Goal: Task Accomplishment & Management: Complete application form

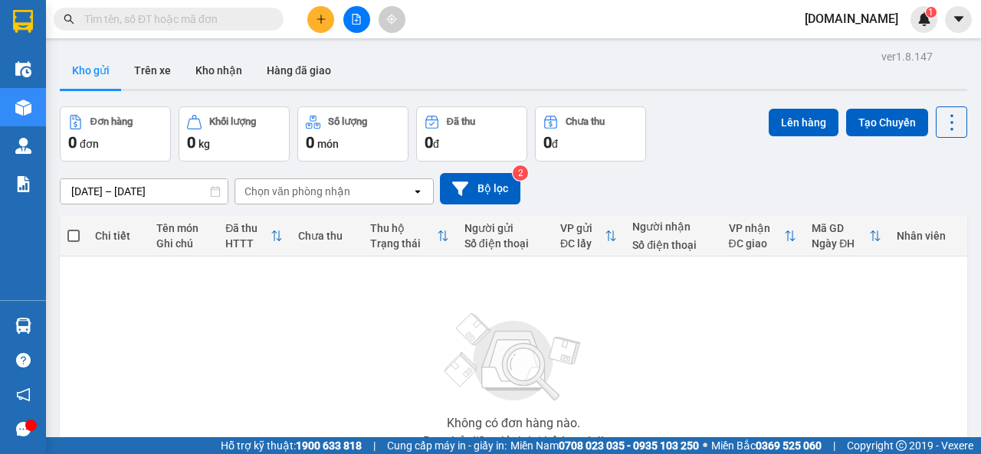
click at [875, 19] on span "[DOMAIN_NAME]" at bounding box center [851, 18] width 118 height 19
click at [880, 46] on span "Đăng xuất" at bounding box center [890, 47] width 64 height 17
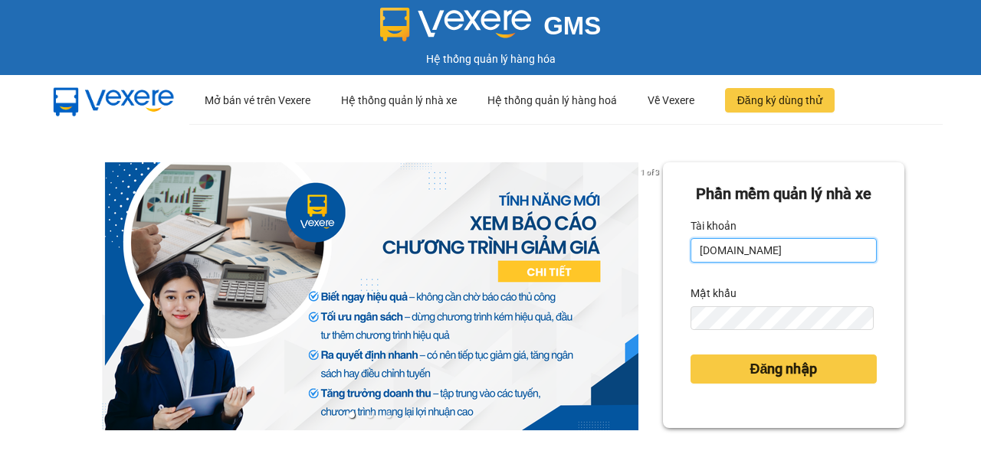
click at [772, 263] on input "[DOMAIN_NAME]" at bounding box center [783, 250] width 186 height 25
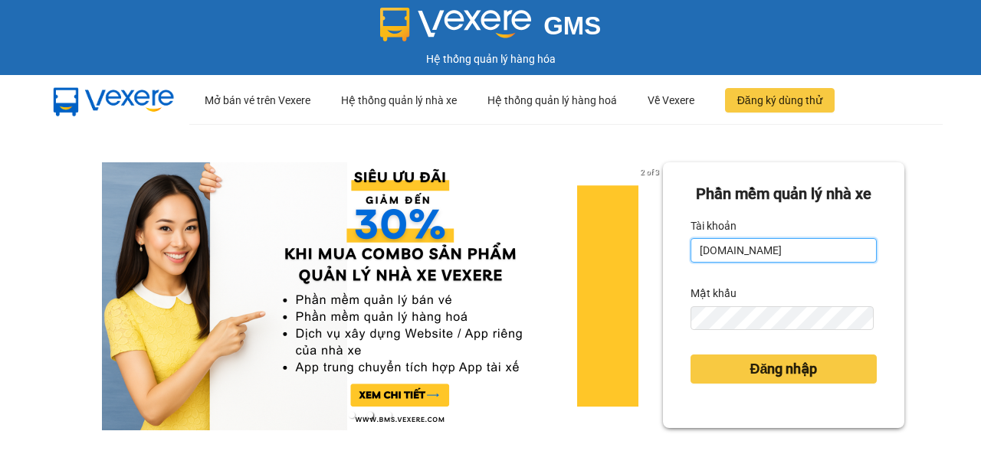
type input "lnson.got"
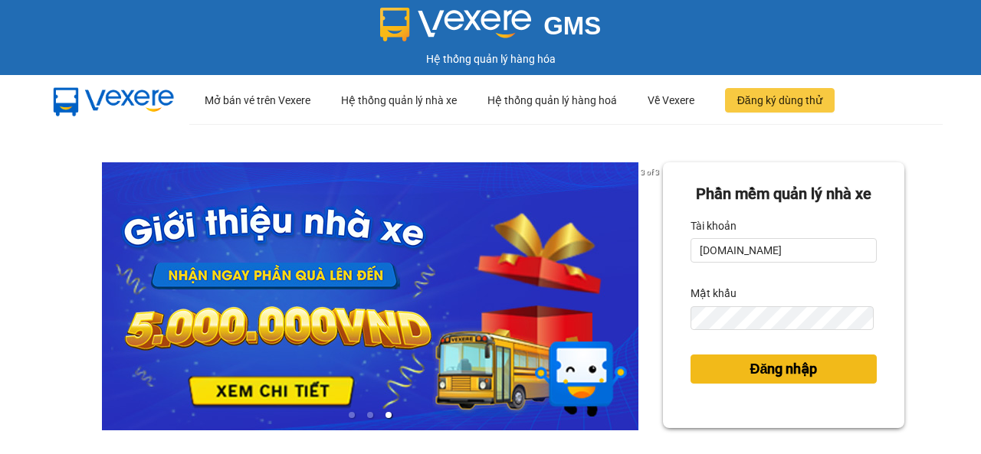
click at [749, 380] on span "Đăng nhập" at bounding box center [782, 369] width 67 height 21
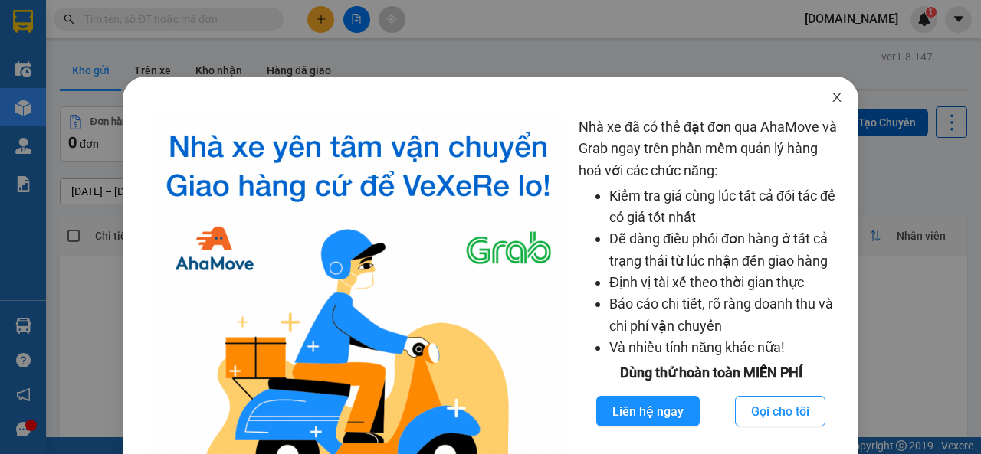
click at [831, 97] on icon "close" at bounding box center [837, 97] width 12 height 12
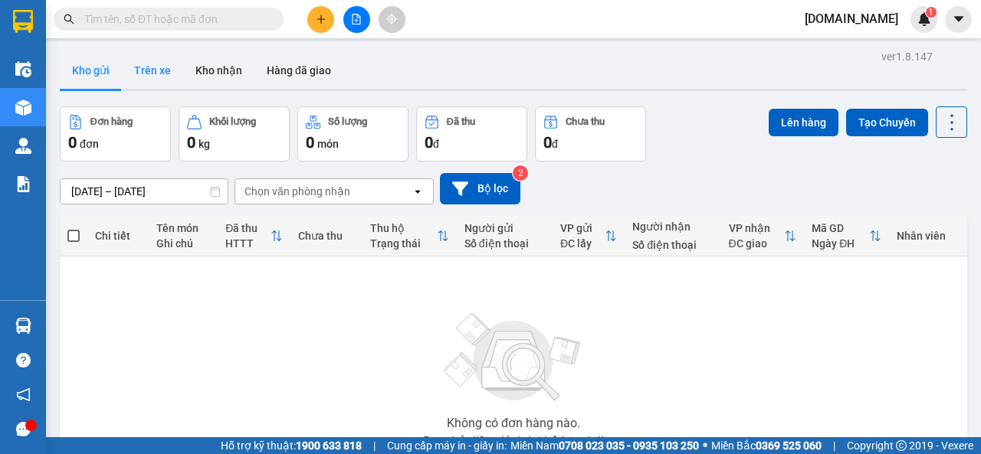
click at [159, 64] on button "Trên xe" at bounding box center [152, 70] width 61 height 37
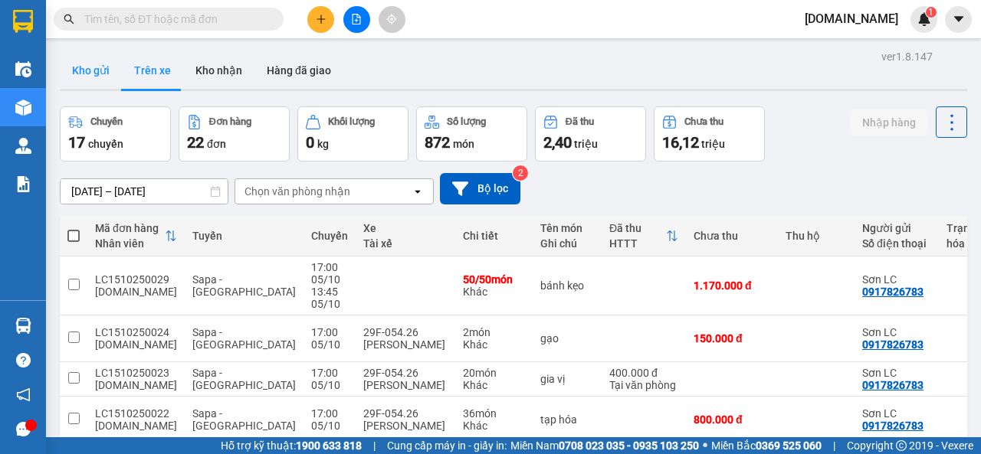
click at [90, 68] on button "Kho gửi" at bounding box center [91, 70] width 62 height 37
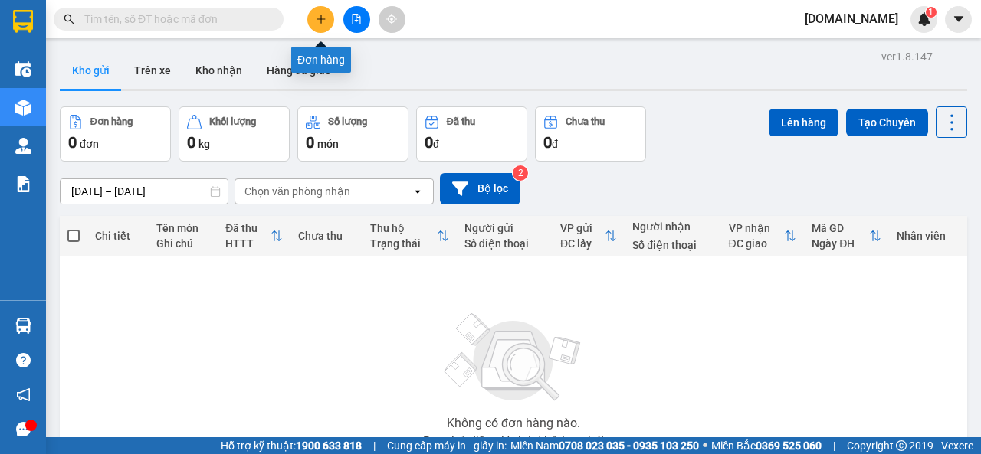
click at [323, 20] on icon "plus" at bounding box center [321, 19] width 11 height 11
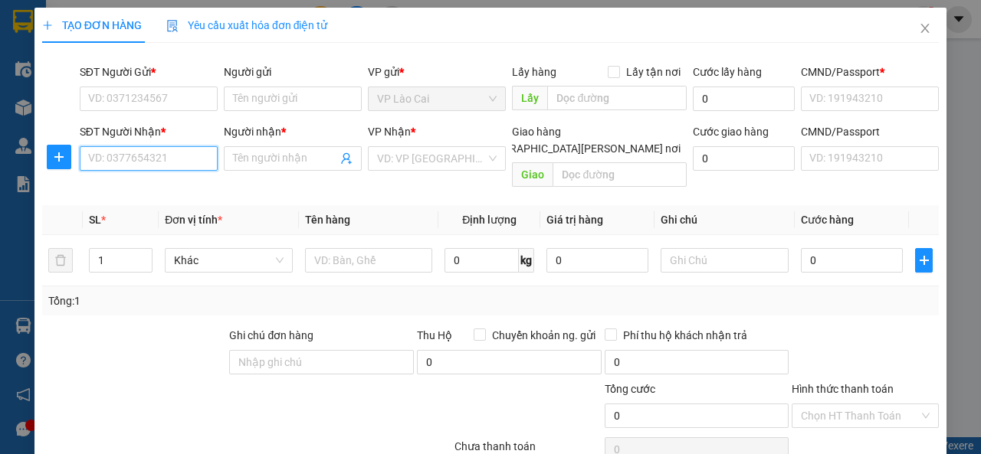
click at [150, 154] on input "SĐT Người Nhận *" at bounding box center [149, 158] width 138 height 25
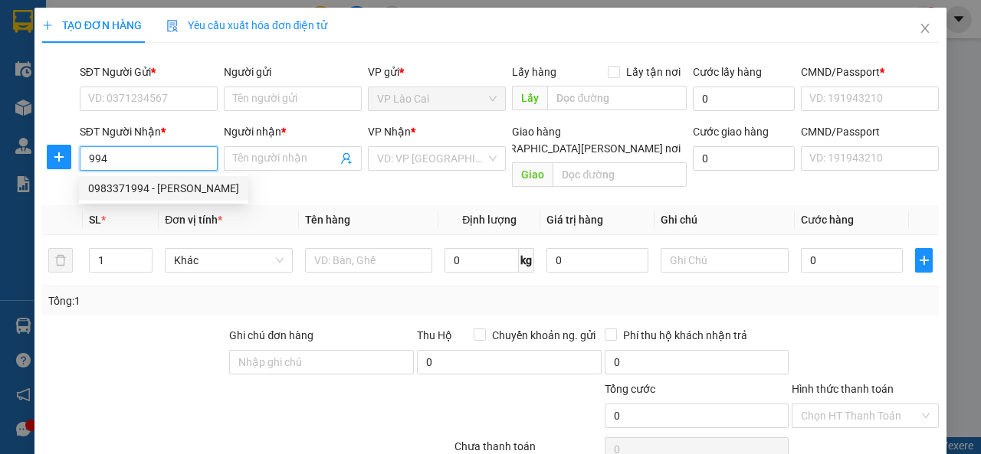
click at [140, 185] on div "0983371994 - Huyền zenda" at bounding box center [163, 188] width 151 height 17
type input "0983371994"
type input "Huyền zenda"
type input "123456789"
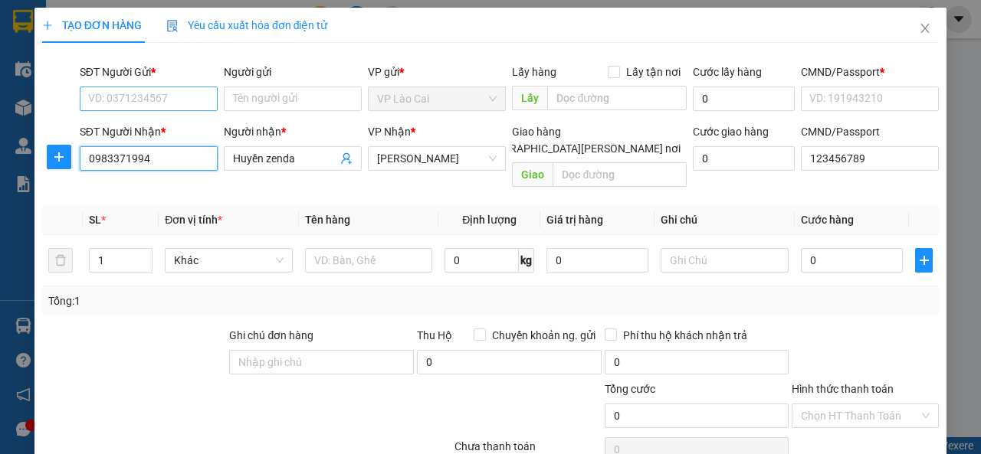
type input "0983371994"
click at [169, 92] on input "SĐT Người Gửi *" at bounding box center [149, 99] width 138 height 25
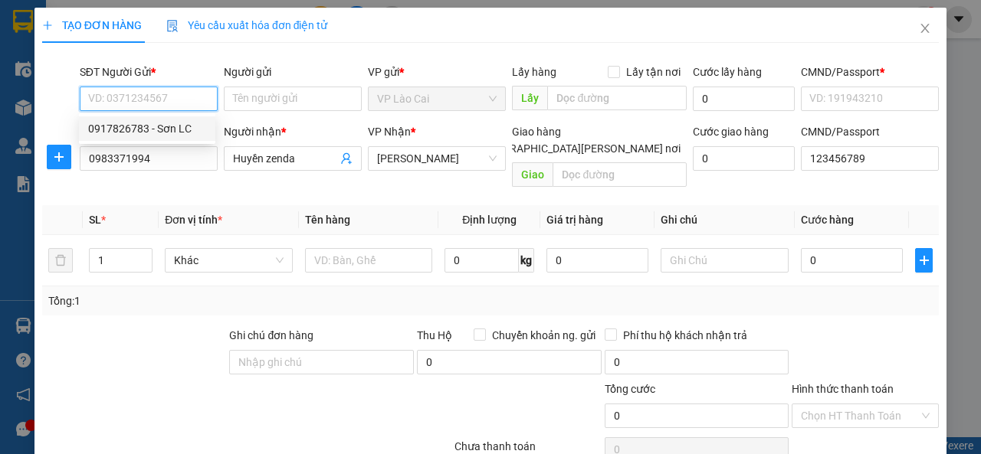
click at [149, 123] on div "0917826783 - Sơn LC" at bounding box center [147, 128] width 118 height 17
type input "0917826783"
type input "Sơn LC"
type input "123456789"
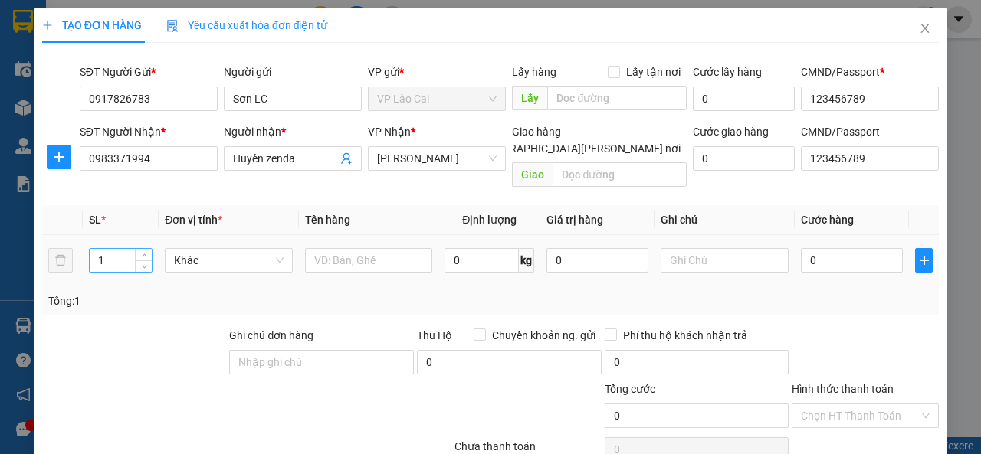
click at [107, 249] on input "1" at bounding box center [121, 260] width 63 height 23
type input "12"
click at [346, 248] on input "text" at bounding box center [369, 260] width 128 height 25
type input "khoai"
click at [845, 248] on input "0" at bounding box center [852, 260] width 102 height 25
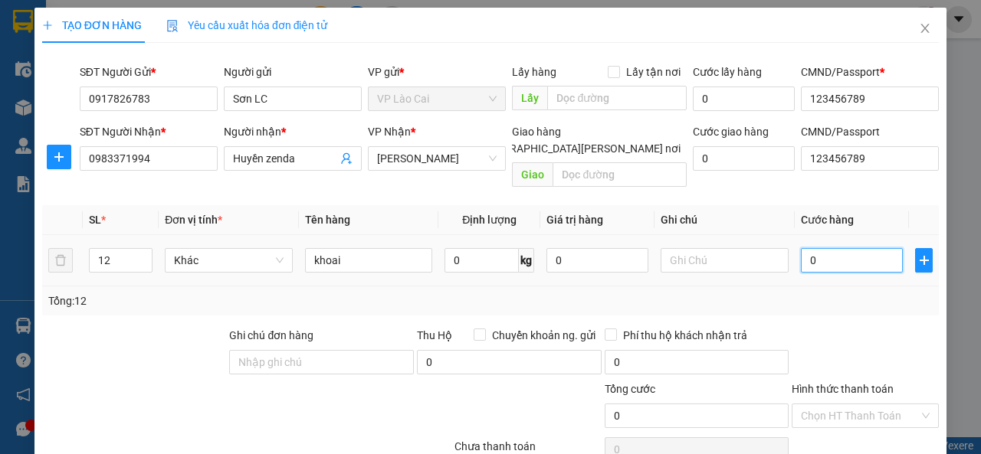
type input "2"
type input "24"
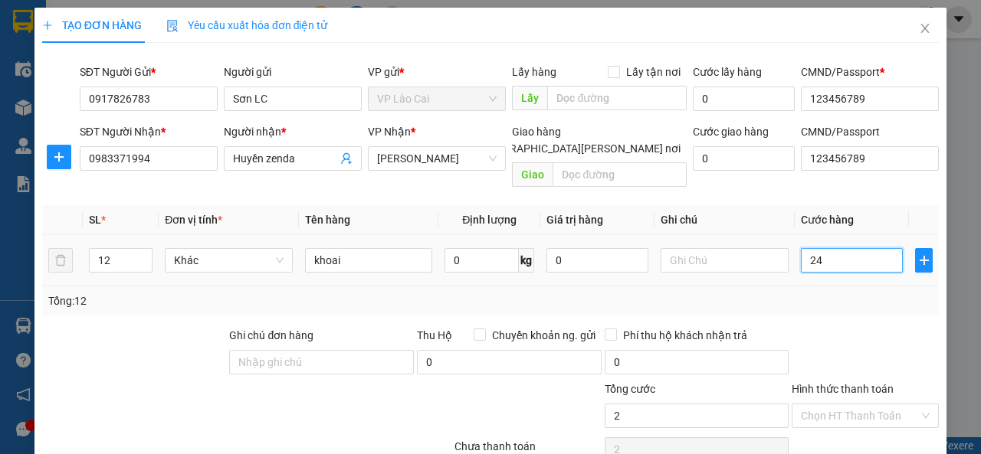
type input "24"
type input "240"
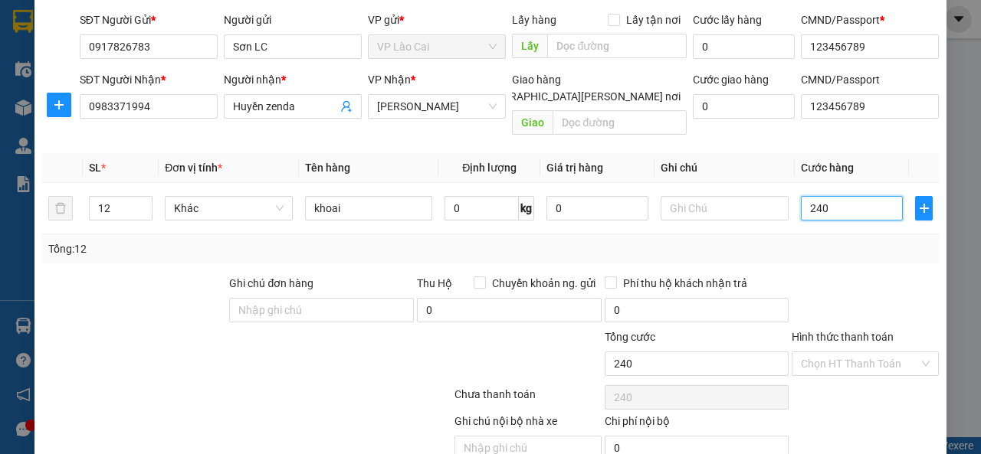
scroll to position [105, 0]
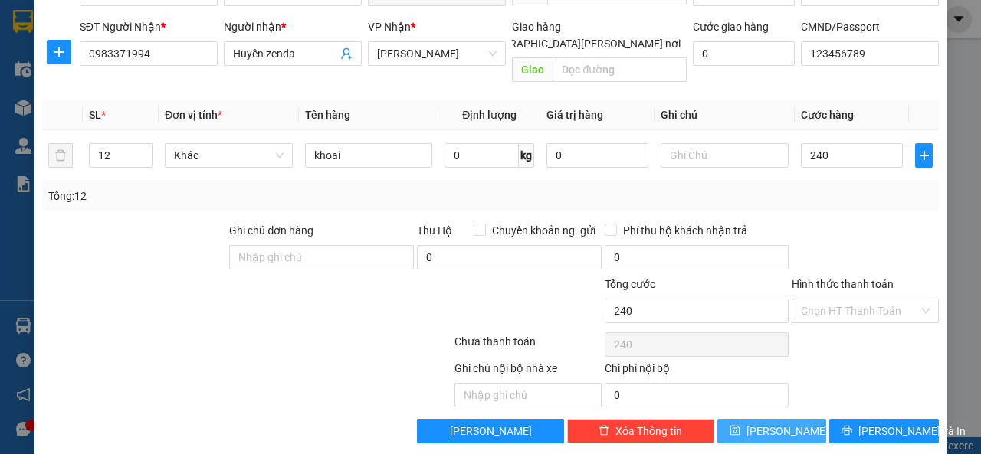
click at [785, 419] on button "Lưu" at bounding box center [772, 431] width 110 height 25
type input "240.000"
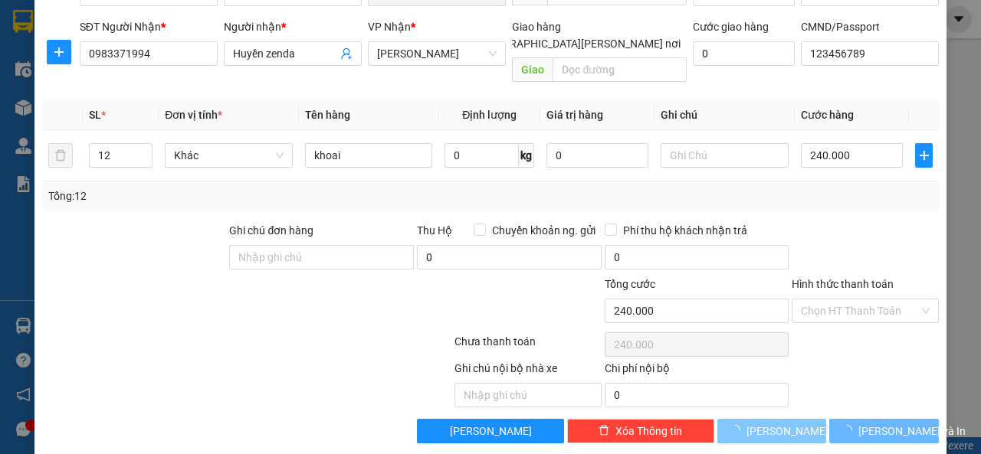
type input "1"
type input "0"
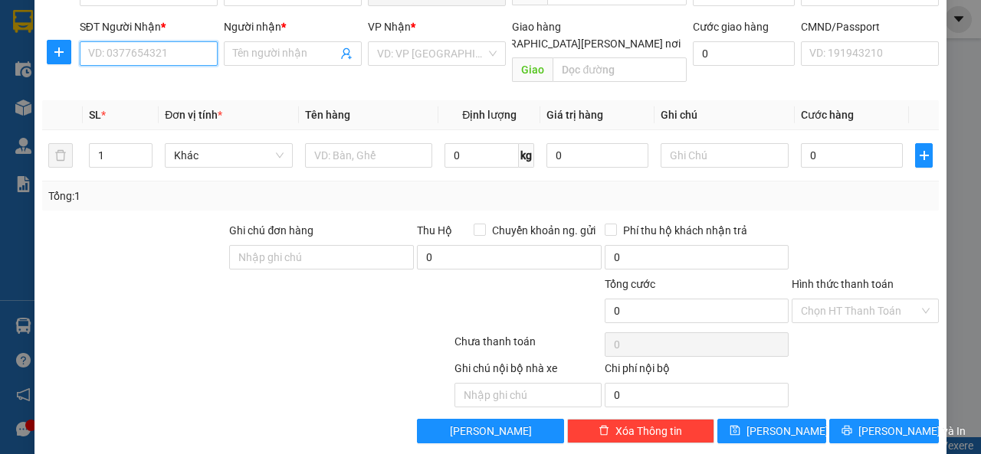
click at [166, 55] on input "SĐT Người Nhận *" at bounding box center [149, 53] width 138 height 25
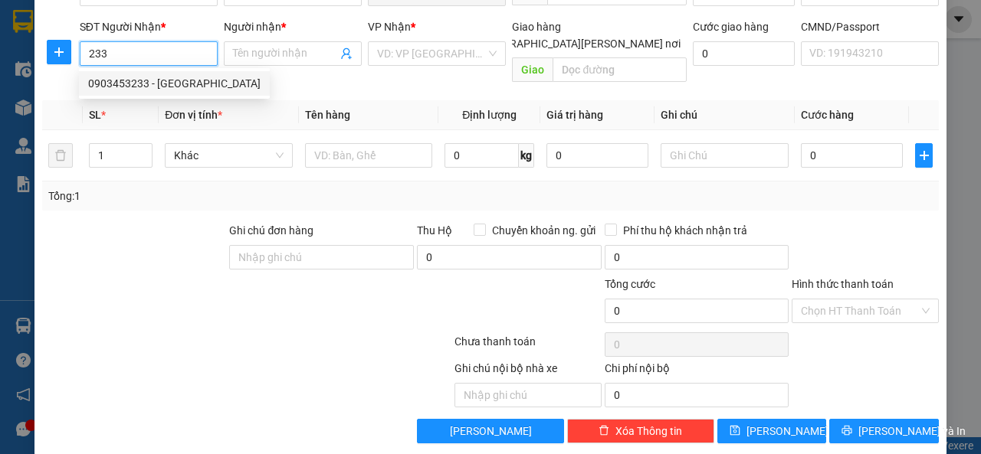
click at [149, 82] on div "0903453233 - Nga hải" at bounding box center [174, 83] width 172 height 17
type input "0903453233"
type input "Nga hải"
checkbox input "true"
type input "an dương vương"
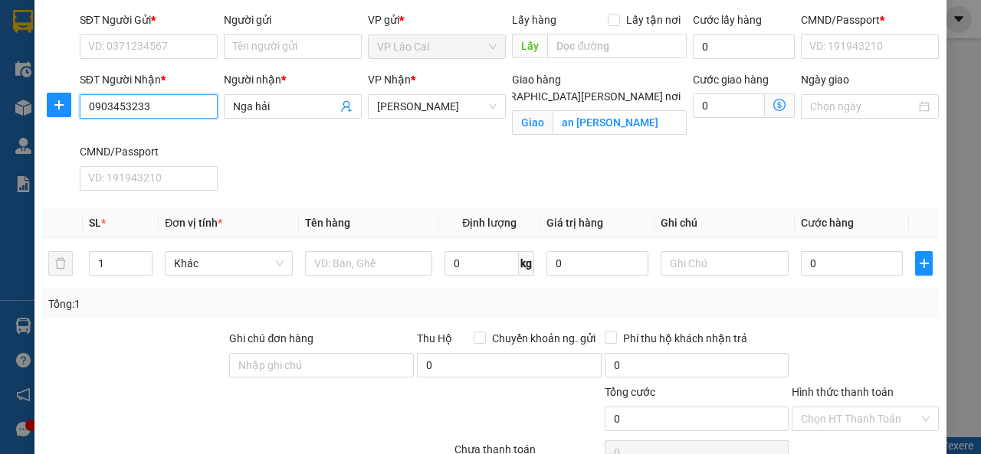
scroll to position [28, 0]
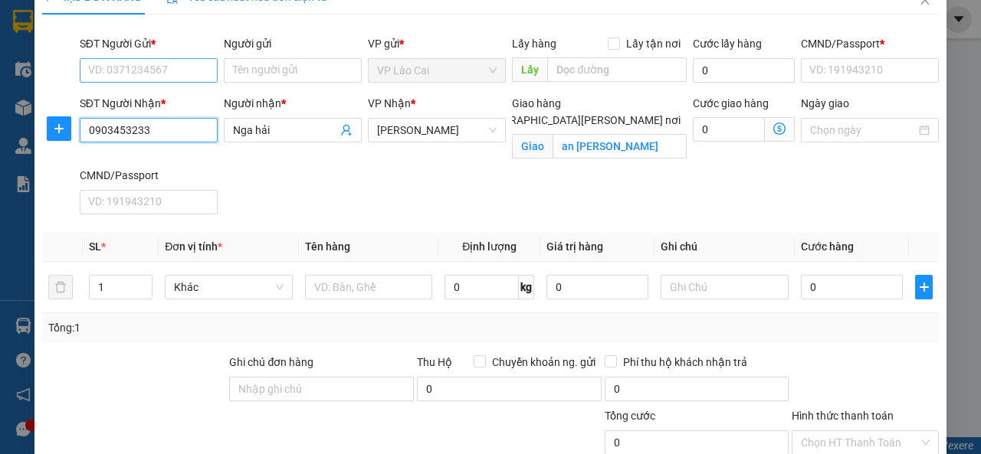
type input "0903453233"
click at [143, 73] on input "SĐT Người Gửi *" at bounding box center [149, 70] width 138 height 25
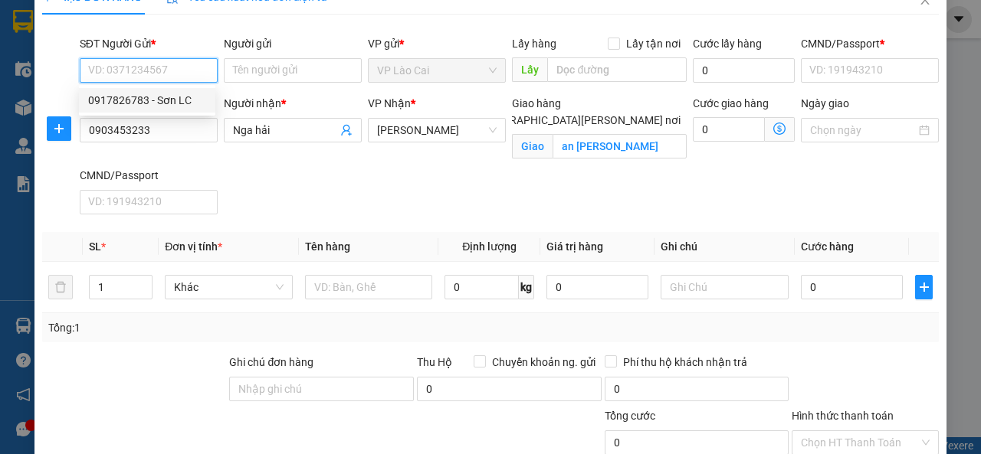
click at [124, 97] on div "0917826783 - Sơn LC" at bounding box center [147, 100] width 118 height 17
type input "0917826783"
type input "Sơn LC"
type input "123456789"
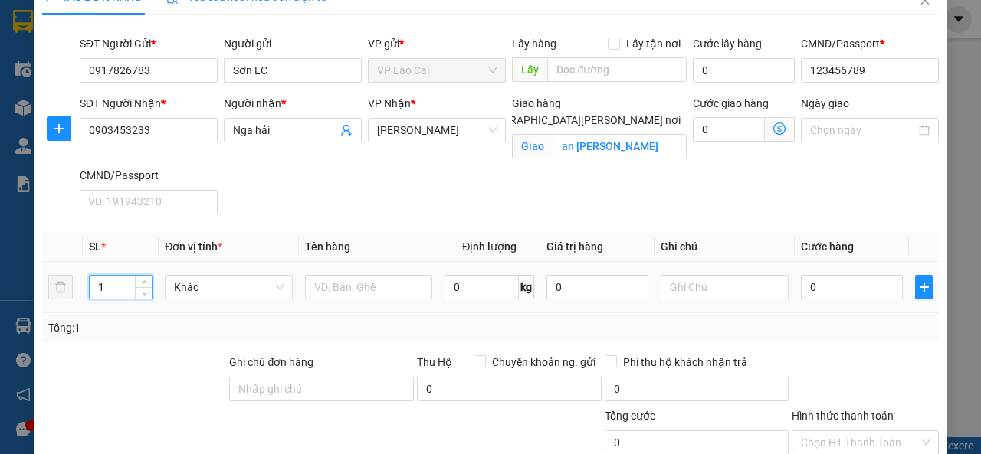
drag, startPoint x: 112, startPoint y: 287, endPoint x: 81, endPoint y: 294, distance: 31.4
click at [93, 297] on input "1" at bounding box center [121, 287] width 63 height 23
type input "50"
click at [363, 294] on input "text" at bounding box center [369, 287] width 128 height 25
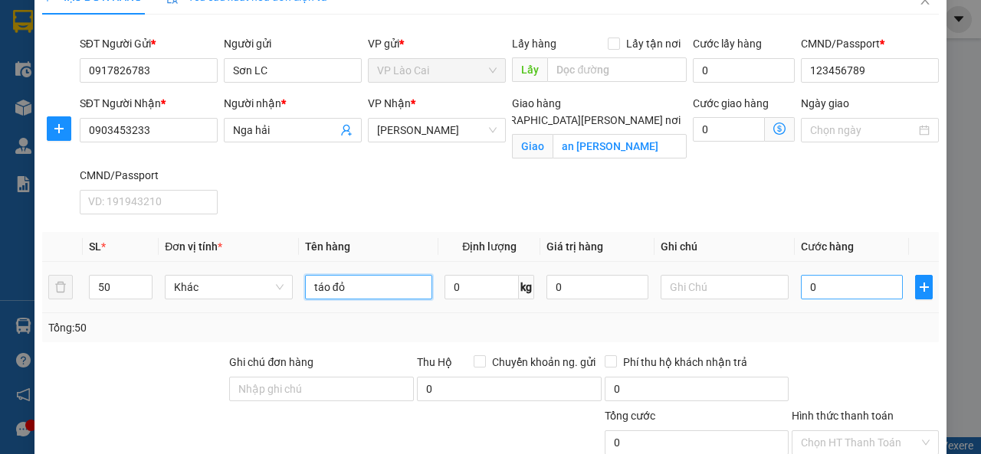
type input "táo đỏ"
click at [827, 288] on input "0" at bounding box center [852, 287] width 102 height 25
type input "7"
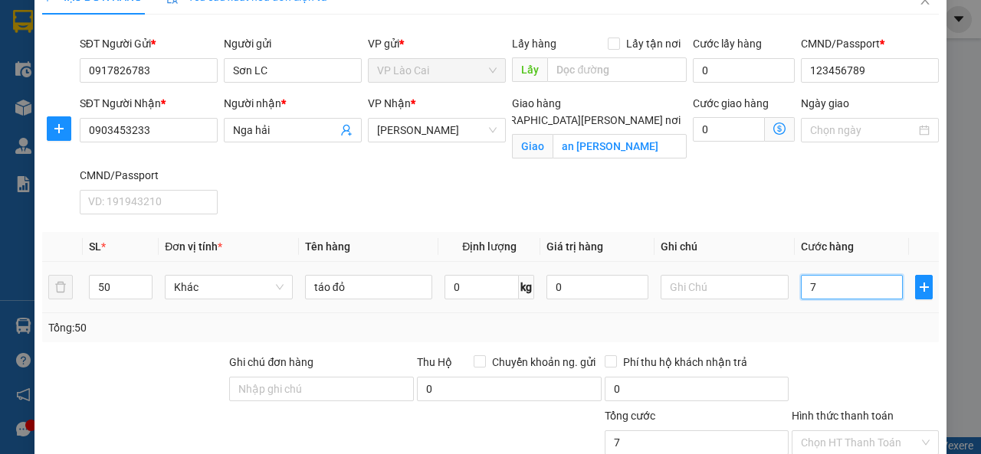
type input "75"
type input "750"
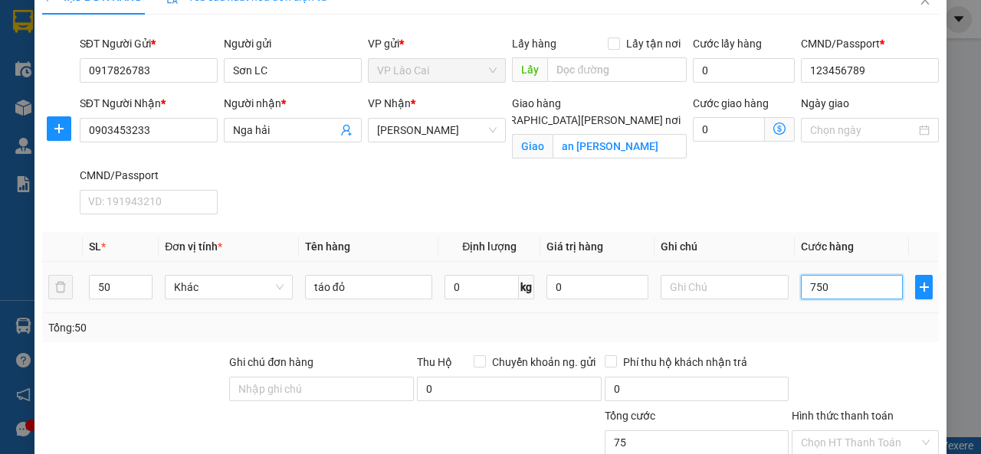
type input "750"
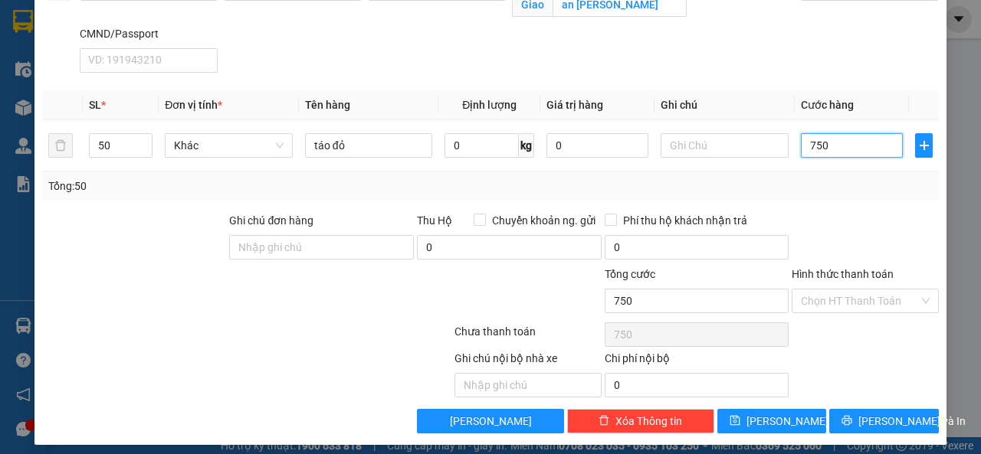
scroll to position [176, 0]
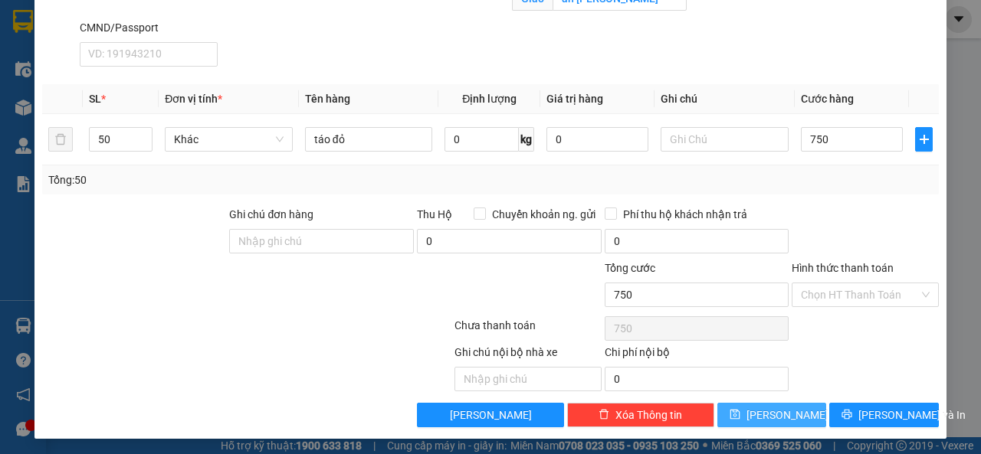
type input "750.000"
click at [774, 410] on span "Lưu" at bounding box center [787, 415] width 82 height 17
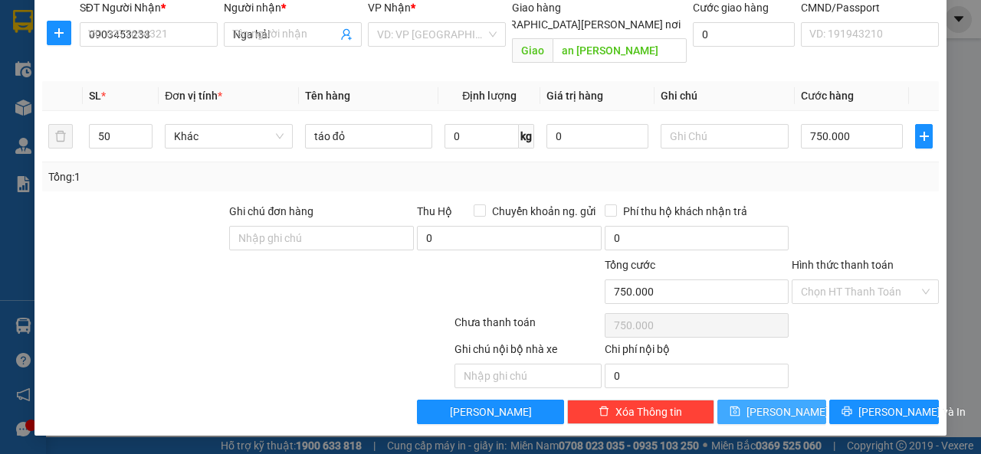
checkbox input "false"
type input "1"
type input "0"
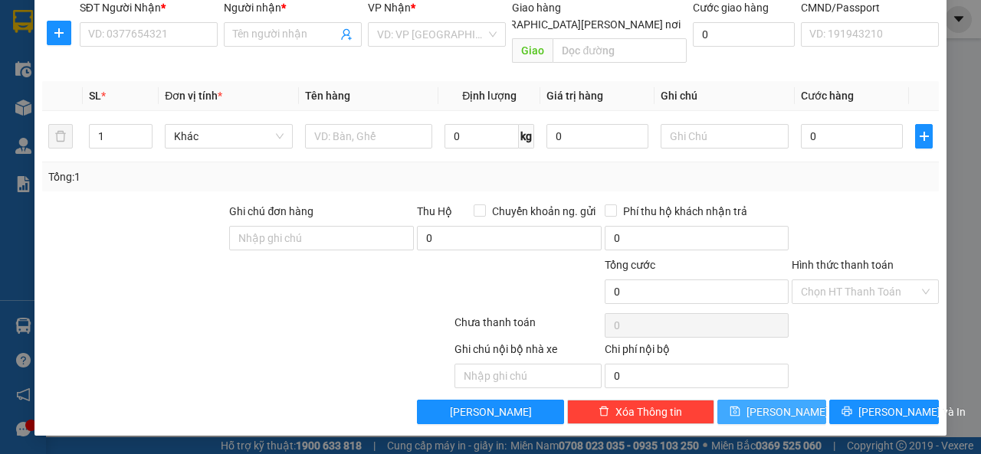
scroll to position [105, 0]
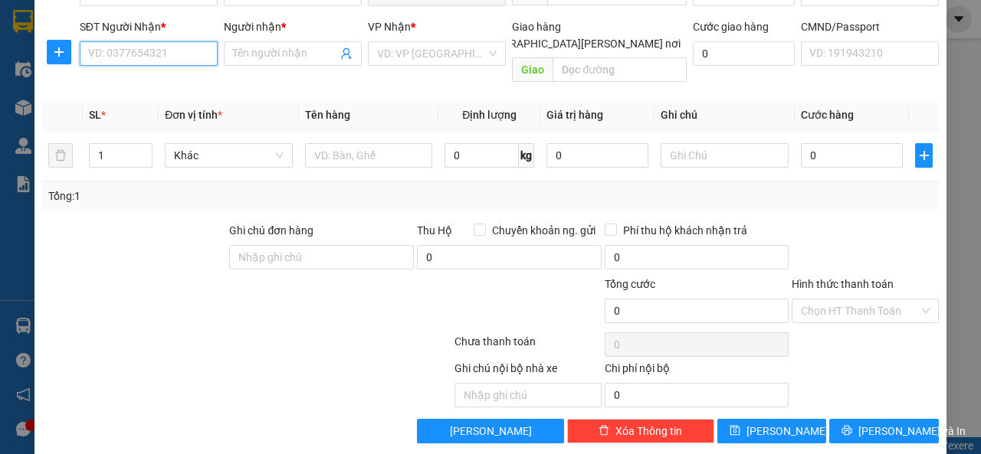
click at [149, 57] on input "SĐT Người Nhận *" at bounding box center [149, 53] width 138 height 25
click at [139, 78] on div "0966627592 - ĐẠt" at bounding box center [147, 83] width 118 height 17
type input "0966627592"
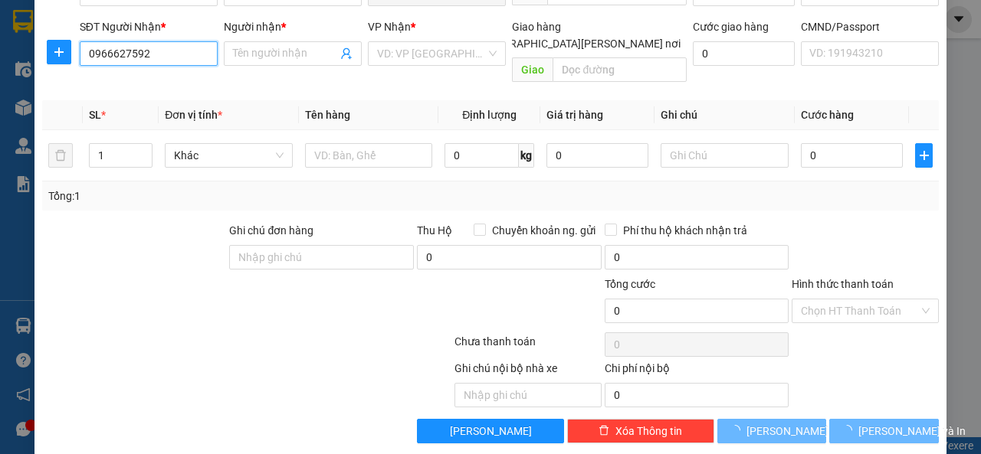
type input "ĐẠt"
type input "Chợ LB"
type input "123456789"
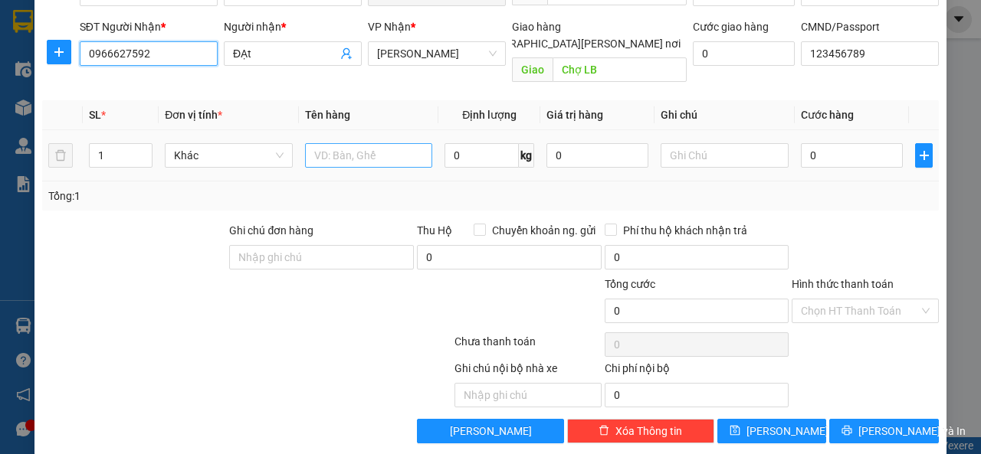
type input "0966627592"
click at [334, 143] on input "text" at bounding box center [369, 155] width 128 height 25
type input "quất"
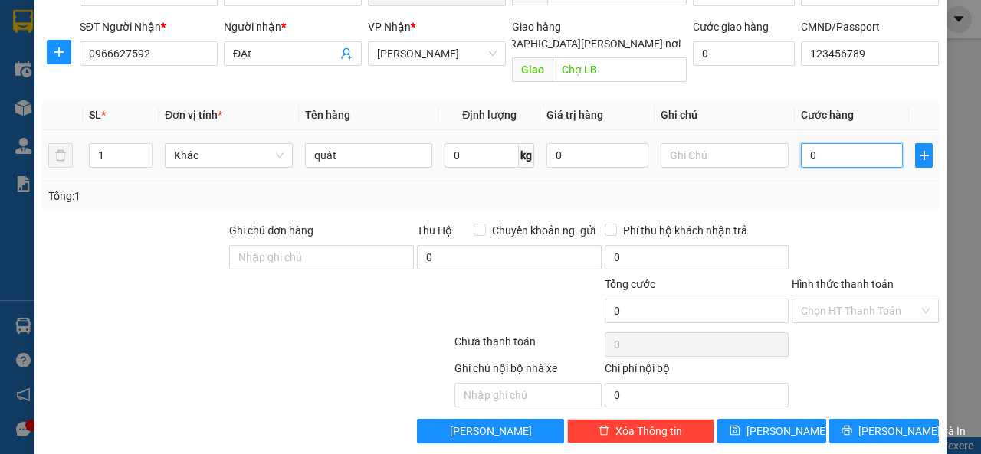
click at [841, 143] on input "0" at bounding box center [852, 155] width 102 height 25
type input "2"
type input "20"
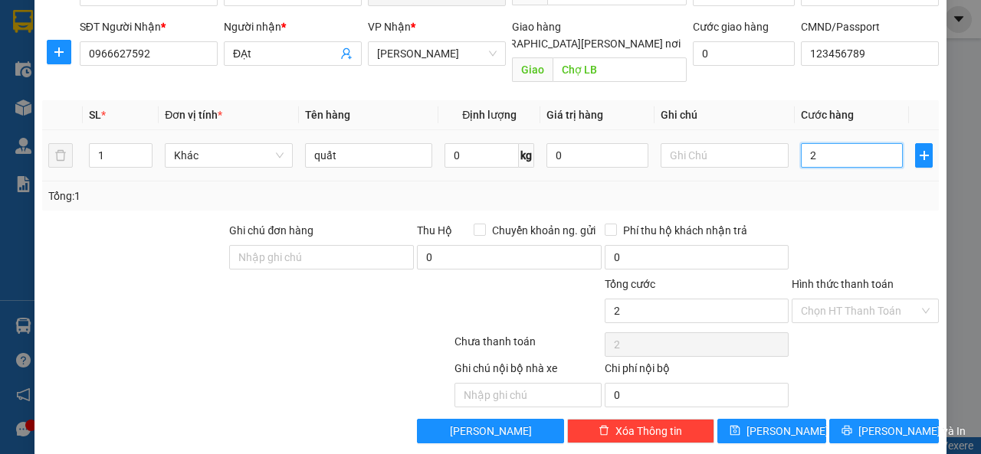
type input "20"
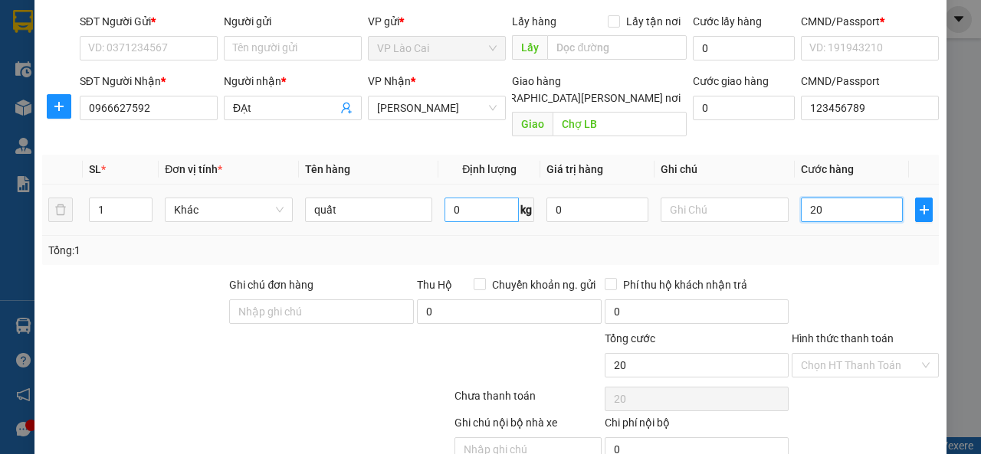
scroll to position [0, 0]
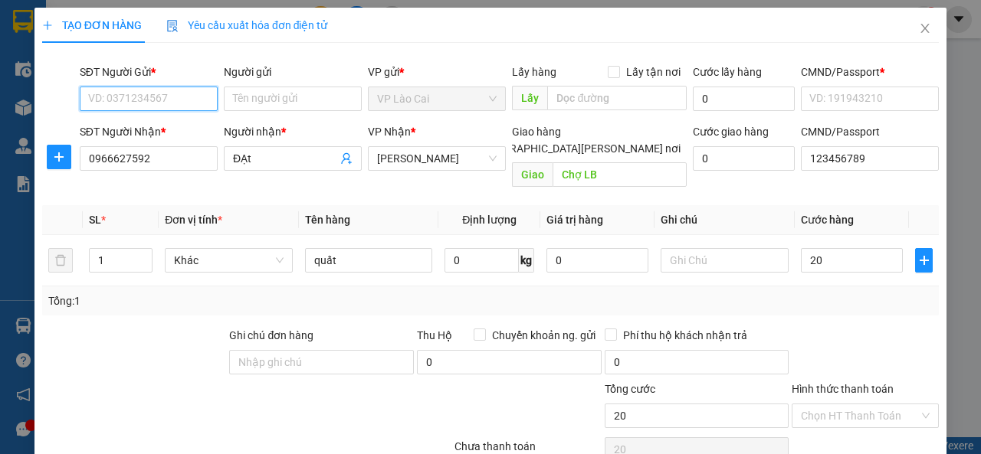
type input "20.000"
click at [153, 95] on input "SĐT Người Gửi *" at bounding box center [149, 99] width 138 height 25
click at [146, 128] on div "0917826783 - Sơn LC" at bounding box center [147, 128] width 118 height 17
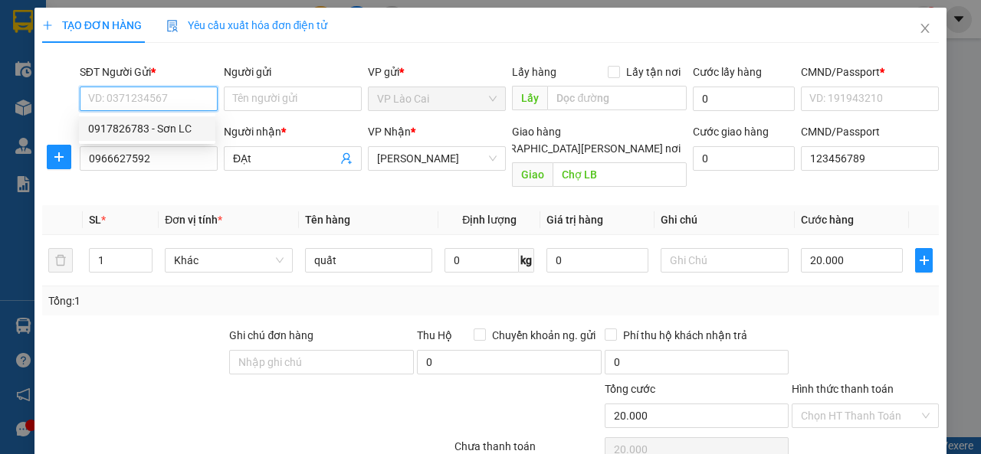
type input "0917826783"
type input "Sơn LC"
type input "123456789"
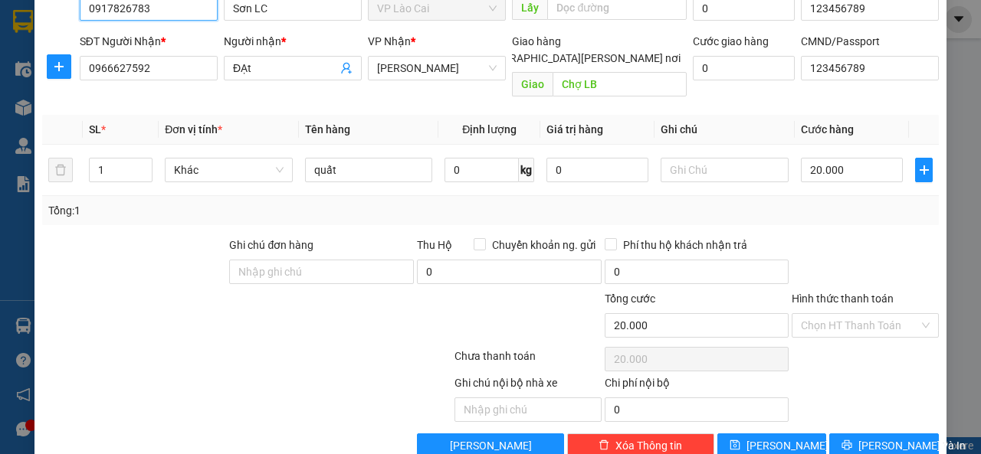
scroll to position [105, 0]
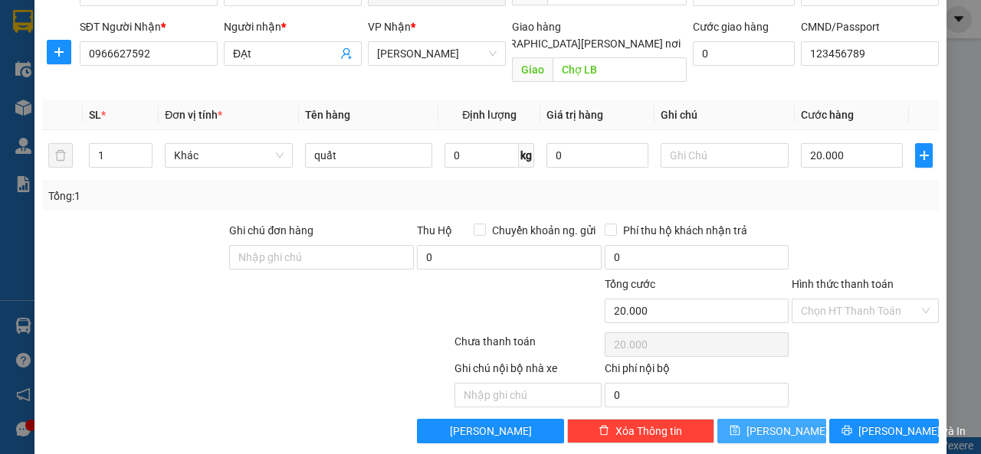
click at [782, 419] on button "Lưu" at bounding box center [772, 431] width 110 height 25
type input "0"
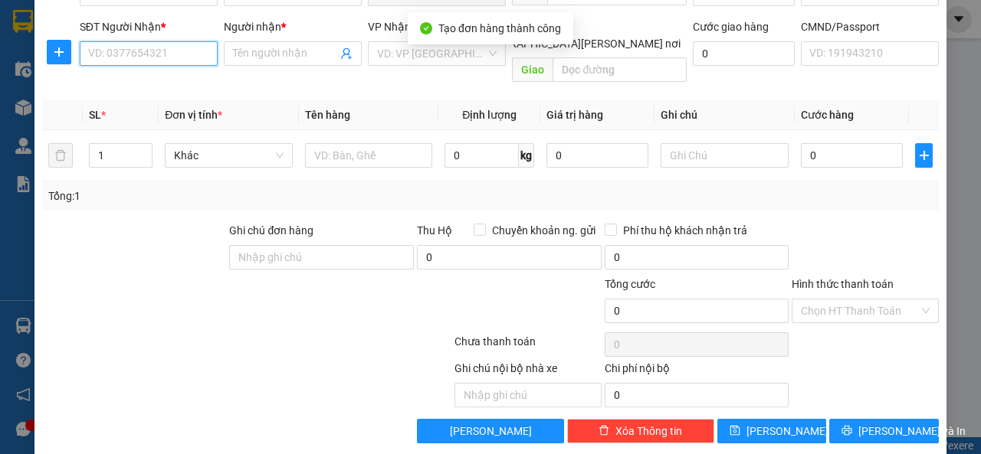
click at [133, 57] on input "SĐT Người Nhận *" at bounding box center [149, 53] width 138 height 25
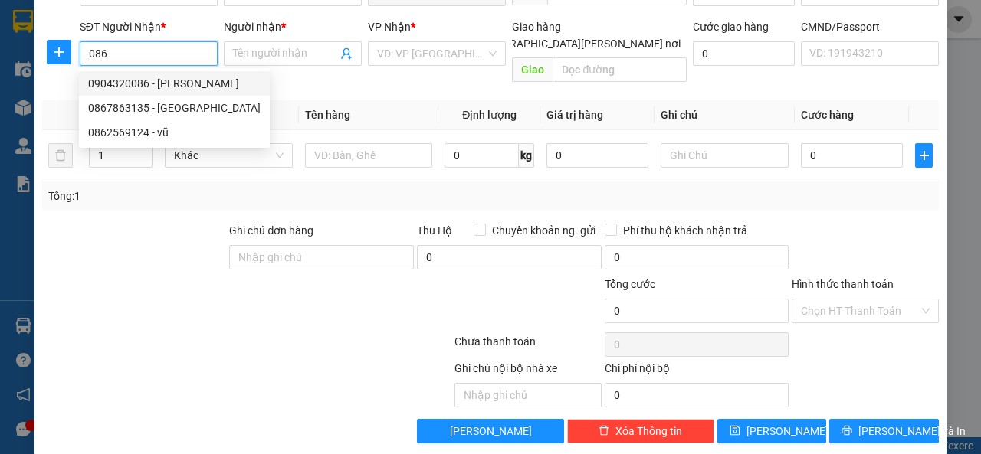
click at [124, 86] on div "0904320086 - Bảo Anh" at bounding box center [174, 83] width 172 height 17
type input "0904320086"
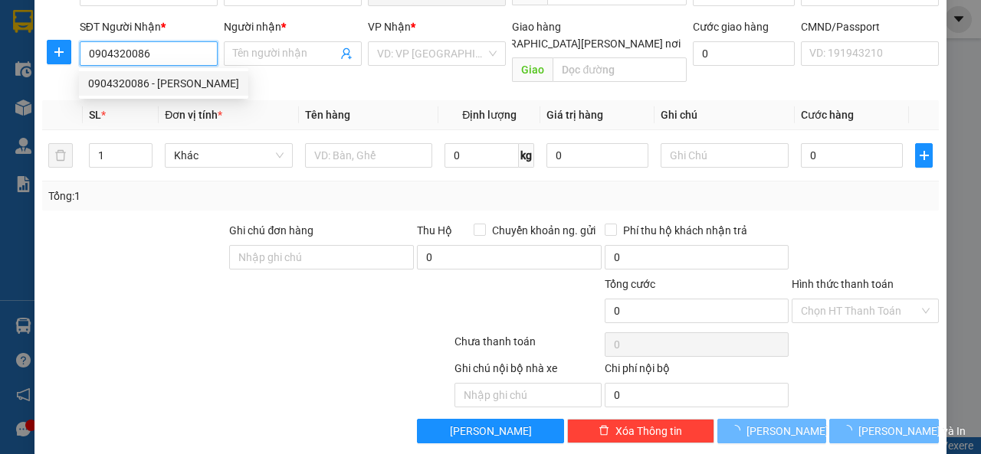
type input "Bảo Anh"
checkbox input "true"
type input "129 An Xá"
type input "123456789"
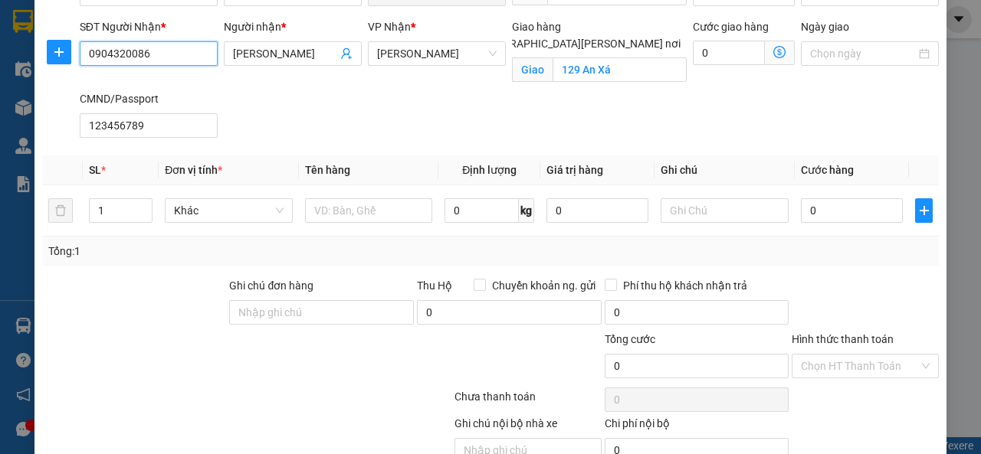
scroll to position [28, 0]
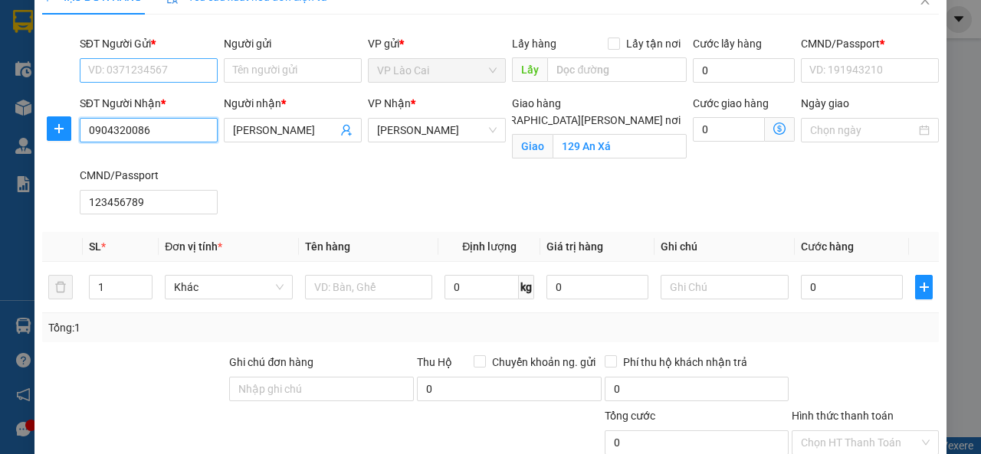
type input "0904320086"
click at [138, 67] on input "SĐT Người Gửi *" at bounding box center [149, 70] width 138 height 25
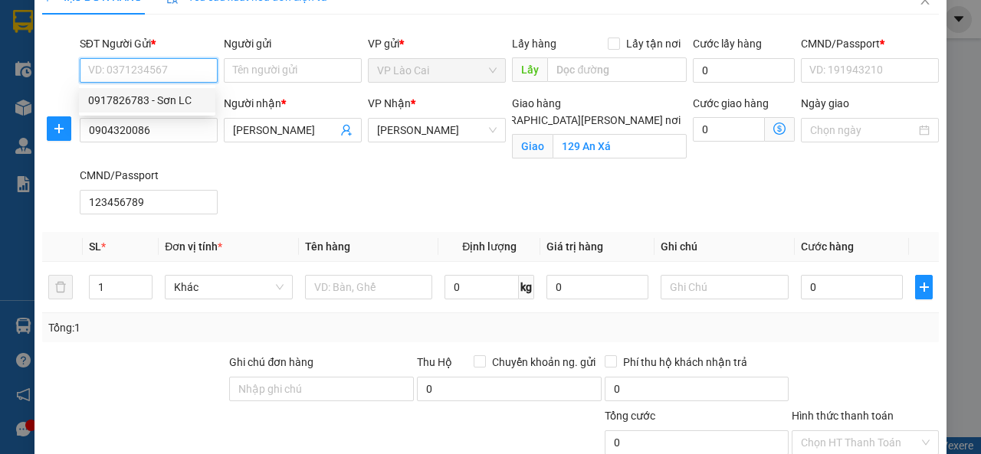
click at [130, 99] on div "0917826783 - Sơn LC" at bounding box center [147, 100] width 118 height 17
type input "0917826783"
type input "Sơn LC"
type input "0123456789"
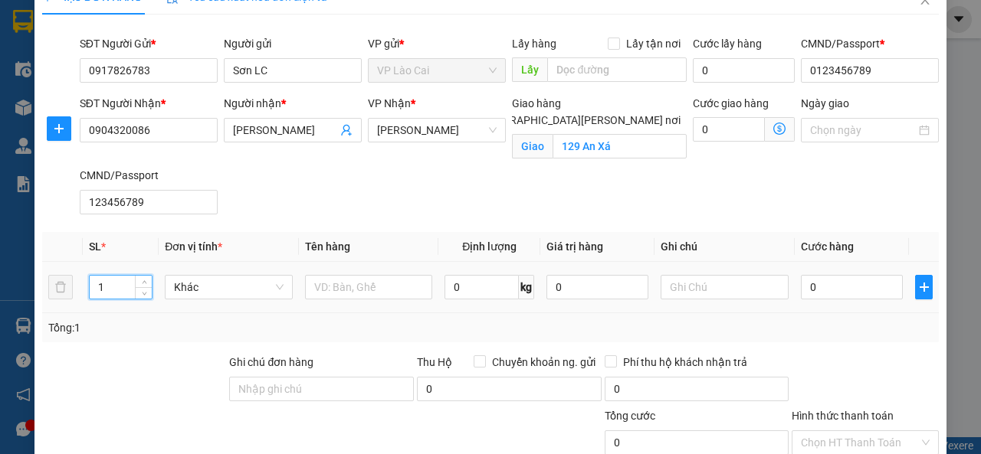
drag, startPoint x: 107, startPoint y: 287, endPoint x: 83, endPoint y: 292, distance: 24.2
click at [83, 292] on td "1" at bounding box center [121, 287] width 77 height 51
type input "31"
click at [816, 287] on input "0" at bounding box center [852, 287] width 102 height 25
type input "6"
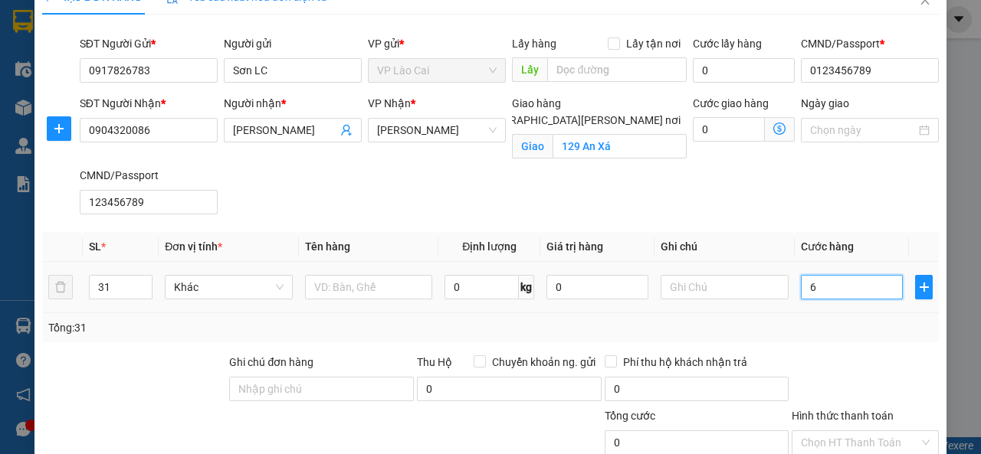
type input "6"
type input "62"
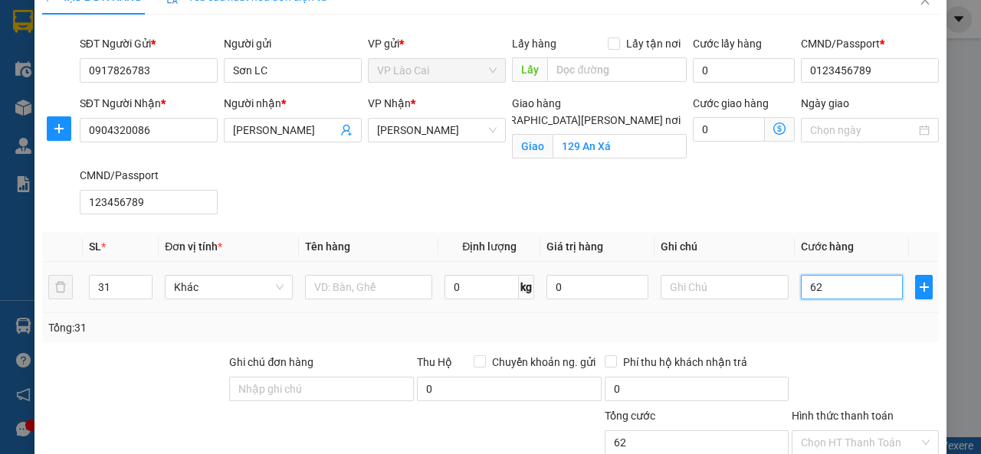
type input "620"
type input "620.000"
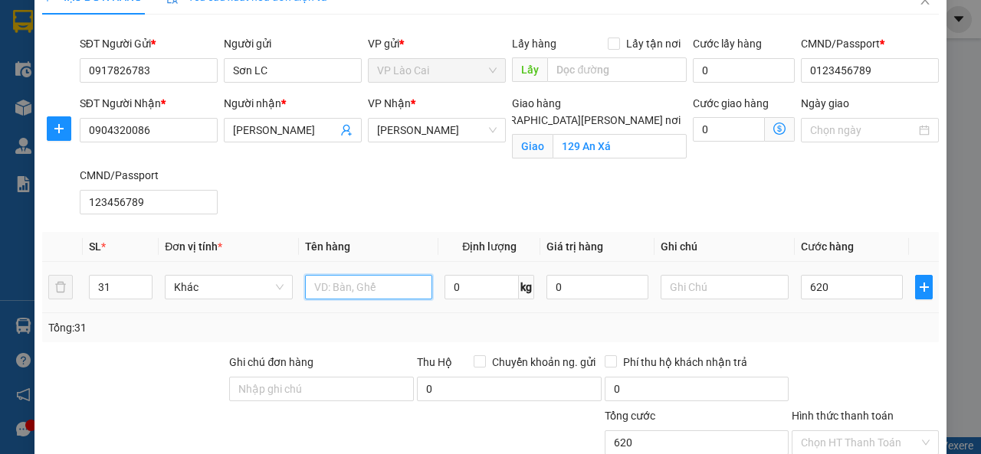
type input "620.000"
click at [350, 290] on input "text" at bounding box center [369, 287] width 128 height 25
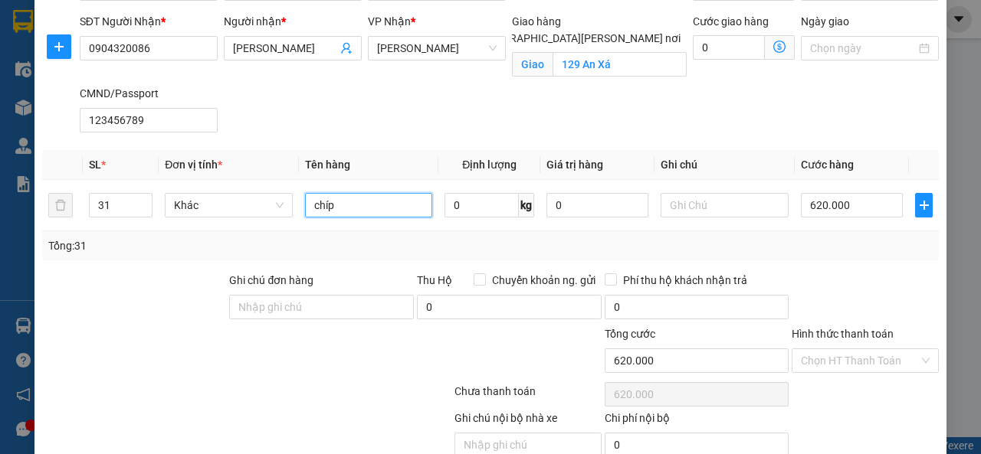
scroll to position [176, 0]
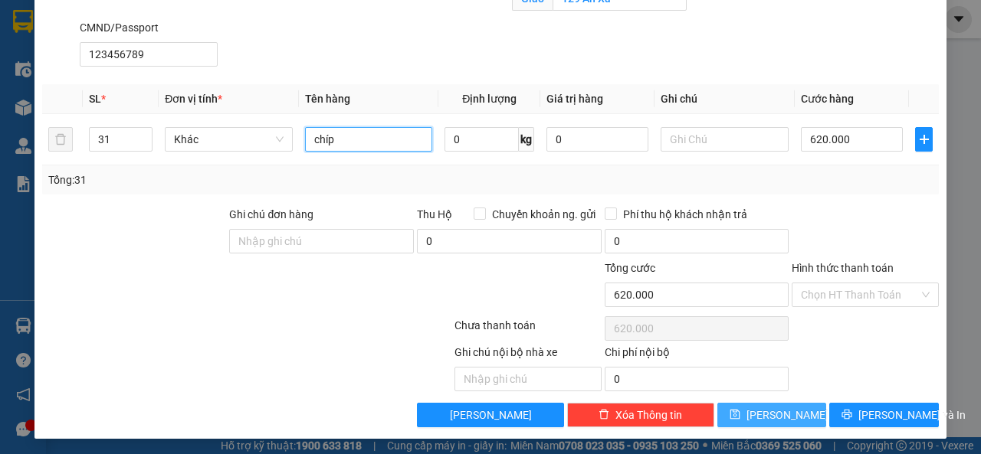
type input "chíp"
click at [774, 412] on span "Lưu" at bounding box center [787, 415] width 82 height 17
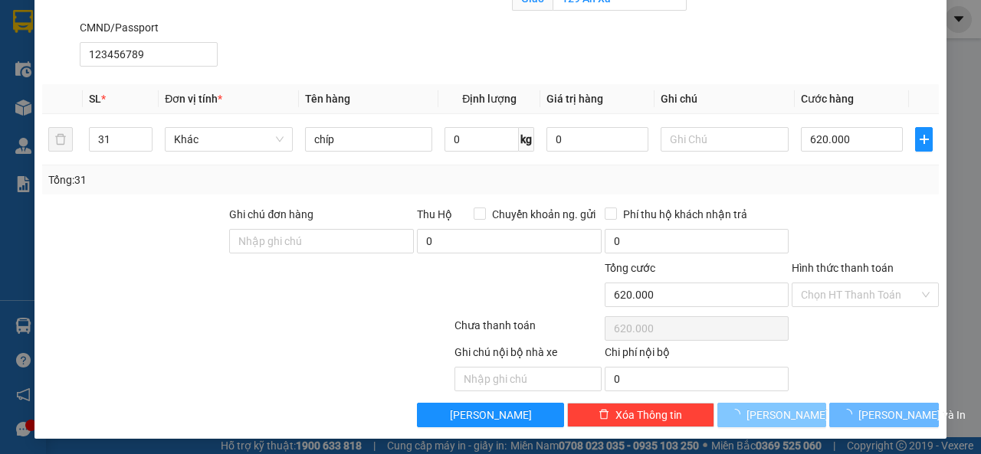
checkbox input "false"
type input "1"
type input "0"
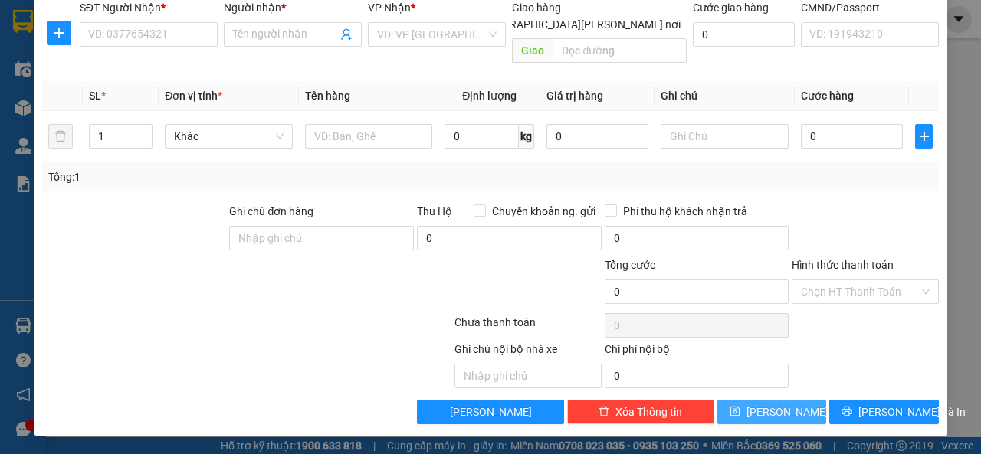
scroll to position [105, 0]
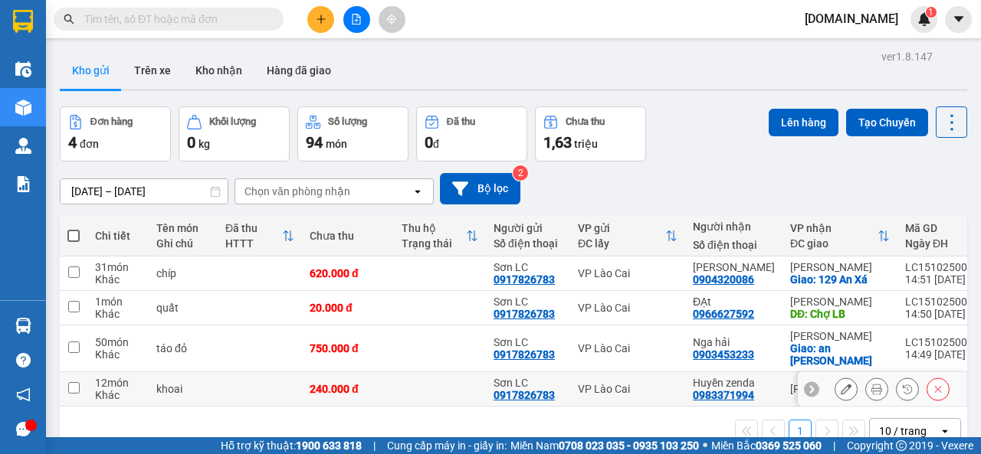
click at [71, 390] on input "checkbox" at bounding box center [73, 387] width 11 height 11
checkbox input "true"
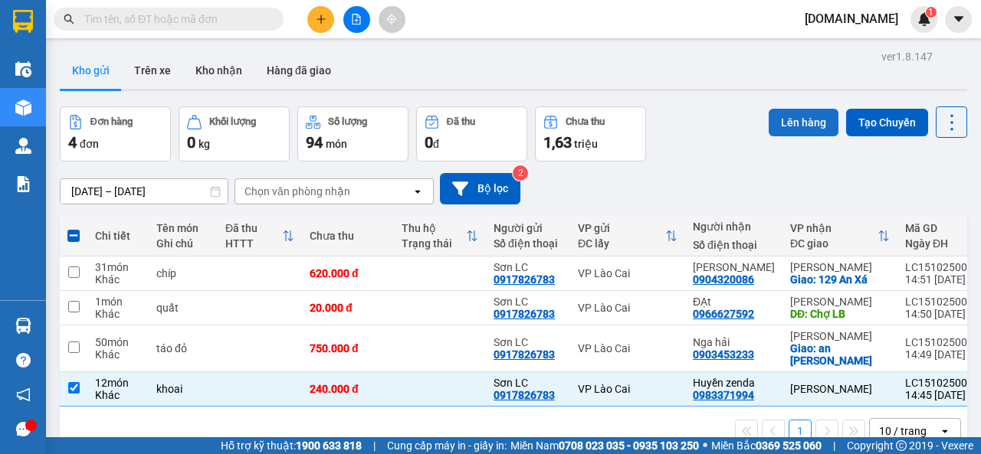
click at [792, 121] on button "Lên hàng" at bounding box center [804, 123] width 70 height 28
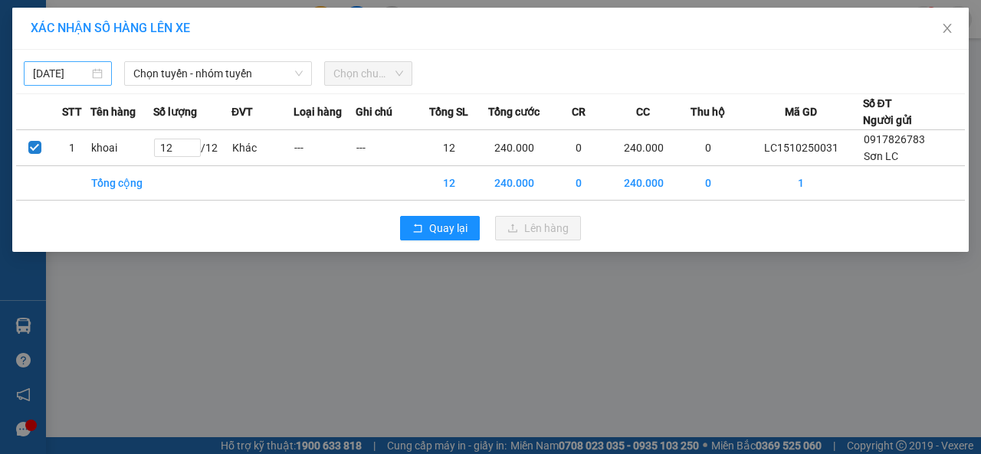
click at [78, 66] on body "Kết quả tìm kiếm ( 0 ) Bộ lọc No Data lnson.got 1 Điều hành xe Kho hàng mới Quả…" at bounding box center [490, 227] width 981 height 454
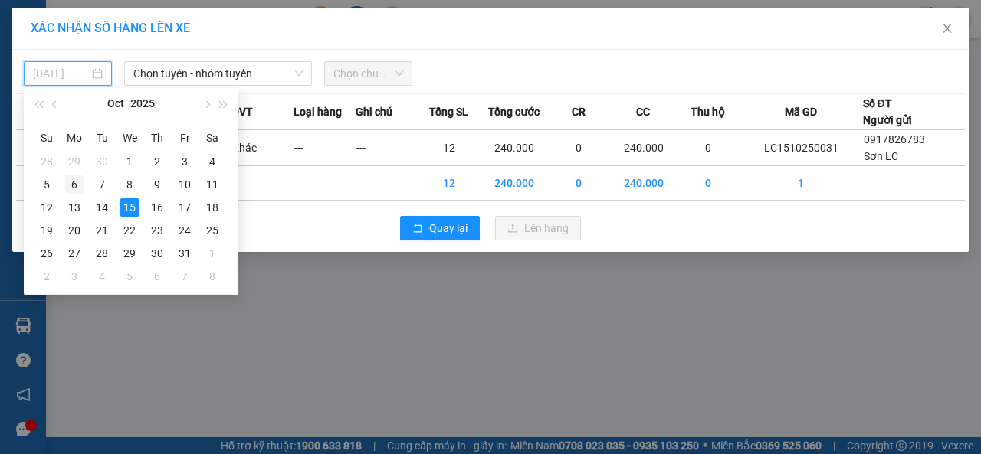
click at [75, 190] on div "6" at bounding box center [74, 184] width 18 height 18
type input "06/10/2025"
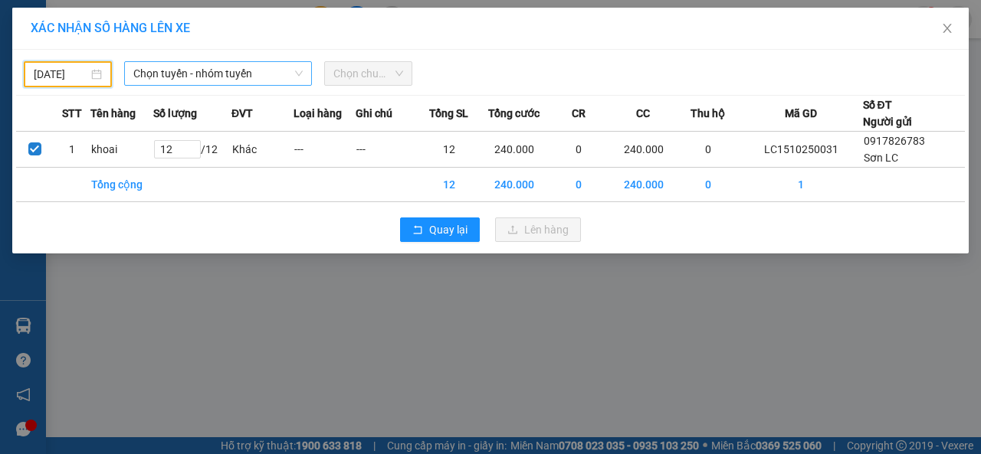
click at [185, 79] on span "Chọn tuyến - nhóm tuyến" at bounding box center [217, 73] width 169 height 23
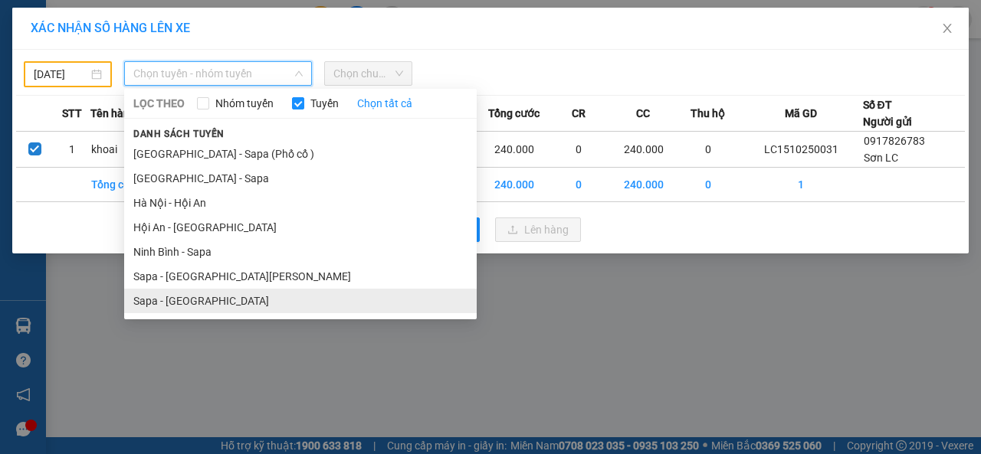
click at [172, 299] on li "Sapa - Hà Nội" at bounding box center [300, 301] width 353 height 25
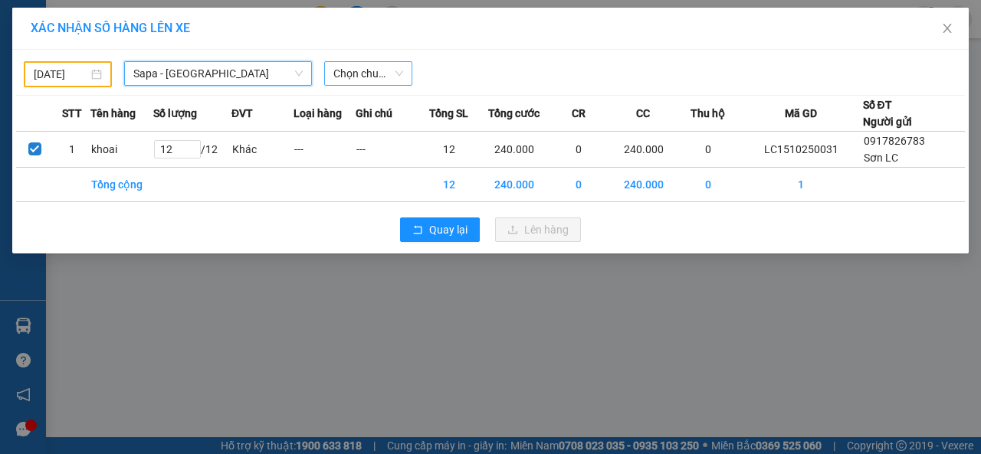
click at [368, 77] on span "Chọn chuyến" at bounding box center [368, 73] width 70 height 23
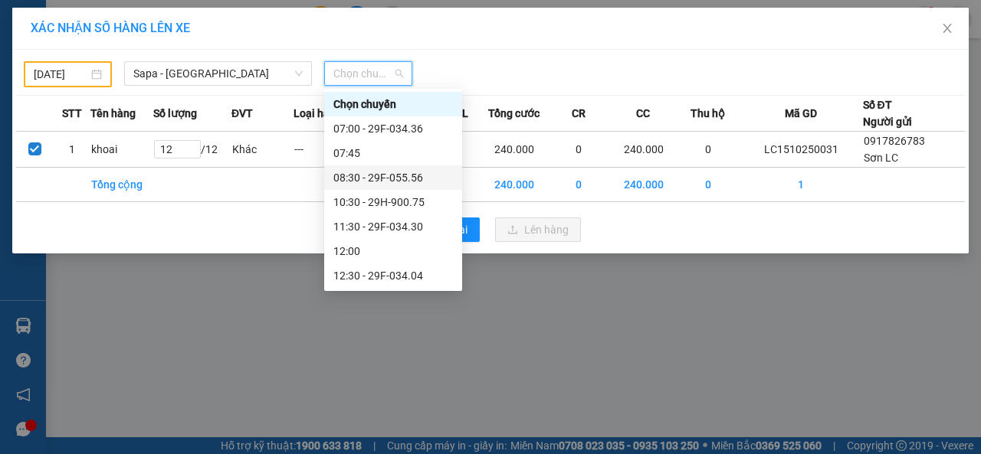
click at [359, 179] on div "08:30 - 29F-055.56" at bounding box center [393, 177] width 120 height 17
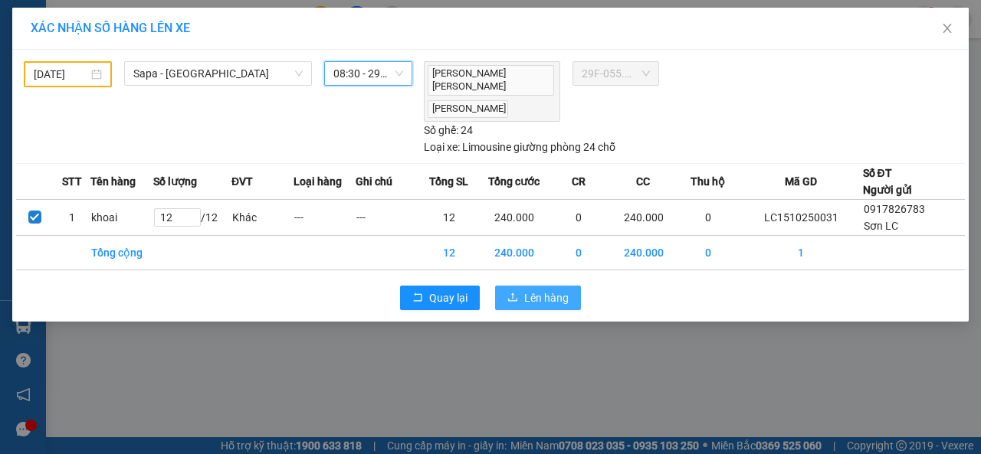
click at [549, 290] on span "Lên hàng" at bounding box center [546, 298] width 44 height 17
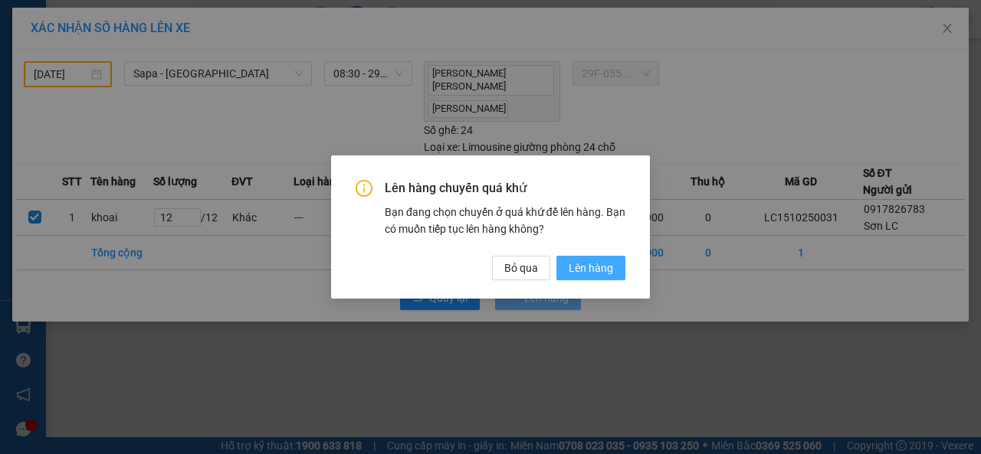
click at [598, 269] on span "Lên hàng" at bounding box center [591, 268] width 44 height 17
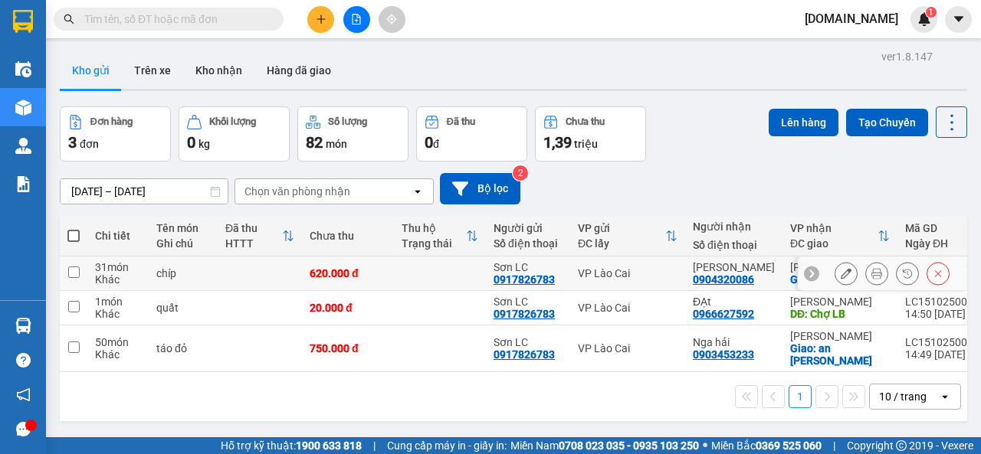
click at [74, 271] on input "checkbox" at bounding box center [73, 272] width 11 height 11
checkbox input "true"
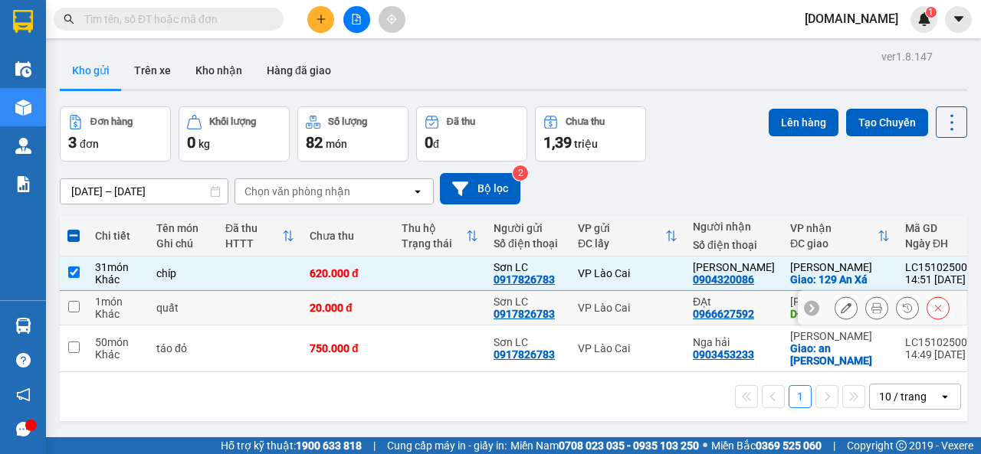
click at [72, 307] on input "checkbox" at bounding box center [73, 306] width 11 height 11
checkbox input "true"
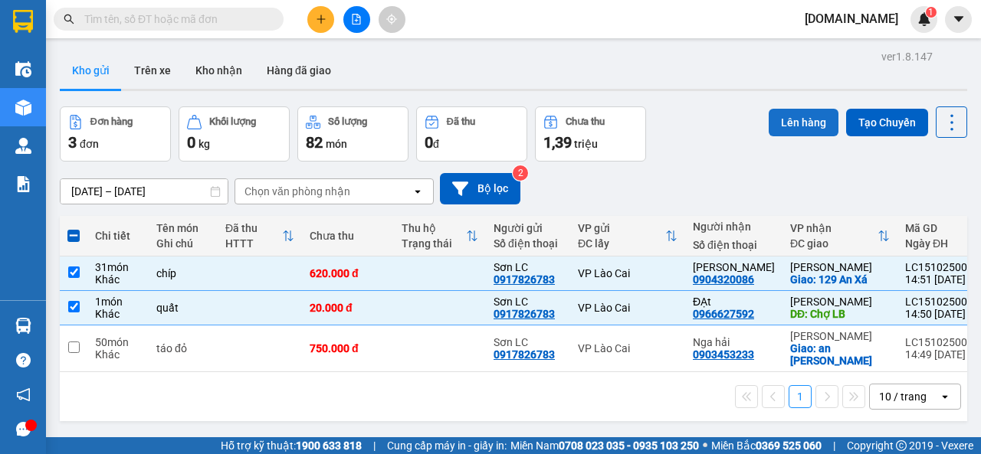
click at [797, 120] on button "Lên hàng" at bounding box center [804, 123] width 70 height 28
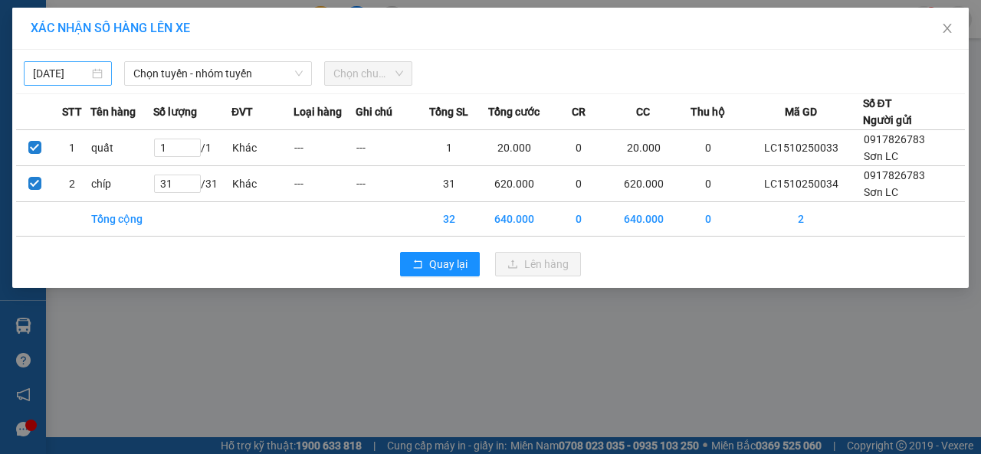
click at [78, 71] on body "Kết quả tìm kiếm ( 0 ) Bộ lọc No Data lnson.got 1 Điều hành xe Kho hàng mới Quả…" at bounding box center [490, 227] width 981 height 454
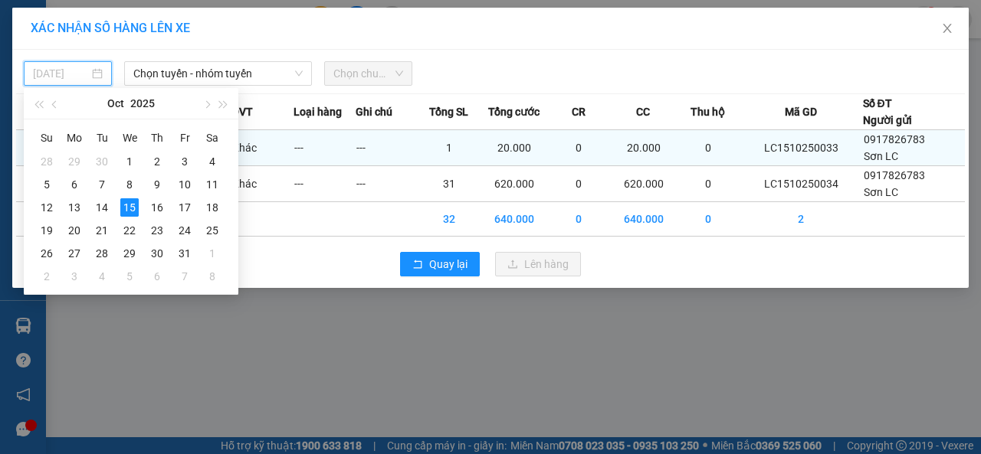
click at [77, 189] on div "6" at bounding box center [74, 184] width 18 height 18
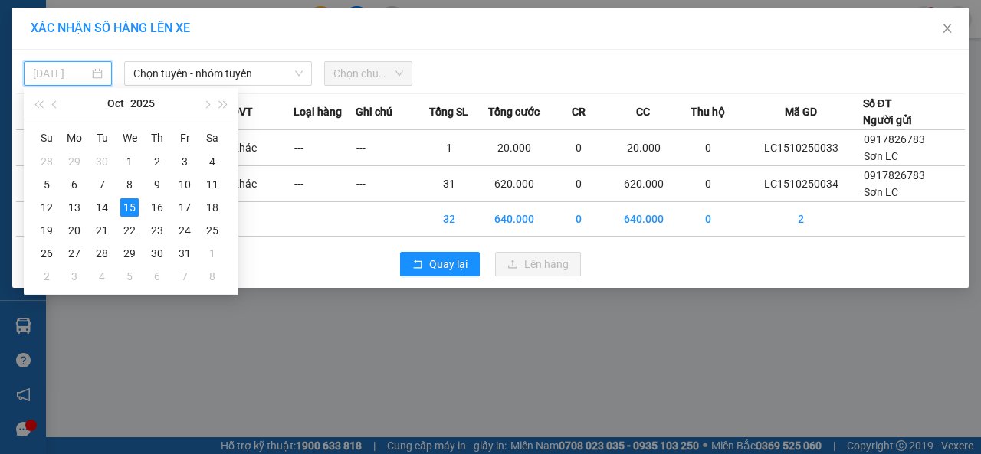
type input "06/10/2025"
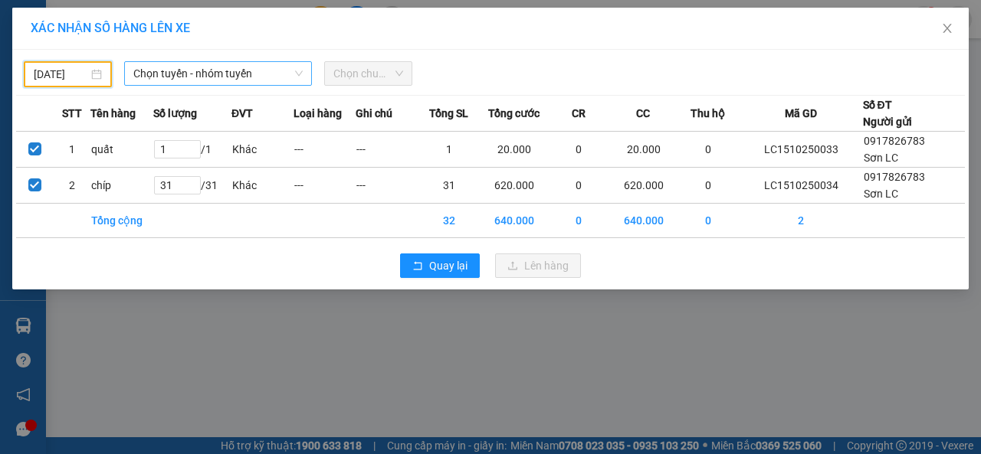
click at [257, 80] on span "Chọn tuyến - nhóm tuyến" at bounding box center [217, 73] width 169 height 23
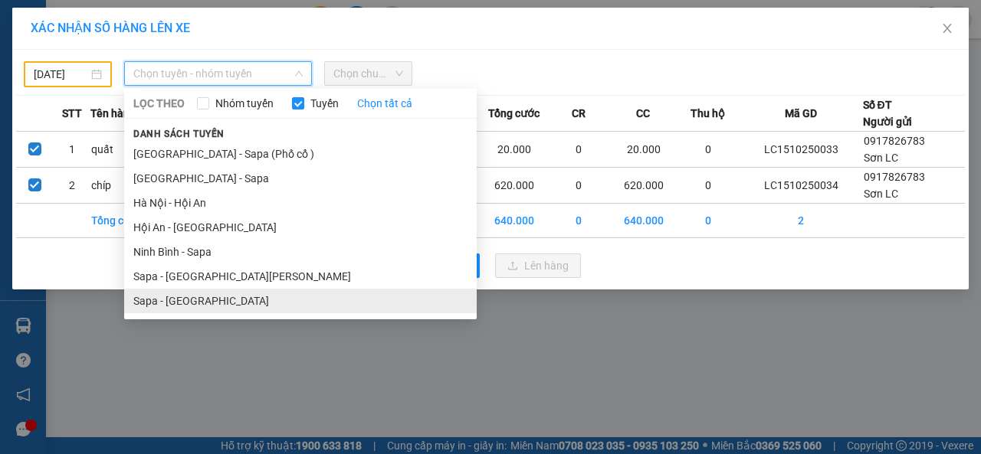
drag, startPoint x: 185, startPoint y: 303, endPoint x: 278, endPoint y: 221, distance: 123.3
click at [185, 303] on li "Sapa - Hà Nội" at bounding box center [300, 301] width 353 height 25
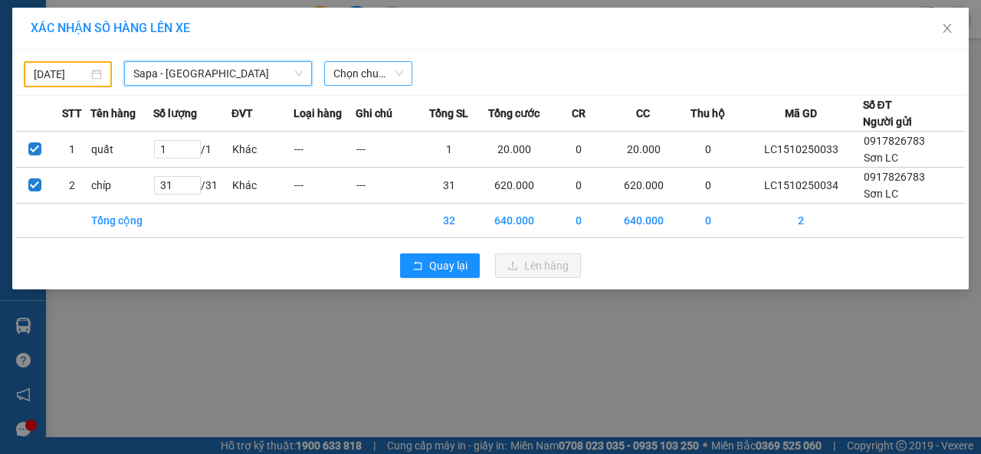
click at [376, 74] on span "Chọn chuyến" at bounding box center [368, 73] width 70 height 23
click at [398, 77] on span "Chọn chuyến" at bounding box center [368, 73] width 70 height 23
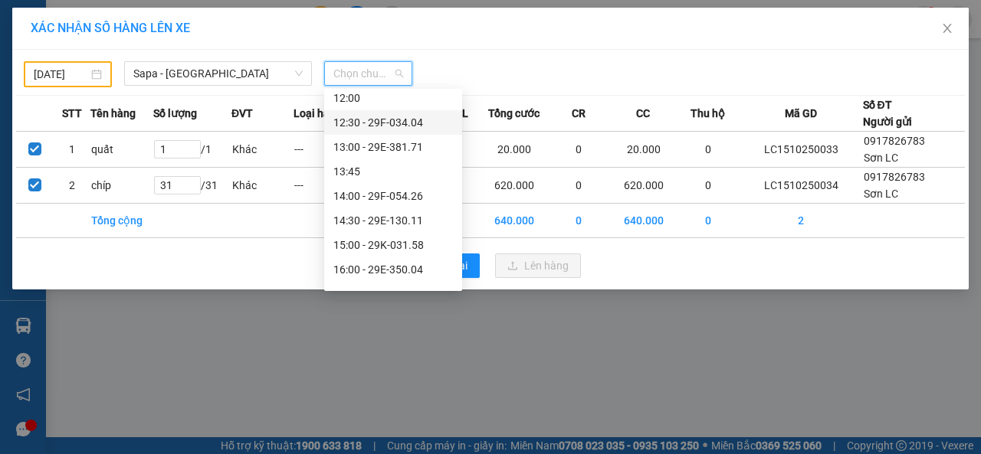
scroll to position [230, 0]
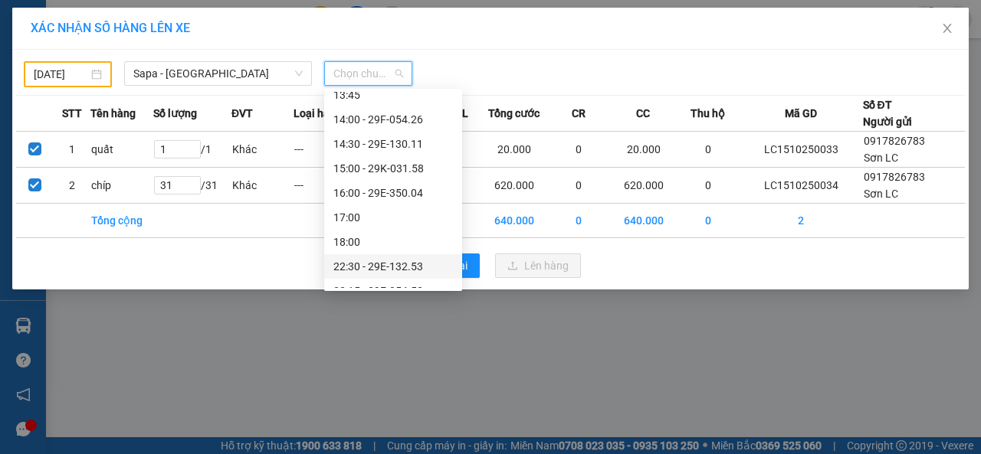
click at [385, 262] on div "22:30 - 29E-132.53" at bounding box center [393, 266] width 120 height 17
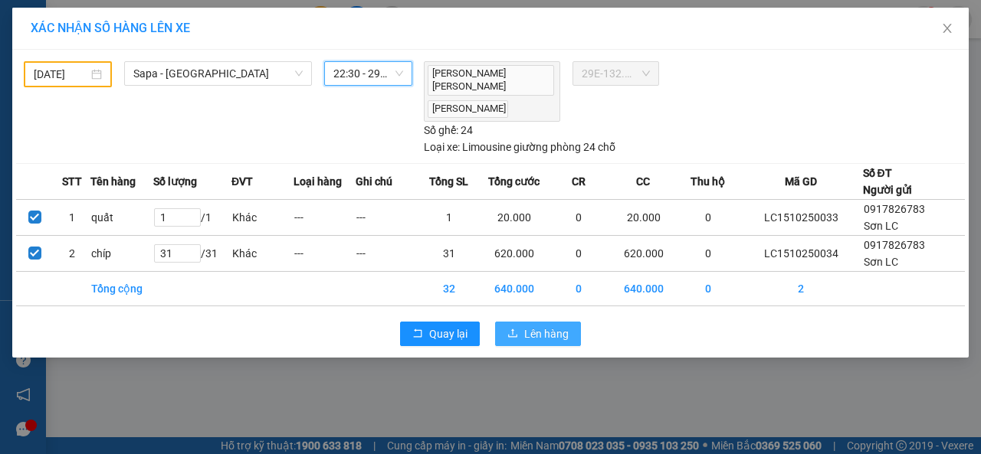
click at [549, 326] on span "Lên hàng" at bounding box center [546, 334] width 44 height 17
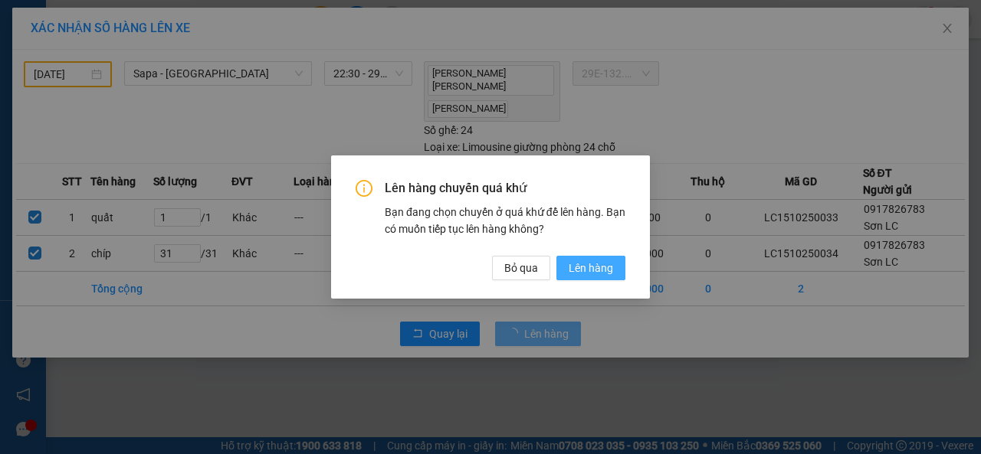
click at [578, 270] on span "Lên hàng" at bounding box center [591, 268] width 44 height 17
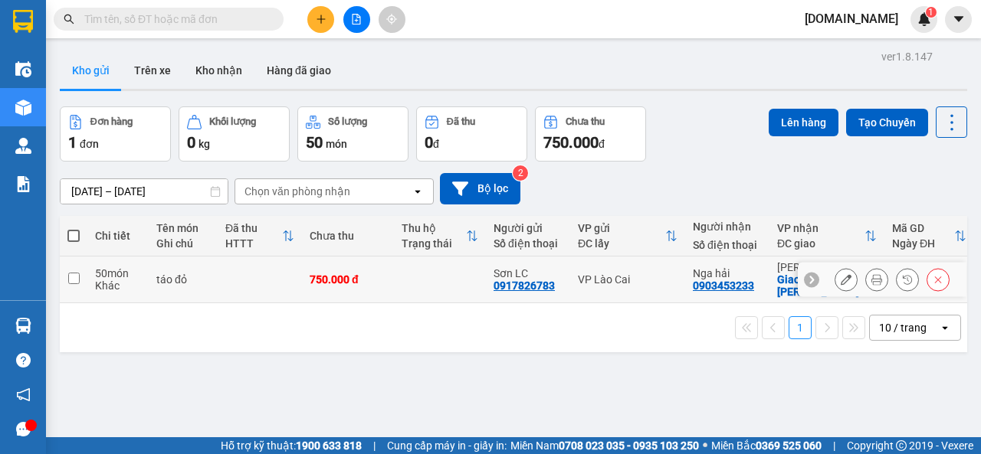
click at [74, 280] on input "checkbox" at bounding box center [73, 278] width 11 height 11
checkbox input "true"
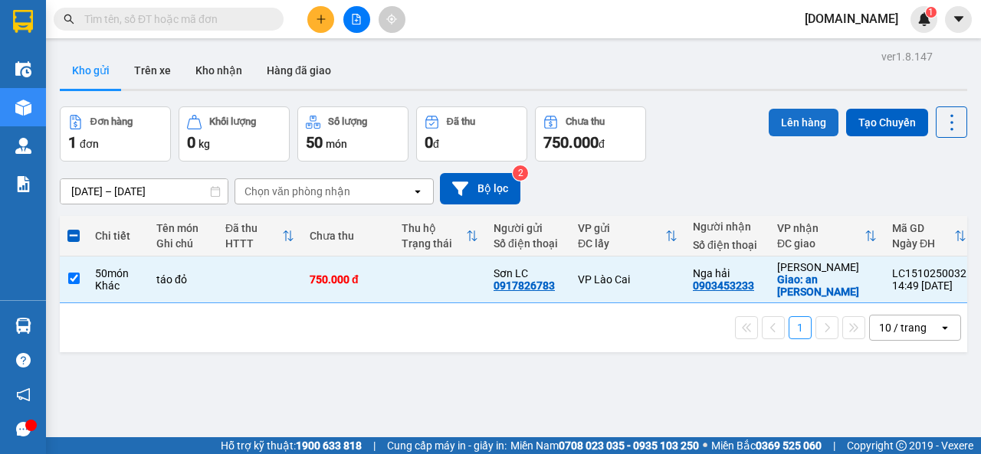
click at [786, 120] on button "Lên hàng" at bounding box center [804, 123] width 70 height 28
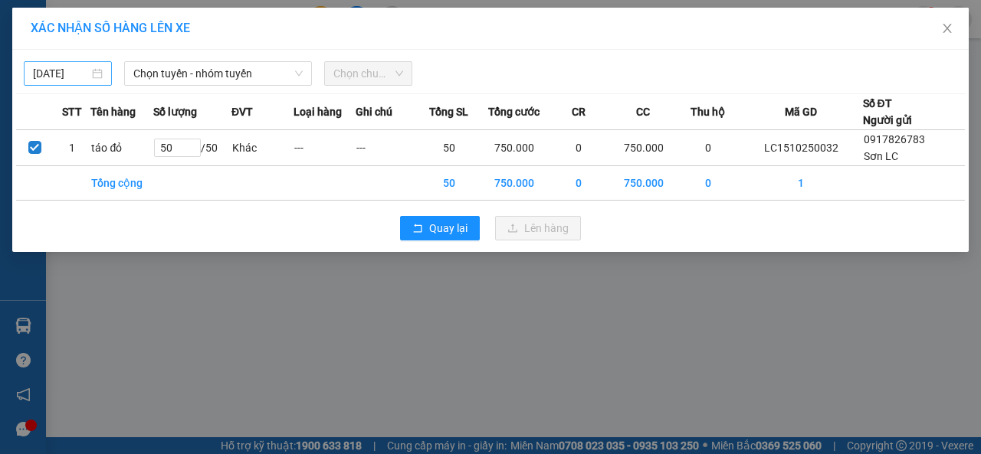
click at [67, 76] on body "Kết quả tìm kiếm ( 0 ) Bộ lọc No Data lnson.got 1 Điều hành xe Kho hàng mới Quả…" at bounding box center [490, 227] width 981 height 454
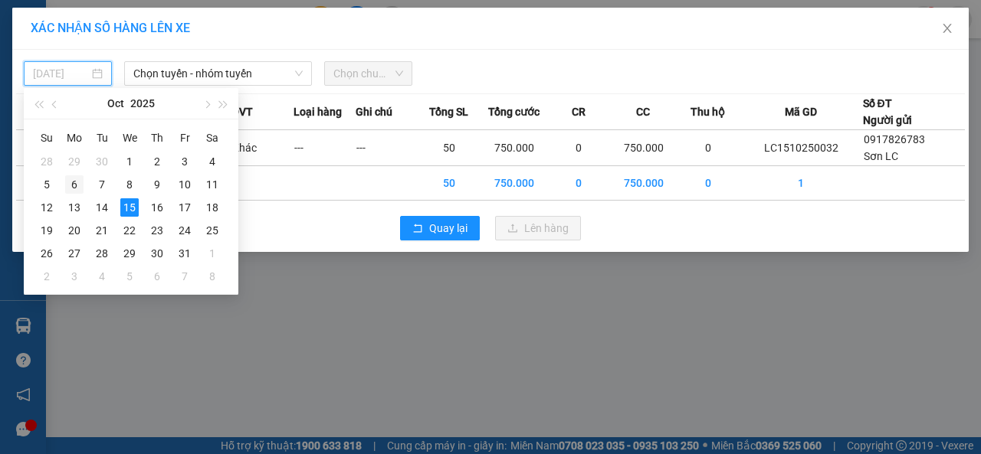
click at [77, 182] on div "6" at bounding box center [74, 184] width 18 height 18
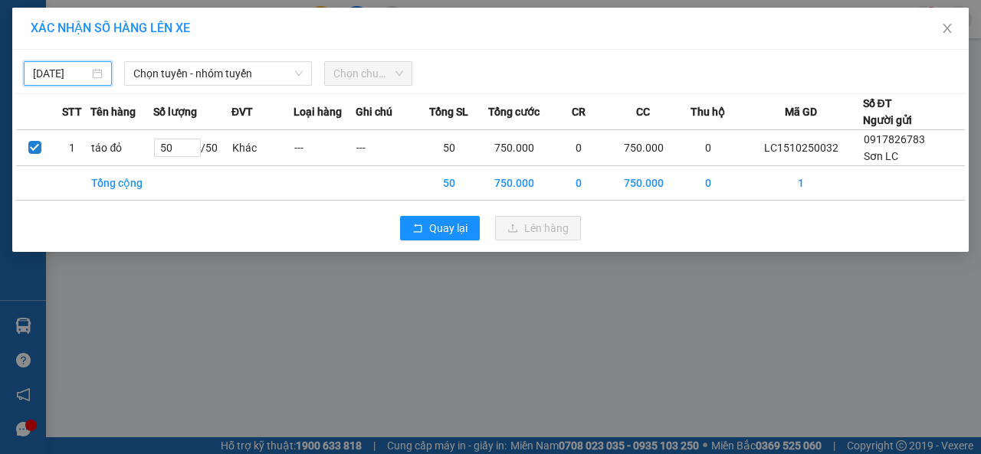
type input "06/10/2025"
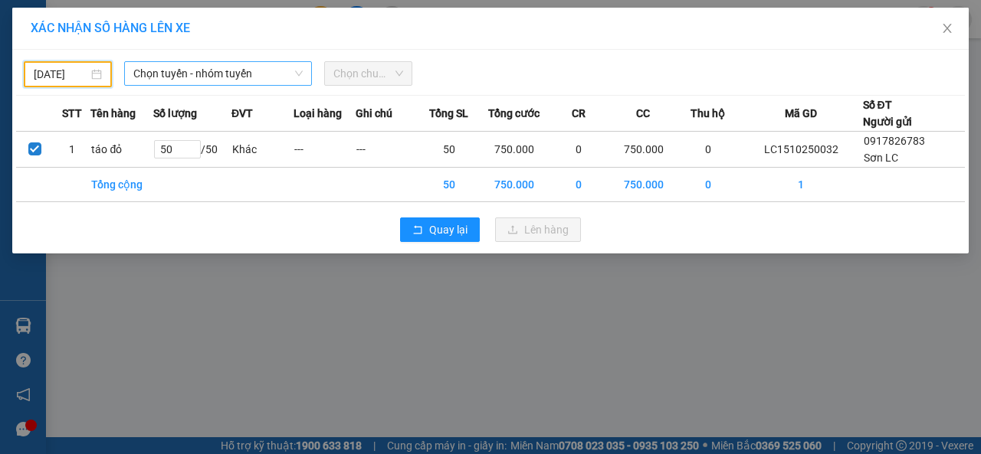
click at [223, 77] on span "Chọn tuyến - nhóm tuyến" at bounding box center [217, 73] width 169 height 23
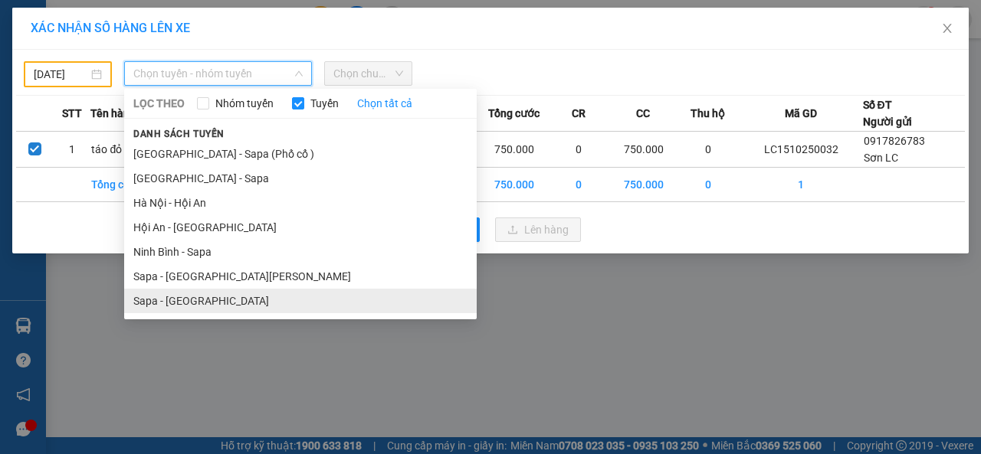
click at [172, 300] on li "Sapa - Hà Nội" at bounding box center [300, 301] width 353 height 25
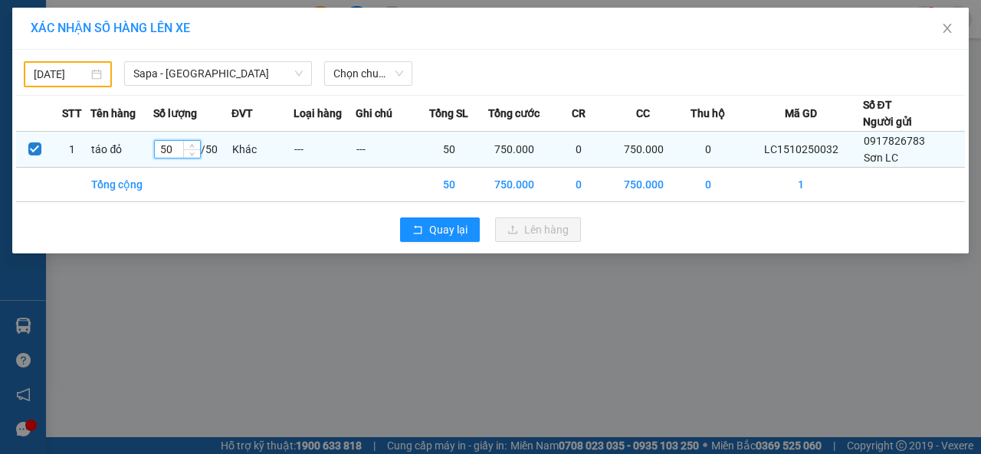
drag, startPoint x: 173, startPoint y: 149, endPoint x: 162, endPoint y: 151, distance: 11.0
click at [162, 151] on input "50" at bounding box center [177, 149] width 45 height 17
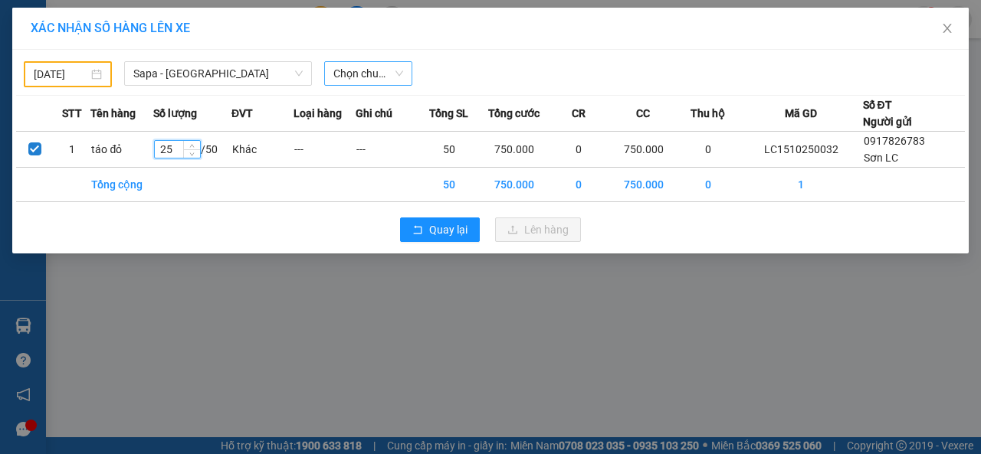
click at [398, 71] on span "Chọn chuyến" at bounding box center [368, 73] width 70 height 23
type input "25"
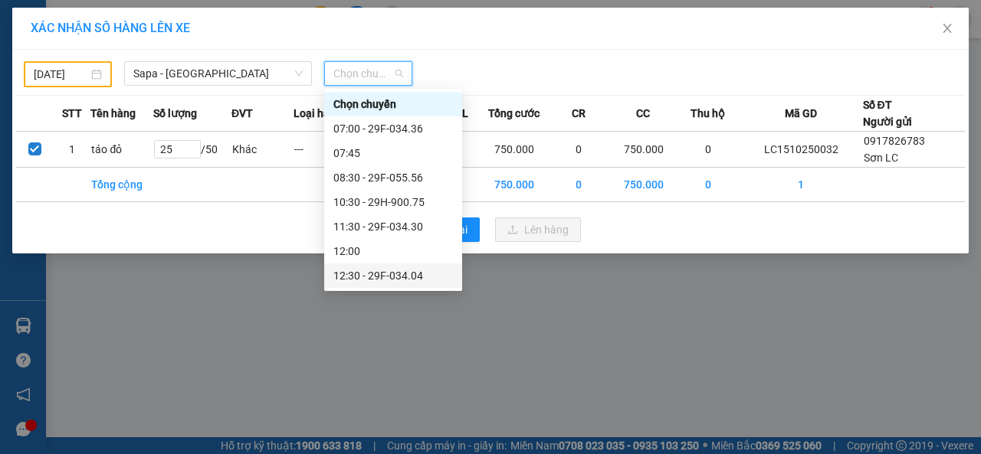
click at [379, 274] on div "12:30 - 29F-034.04" at bounding box center [393, 275] width 120 height 17
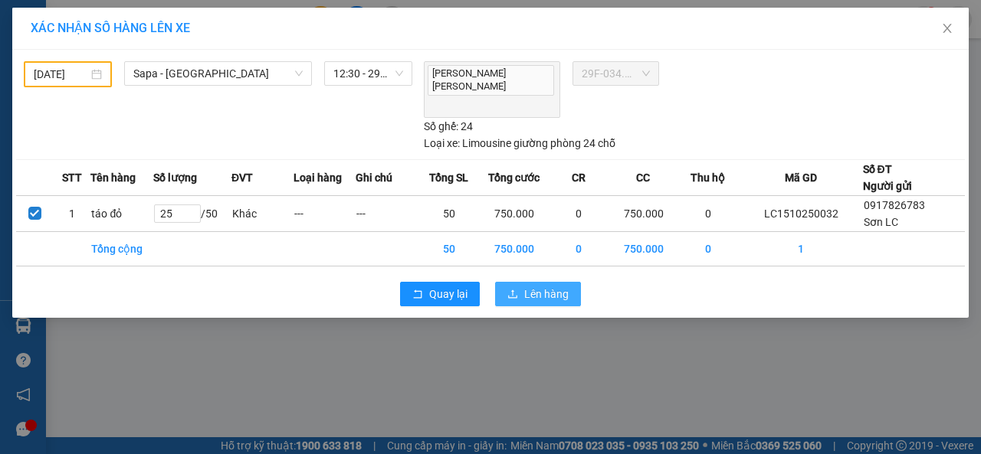
click at [554, 286] on span "Lên hàng" at bounding box center [546, 294] width 44 height 17
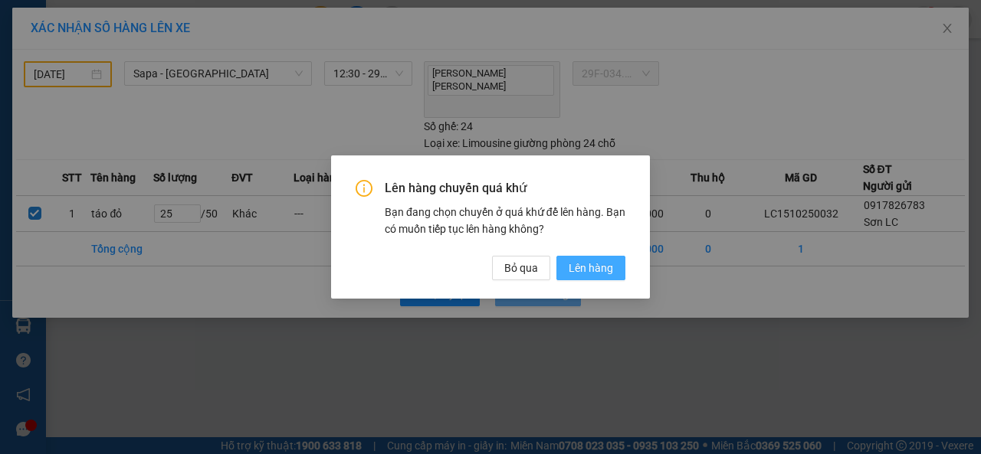
click at [576, 267] on span "Lên hàng" at bounding box center [591, 268] width 44 height 17
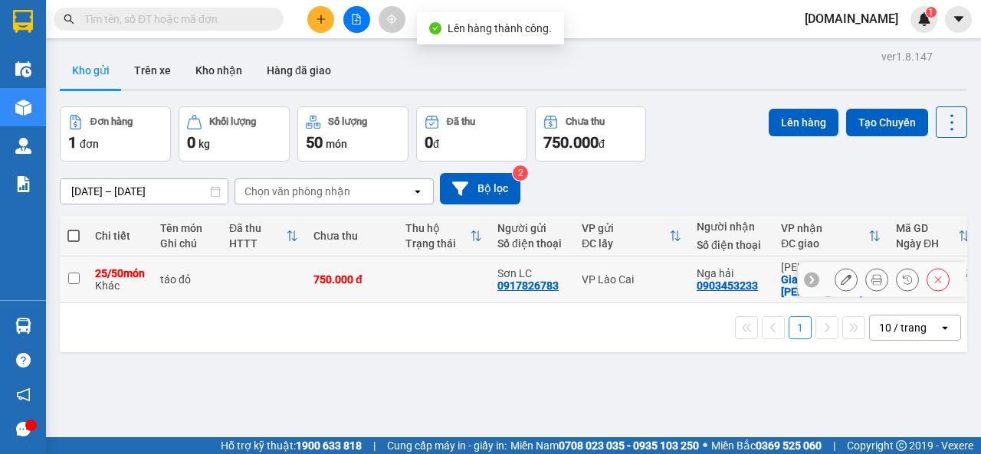
click at [72, 280] on input "checkbox" at bounding box center [73, 278] width 11 height 11
checkbox input "true"
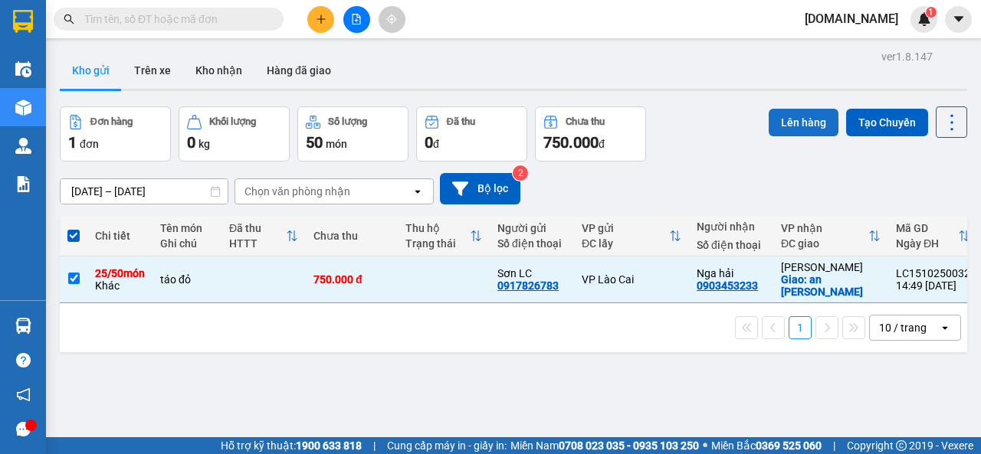
click at [793, 124] on button "Lên hàng" at bounding box center [804, 123] width 70 height 28
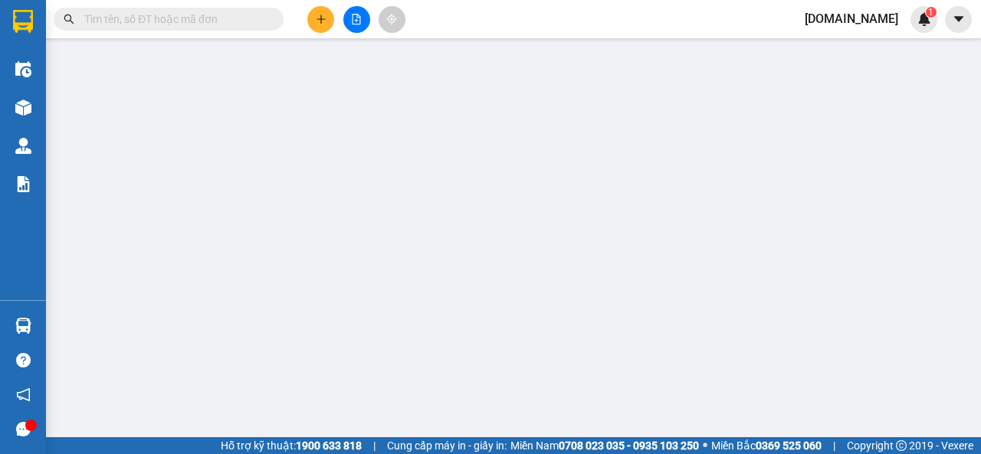
type input "25"
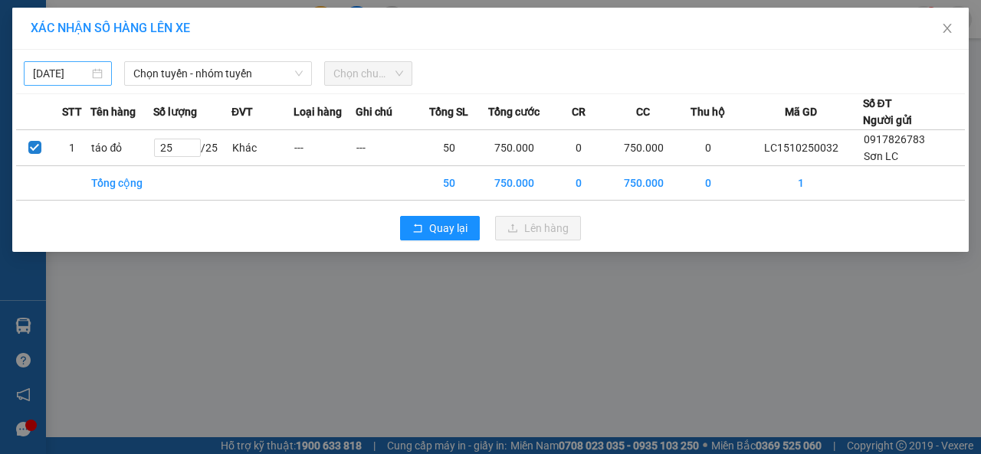
click at [67, 67] on input "15/10/2025" at bounding box center [61, 73] width 56 height 17
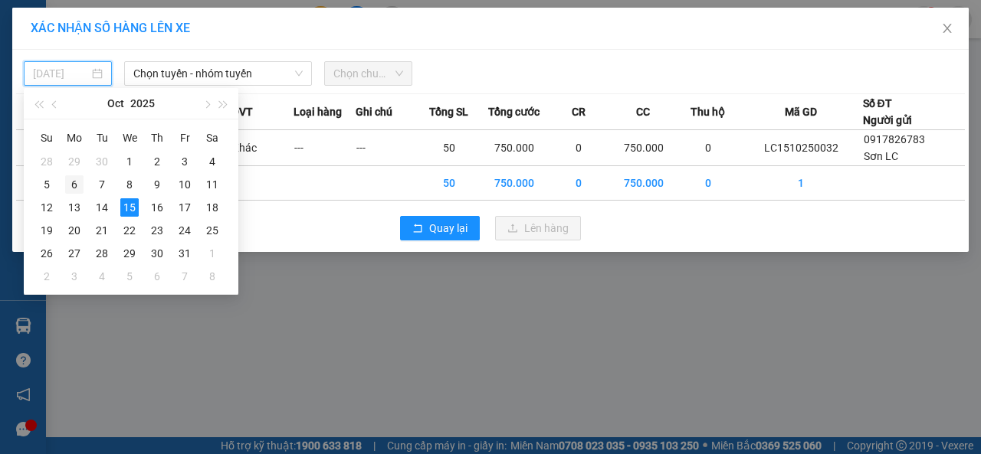
click at [72, 182] on div "6" at bounding box center [74, 184] width 18 height 18
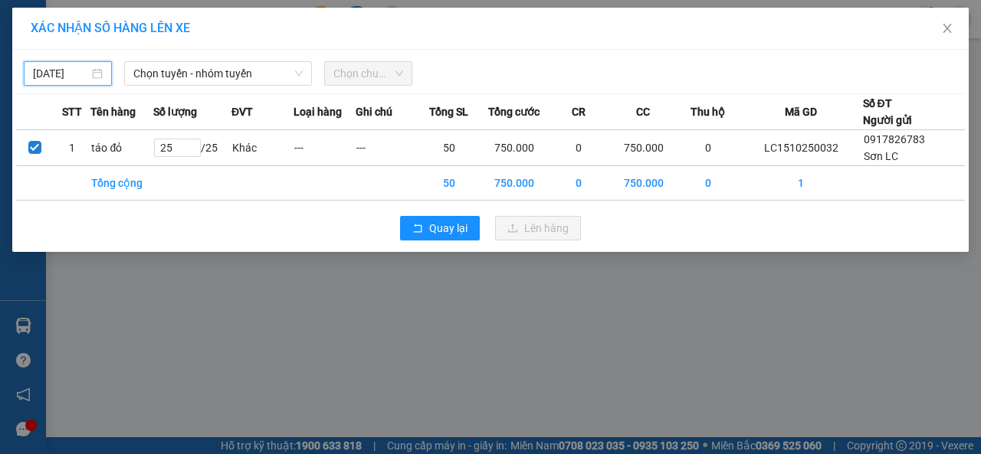
type input "06/10/2025"
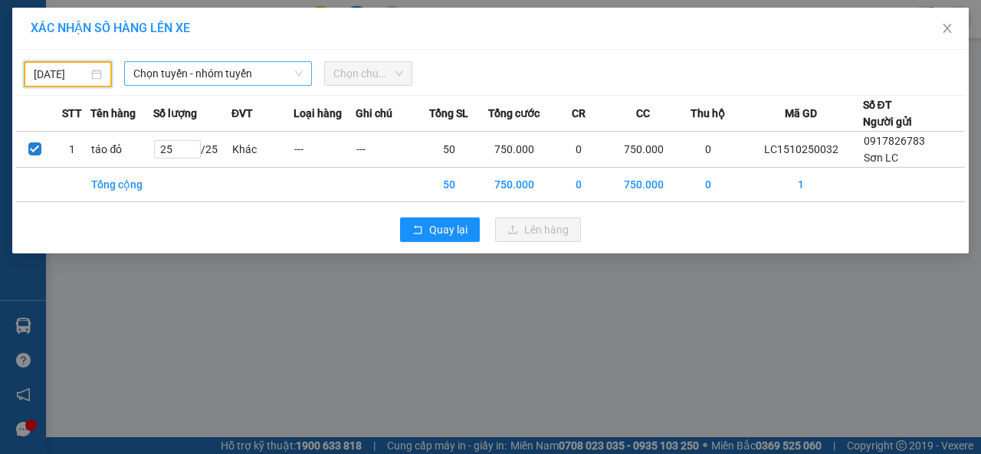
click at [251, 73] on span "Chọn tuyến - nhóm tuyến" at bounding box center [217, 73] width 169 height 23
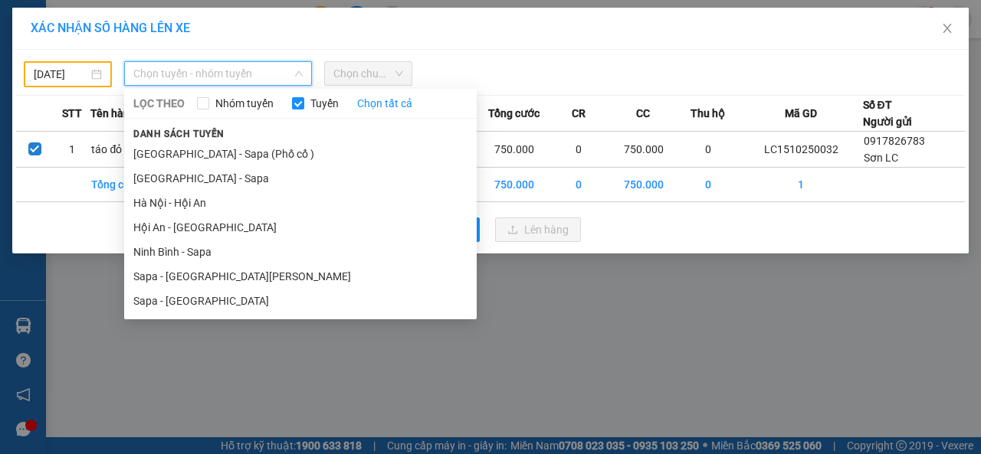
drag, startPoint x: 178, startPoint y: 304, endPoint x: 193, endPoint y: 280, distance: 28.3
click at [179, 304] on li "Sapa - Hà Nội" at bounding box center [300, 301] width 353 height 25
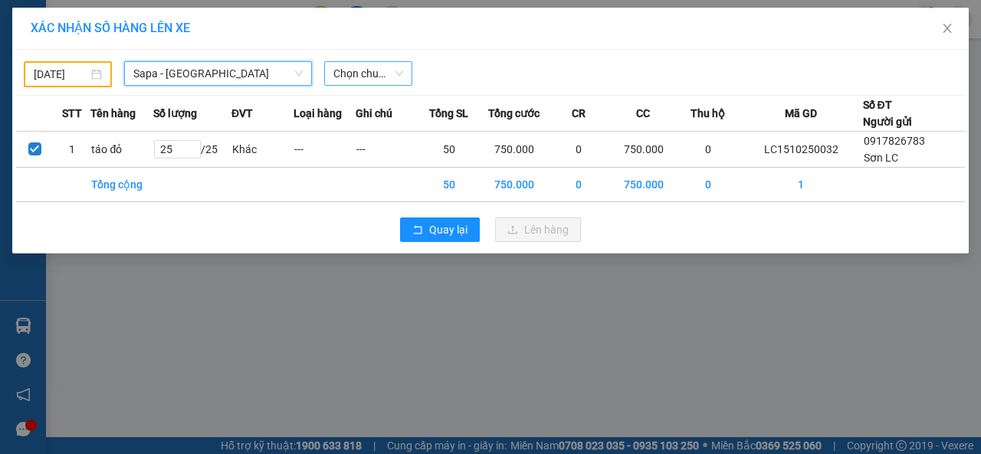
click at [383, 74] on span "Chọn chuyến" at bounding box center [368, 73] width 70 height 23
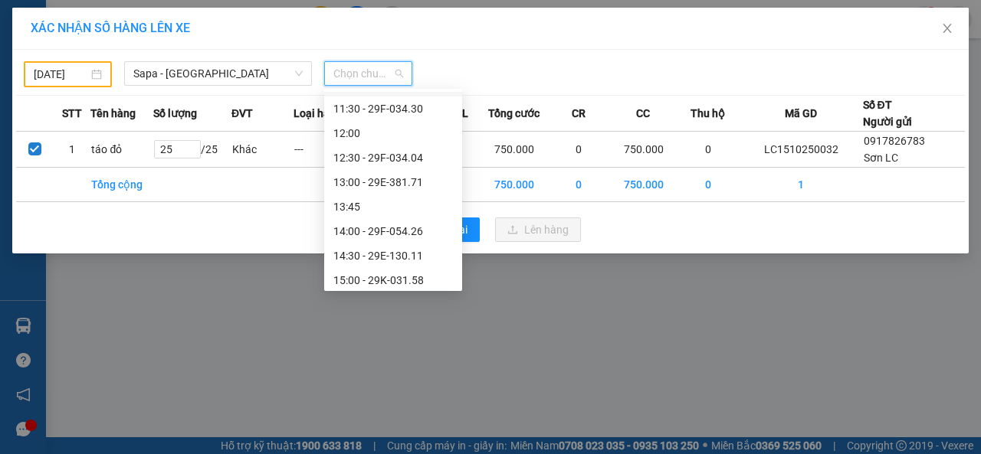
scroll to position [153, 0]
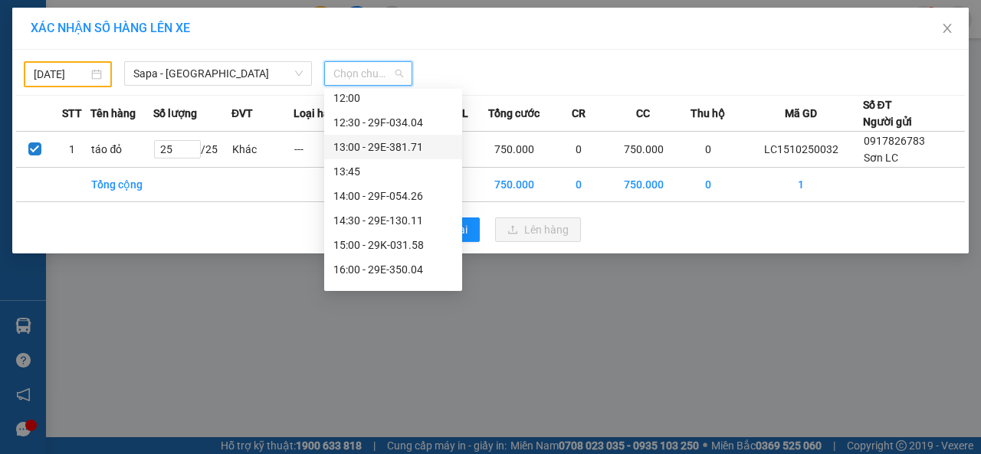
click at [371, 146] on div "13:00 - 29E-381.71" at bounding box center [393, 147] width 120 height 17
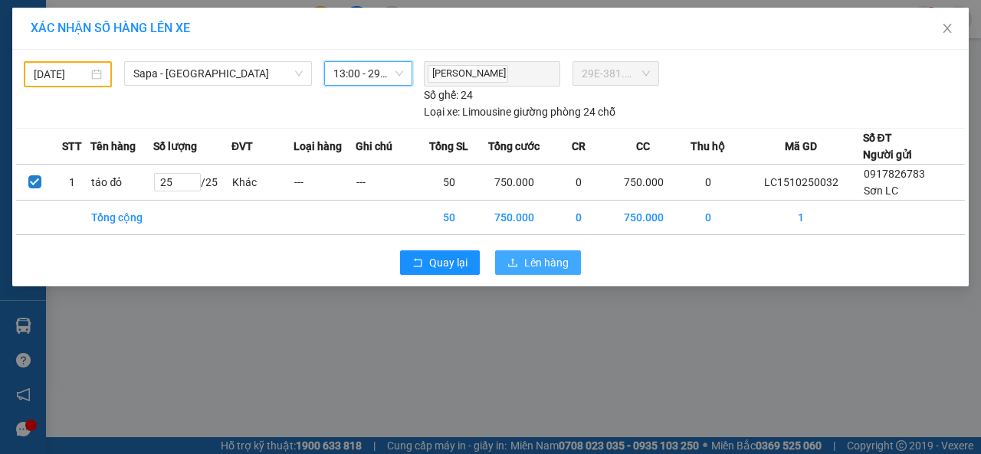
click at [546, 257] on span "Lên hàng" at bounding box center [546, 262] width 44 height 17
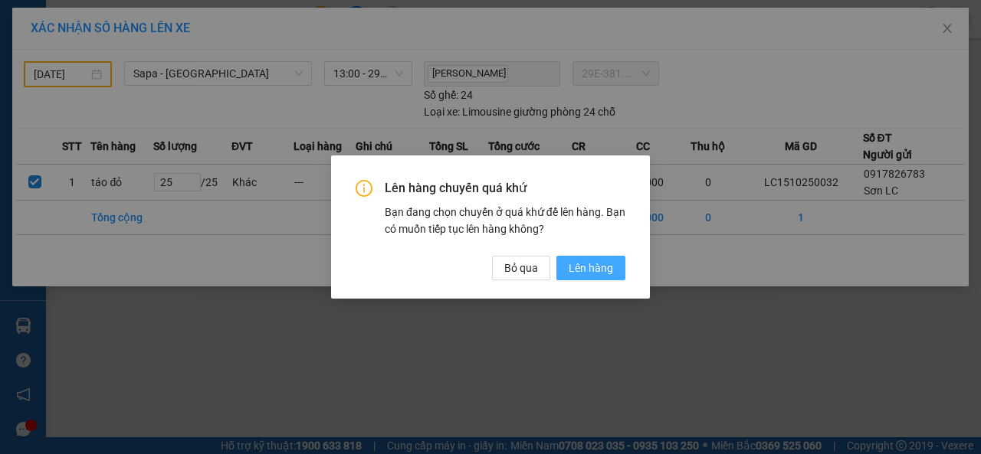
click at [602, 261] on span "Lên hàng" at bounding box center [591, 268] width 44 height 17
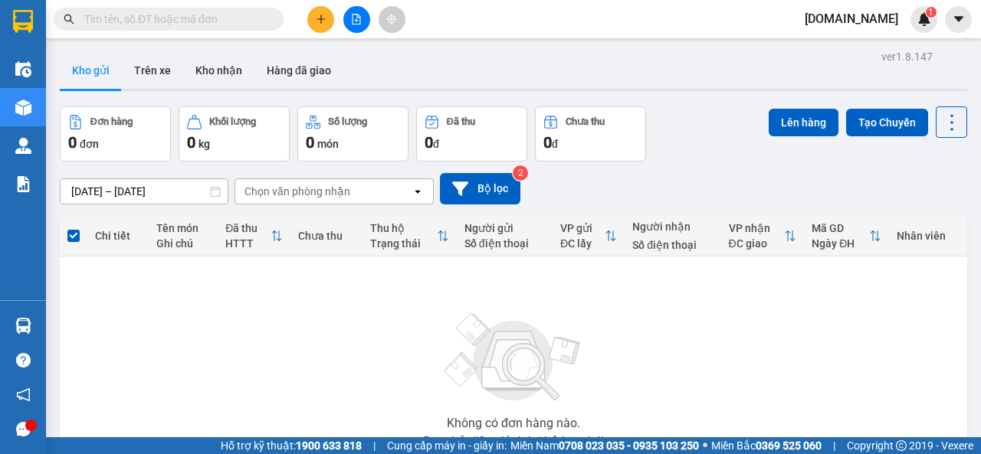
click at [887, 25] on span "lnson.got" at bounding box center [851, 18] width 118 height 19
click at [868, 51] on span "Đăng xuất" at bounding box center [890, 47] width 64 height 17
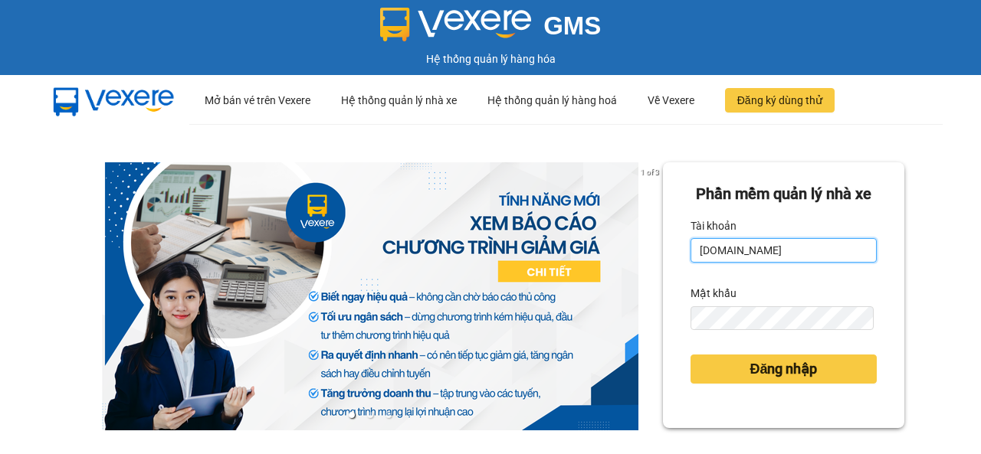
click at [753, 263] on input "lnson.got" at bounding box center [783, 250] width 186 height 25
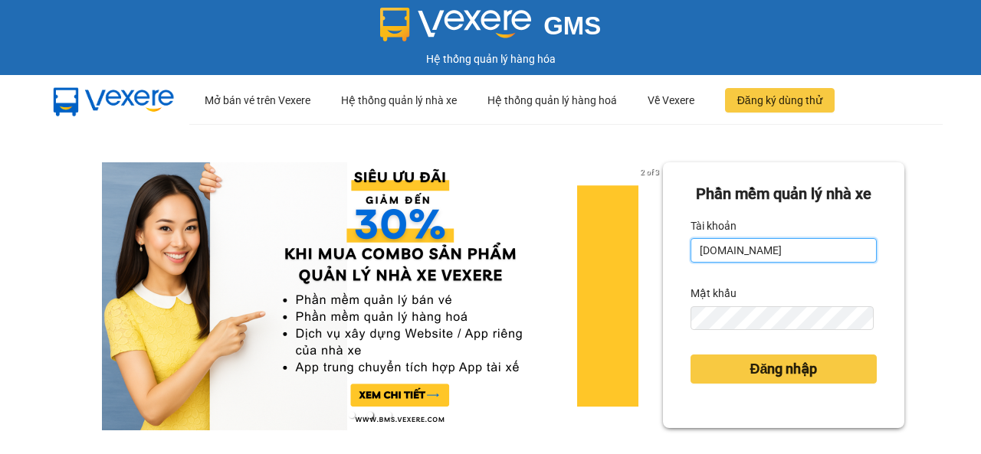
type input "manhmg.got"
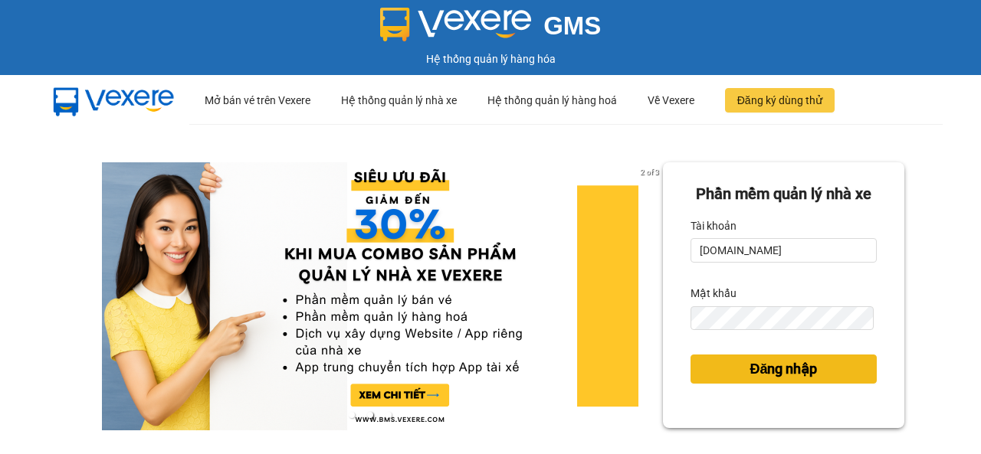
click at [789, 380] on span "Đăng nhập" at bounding box center [782, 369] width 67 height 21
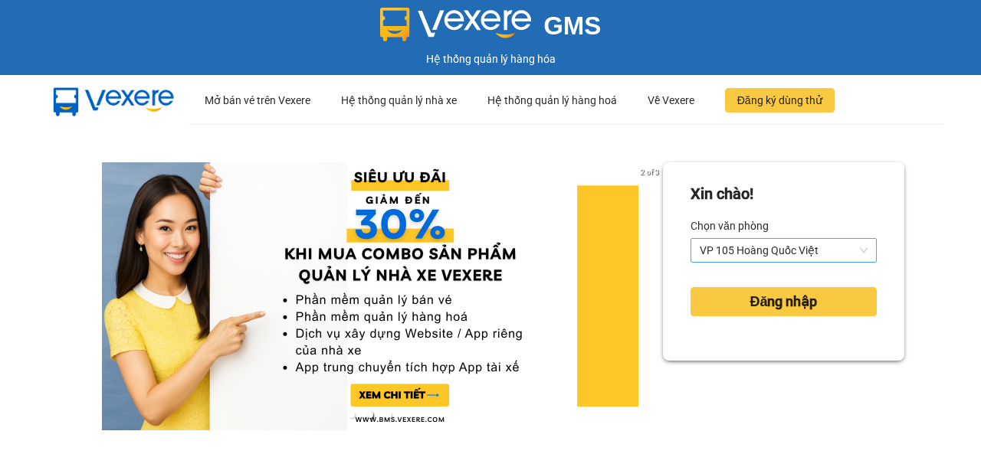
click at [858, 249] on div "VP 105 Hoàng Quốc Việt" at bounding box center [783, 250] width 186 height 25
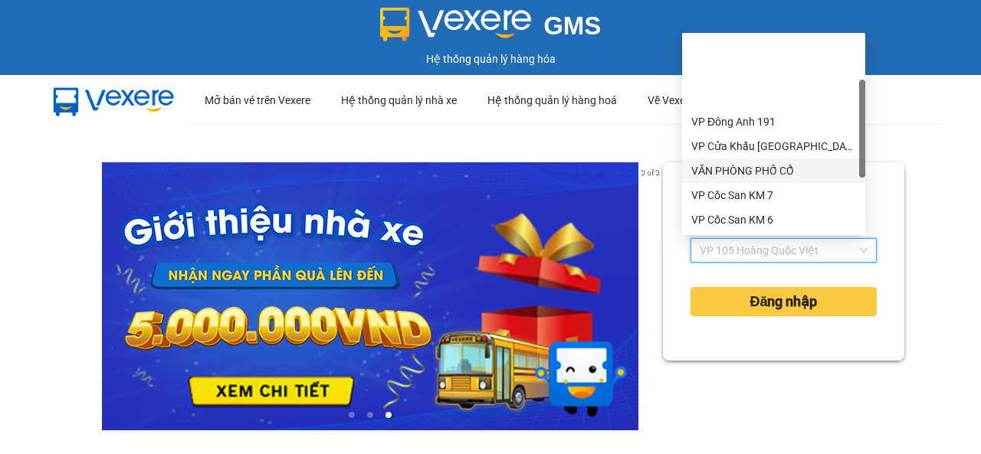
scroll to position [153, 0]
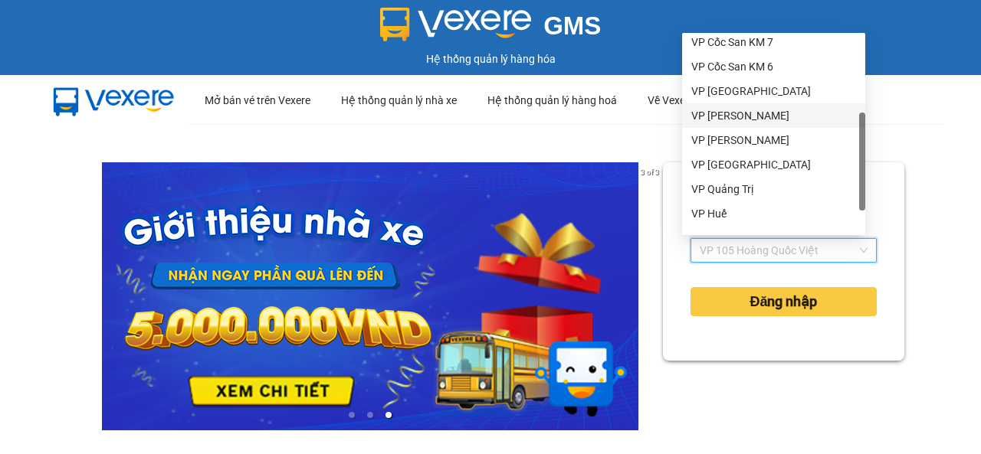
click at [746, 116] on div "VP Thạch Bàn" at bounding box center [773, 115] width 165 height 17
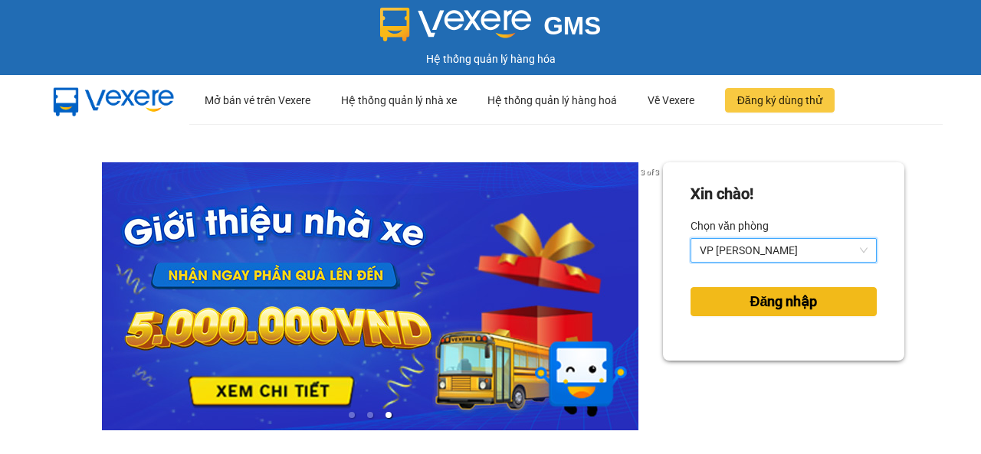
click at [772, 307] on span "Đăng nhập" at bounding box center [782, 301] width 67 height 21
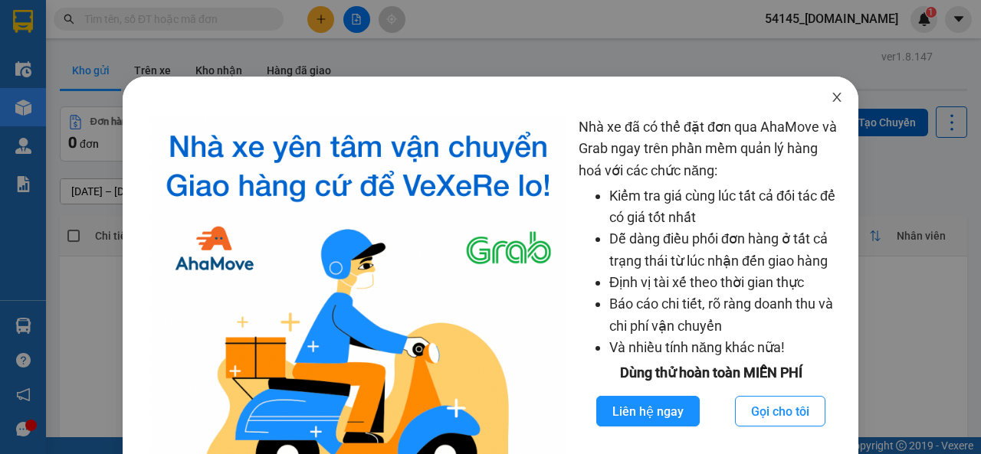
click at [832, 99] on icon "close" at bounding box center [836, 97] width 8 height 9
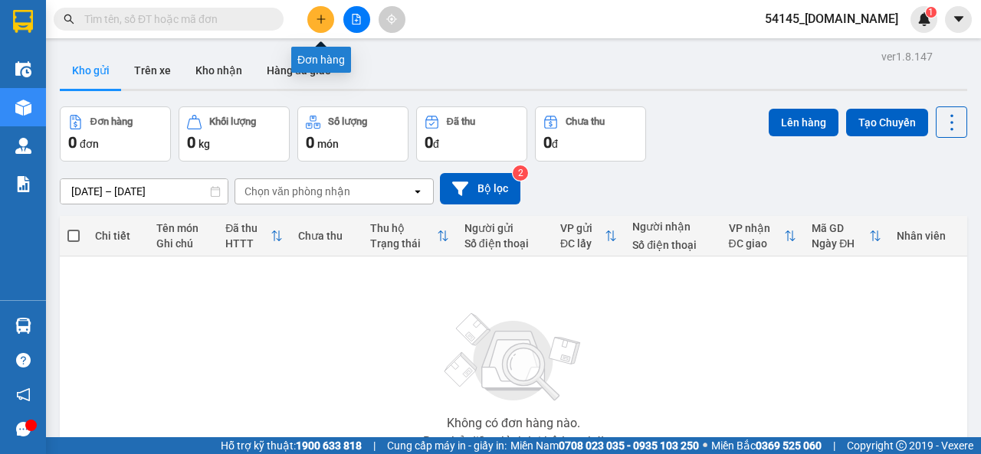
click at [319, 19] on icon "plus" at bounding box center [321, 18] width 8 height 1
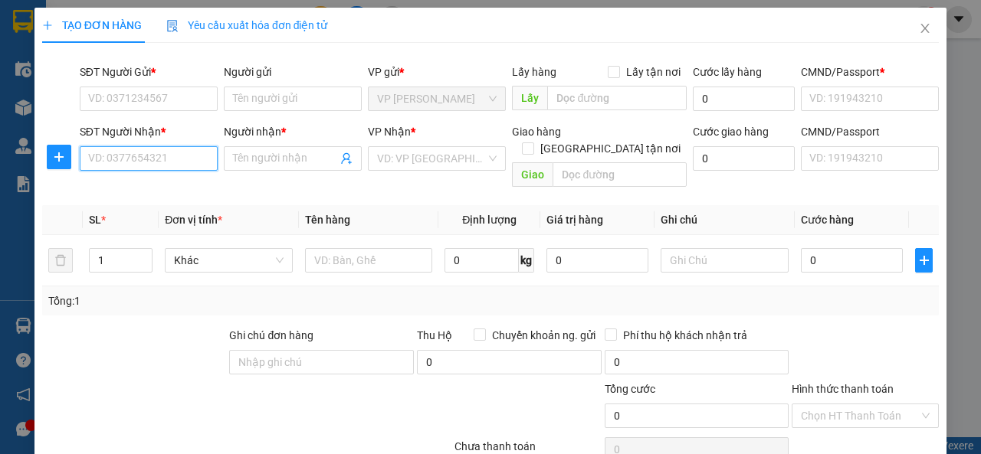
click at [162, 159] on input "SĐT Người Nhận *" at bounding box center [149, 158] width 138 height 25
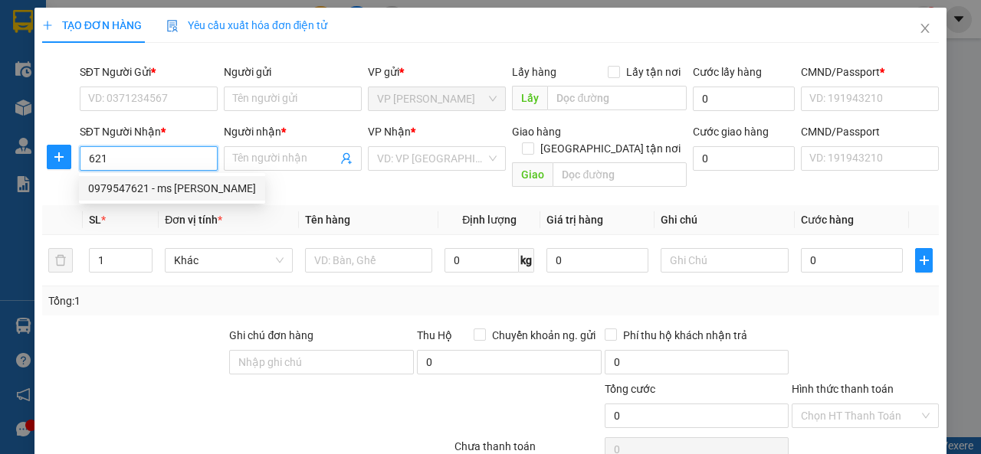
click at [134, 185] on div "0979547621 - ms bình" at bounding box center [172, 188] width 168 height 17
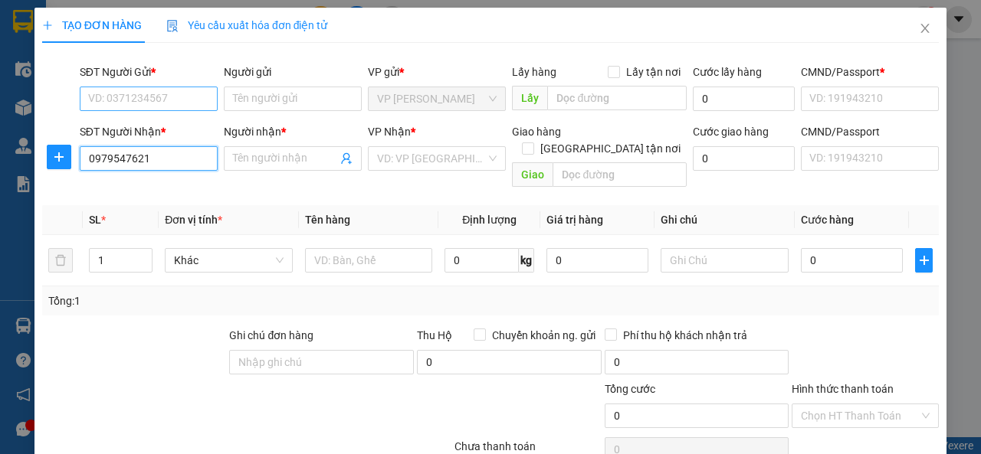
type input "0979547621"
click at [139, 103] on input "SĐT Người Gửi *" at bounding box center [149, 99] width 138 height 25
type input "ms bình"
type input "bv sapa cũ"
type input "123456789"
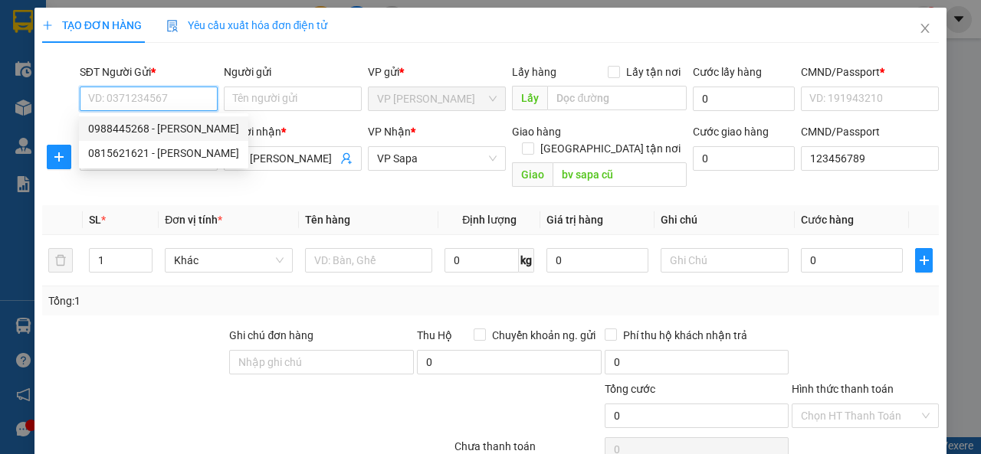
click at [133, 128] on div "0988445268 - Mạnh" at bounding box center [163, 128] width 151 height 17
type input "0988445268"
type input "Mạnh"
type input "0123456789"
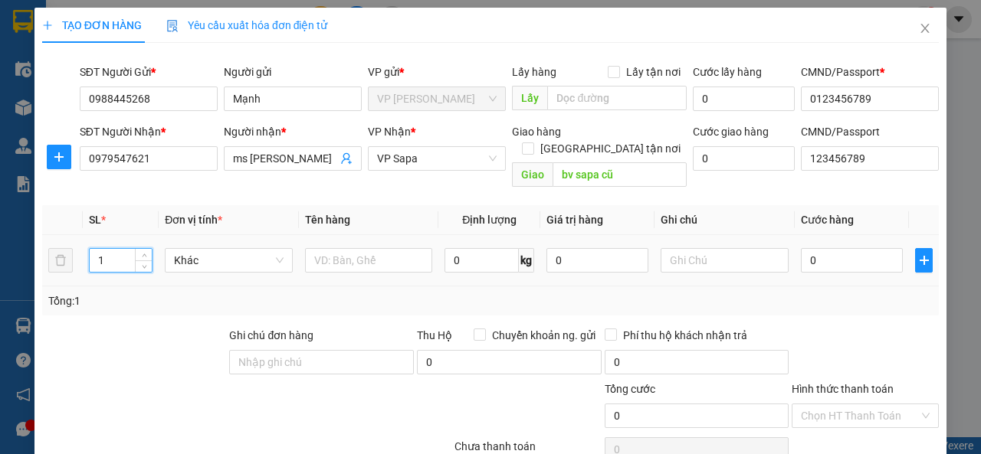
drag, startPoint x: 109, startPoint y: 242, endPoint x: 96, endPoint y: 252, distance: 16.4
click at [96, 252] on input "1" at bounding box center [121, 260] width 63 height 23
type input "40"
click at [362, 248] on input "text" at bounding box center [369, 260] width 128 height 25
type input "d"
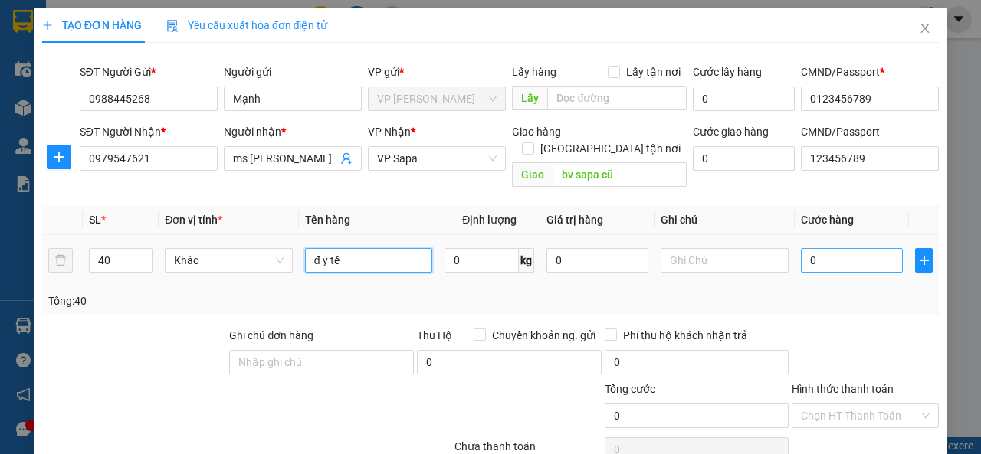
type input "đ y tế"
click at [839, 248] on input "0" at bounding box center [852, 260] width 102 height 25
type input "2"
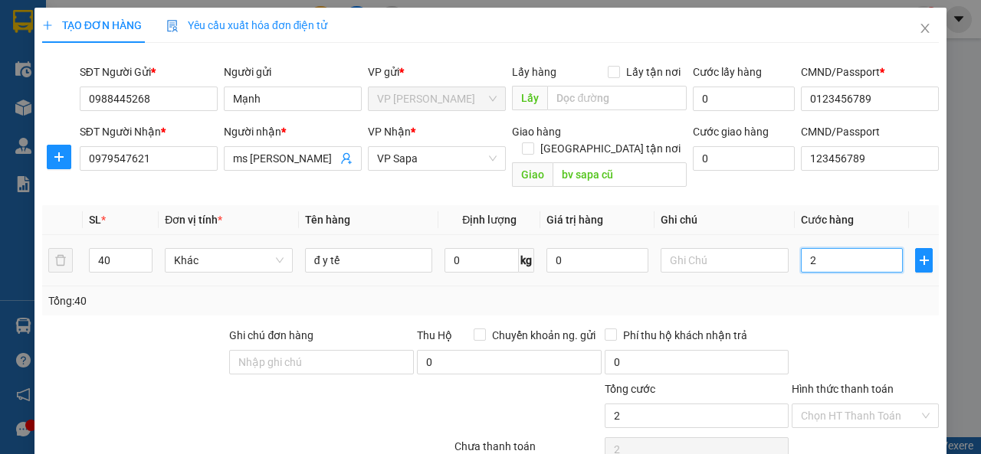
type input "20"
type input "200"
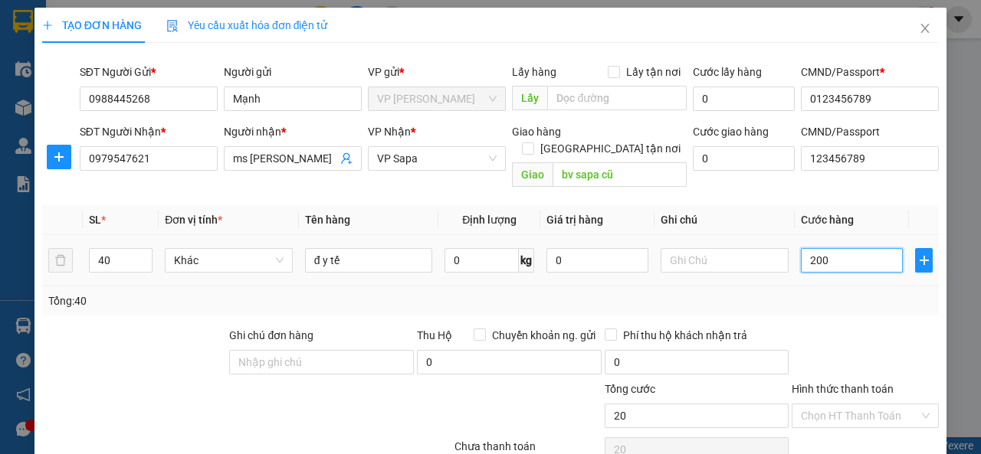
type input "200"
type input "2.000"
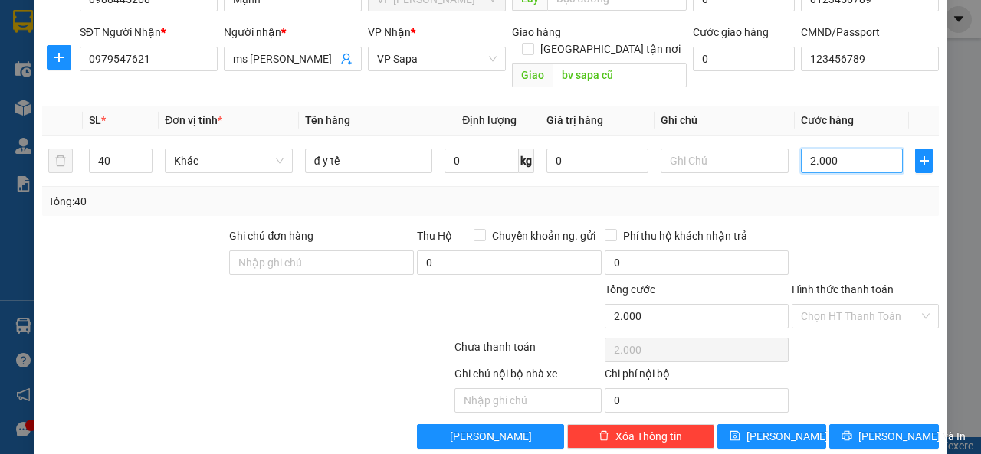
scroll to position [105, 0]
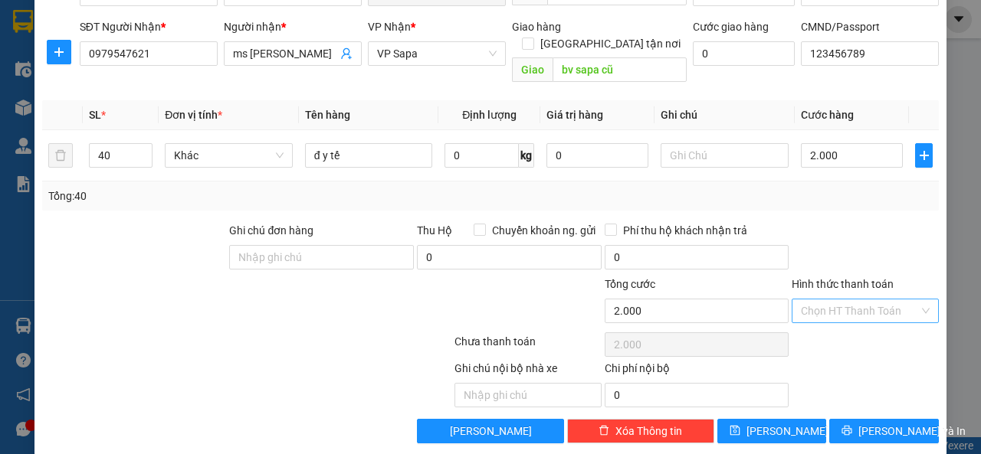
click at [864, 300] on input "Hình thức thanh toán" at bounding box center [860, 311] width 118 height 23
type input "2.000.000"
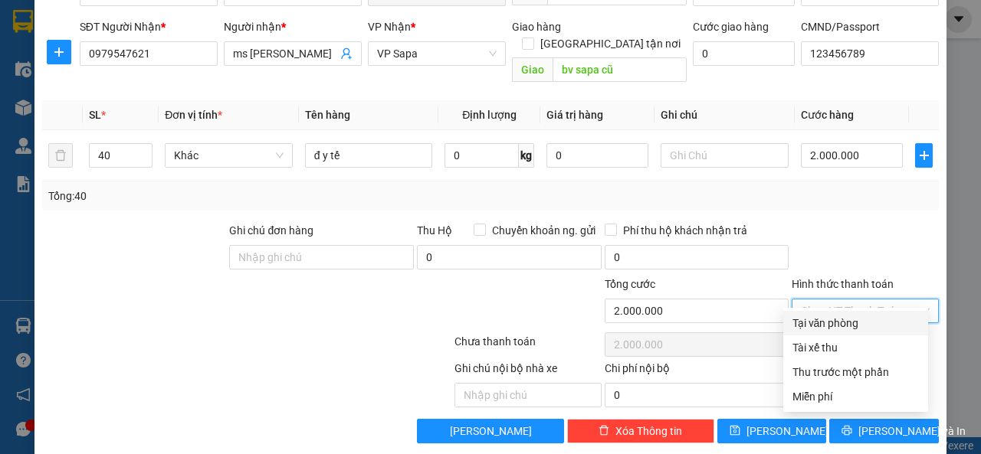
click at [854, 324] on div "Tại văn phòng" at bounding box center [855, 323] width 126 height 17
type input "0"
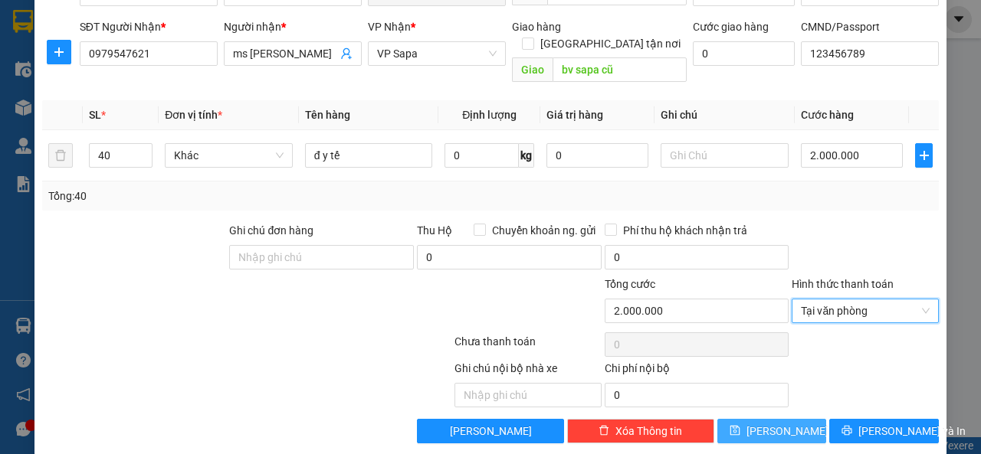
click at [760, 419] on button "Lưu" at bounding box center [772, 431] width 110 height 25
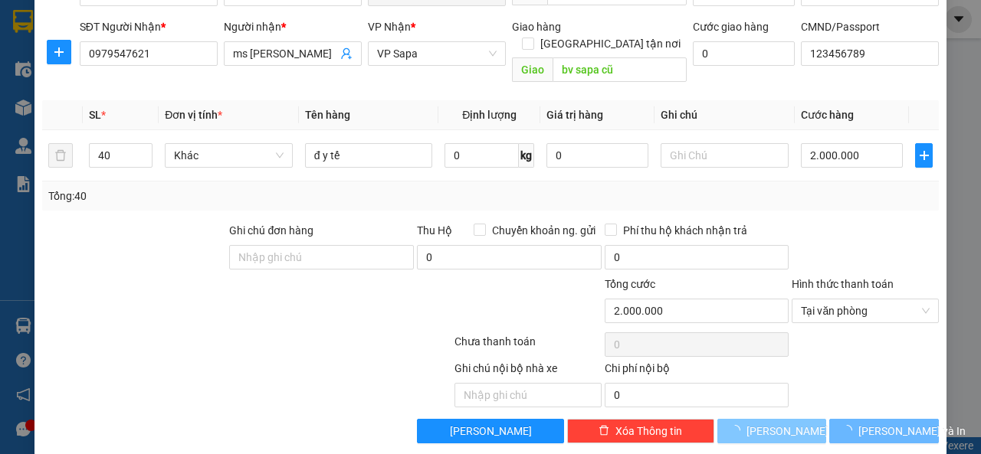
type input "1"
type input "0"
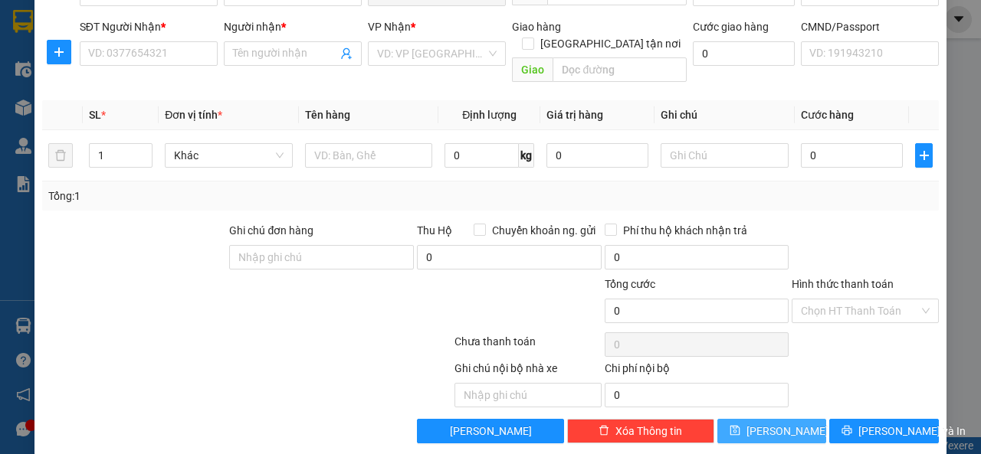
scroll to position [0, 0]
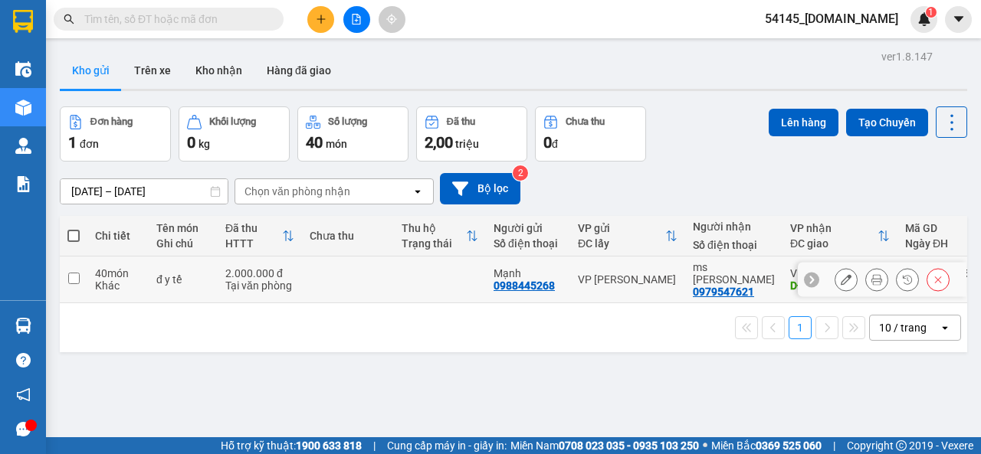
click at [74, 277] on input "checkbox" at bounding box center [73, 278] width 11 height 11
checkbox input "true"
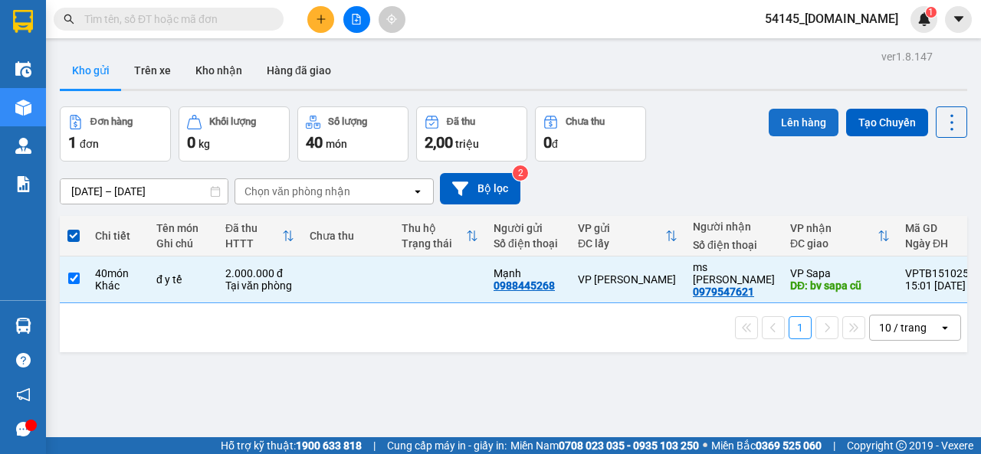
click at [795, 120] on button "Lên hàng" at bounding box center [804, 123] width 70 height 28
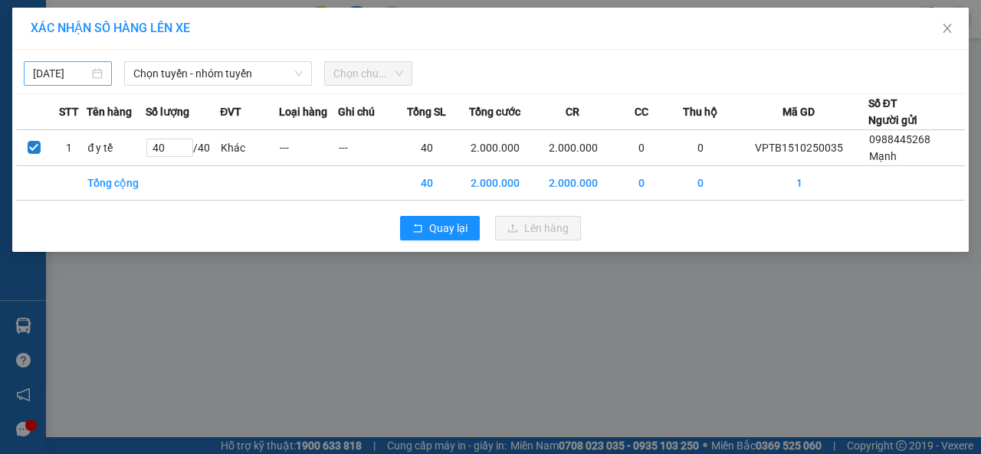
click at [60, 76] on body "Kết quả tìm kiếm ( 0 ) Bộ lọc No Data 54145_manhmg.got 1 Điều hành xe Kho hàng …" at bounding box center [490, 227] width 981 height 454
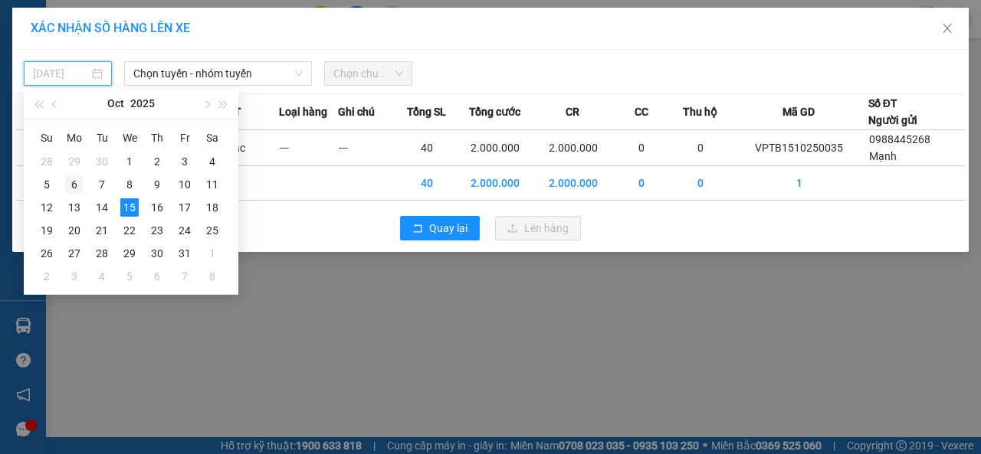
click at [75, 188] on div "6" at bounding box center [74, 184] width 18 height 18
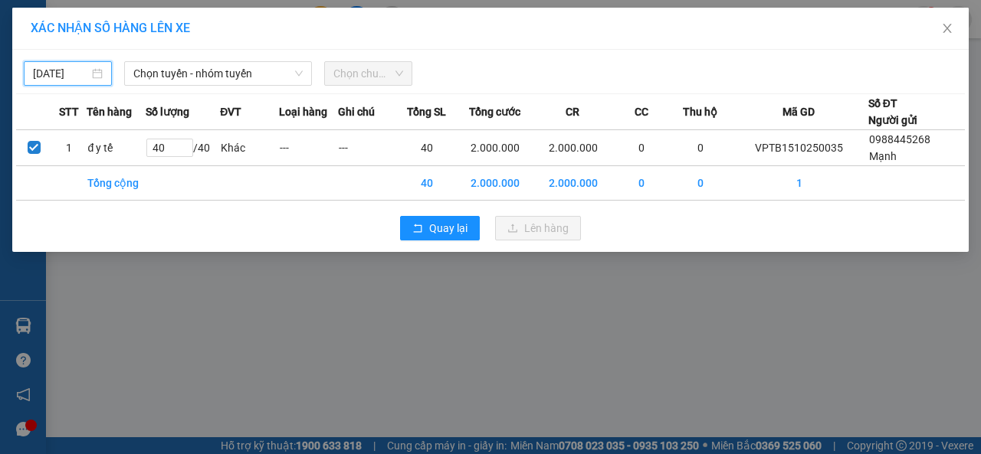
type input "06/10/2025"
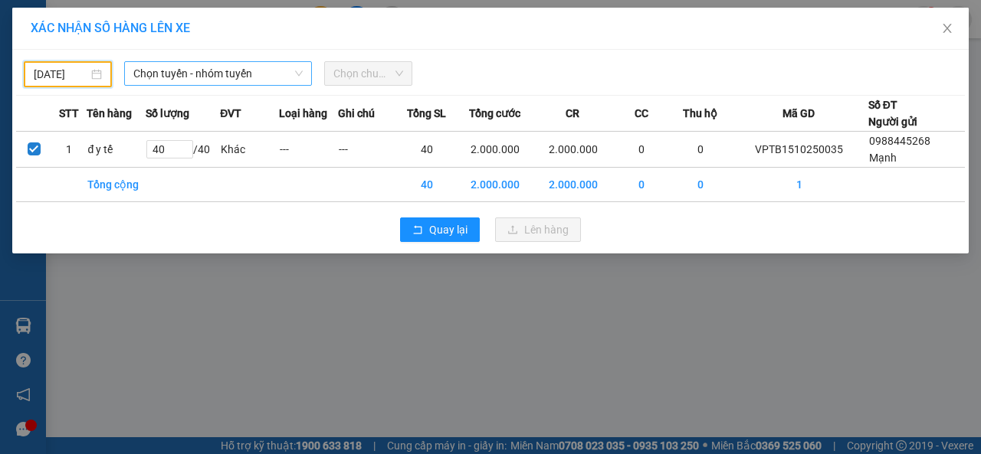
click at [198, 75] on span "Chọn tuyến - nhóm tuyến" at bounding box center [217, 73] width 169 height 23
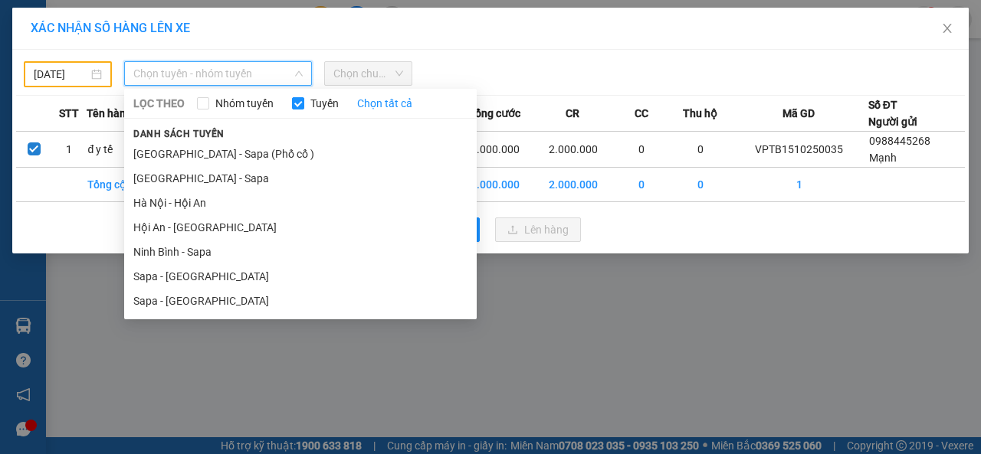
drag, startPoint x: 182, startPoint y: 298, endPoint x: 271, endPoint y: 212, distance: 123.6
click at [184, 298] on li "Sapa - Hà Nội" at bounding box center [300, 301] width 353 height 25
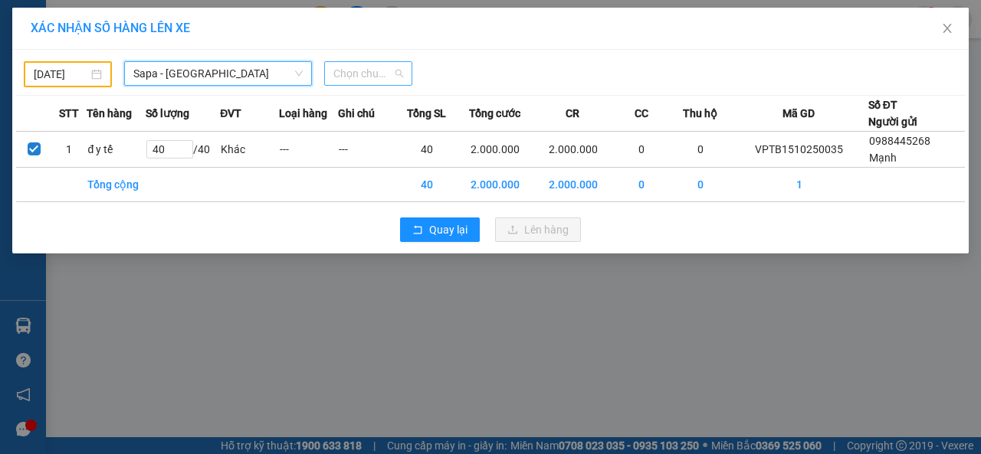
click at [372, 74] on span "Chọn chuyến" at bounding box center [368, 73] width 70 height 23
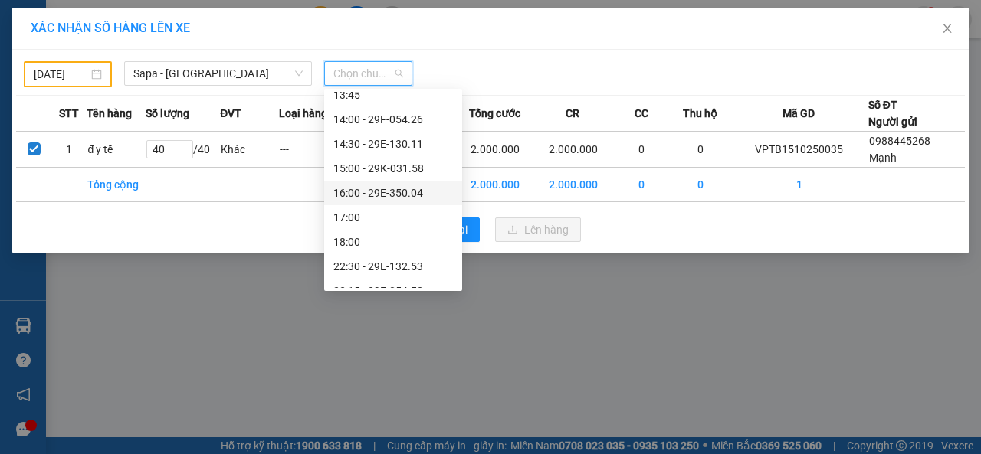
scroll to position [294, 0]
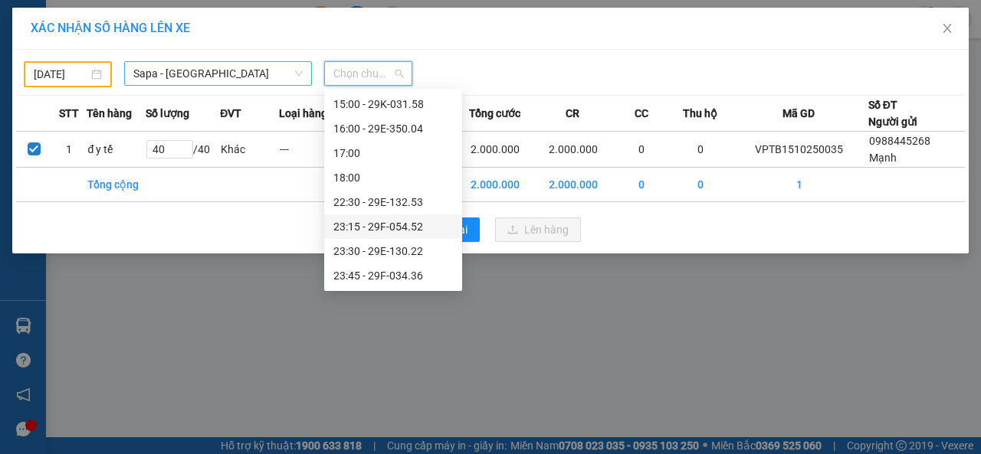
click at [300, 74] on icon "down" at bounding box center [298, 73] width 9 height 9
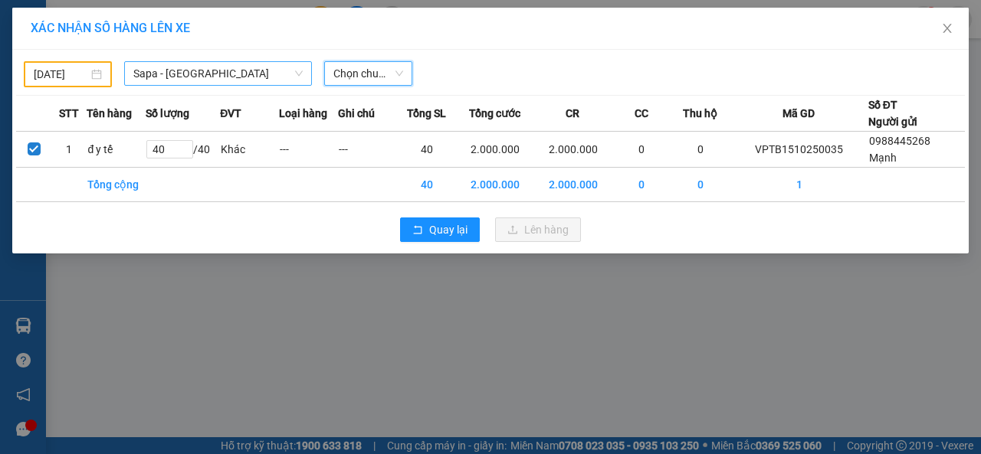
click at [223, 77] on span "Sapa - Hà Nội" at bounding box center [217, 73] width 169 height 23
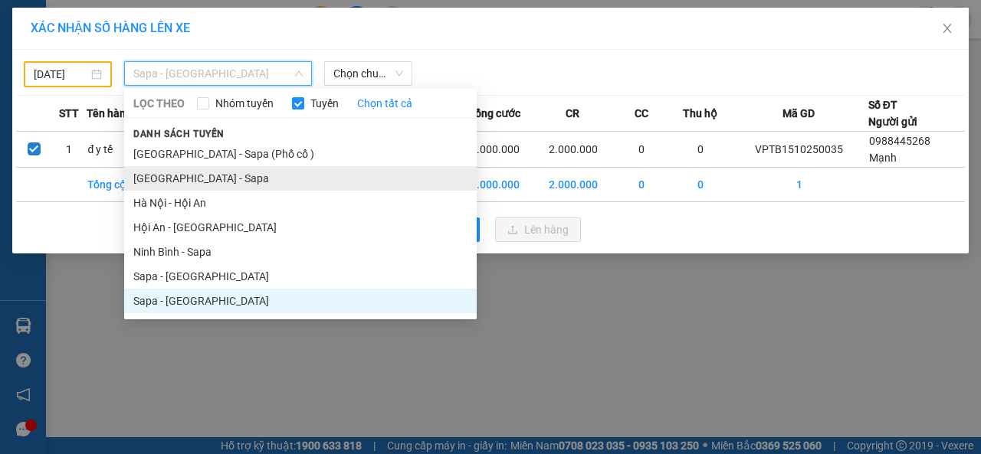
click at [162, 184] on li "Hà Nội - Sapa" at bounding box center [300, 178] width 353 height 25
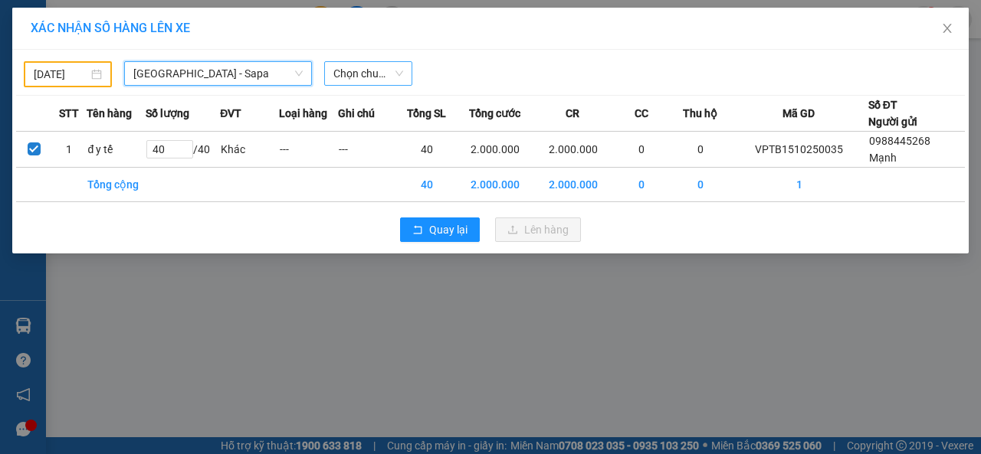
click at [400, 71] on span "Chọn chuyến" at bounding box center [368, 73] width 70 height 23
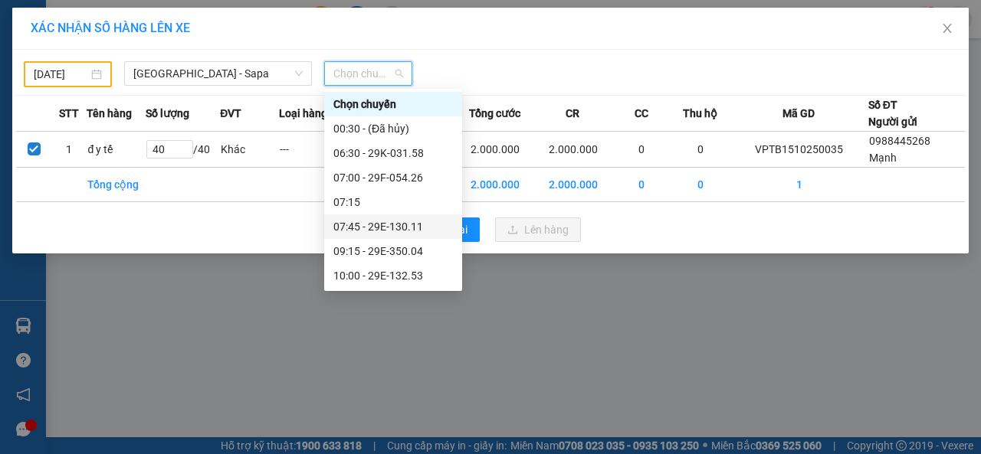
scroll to position [153, 0]
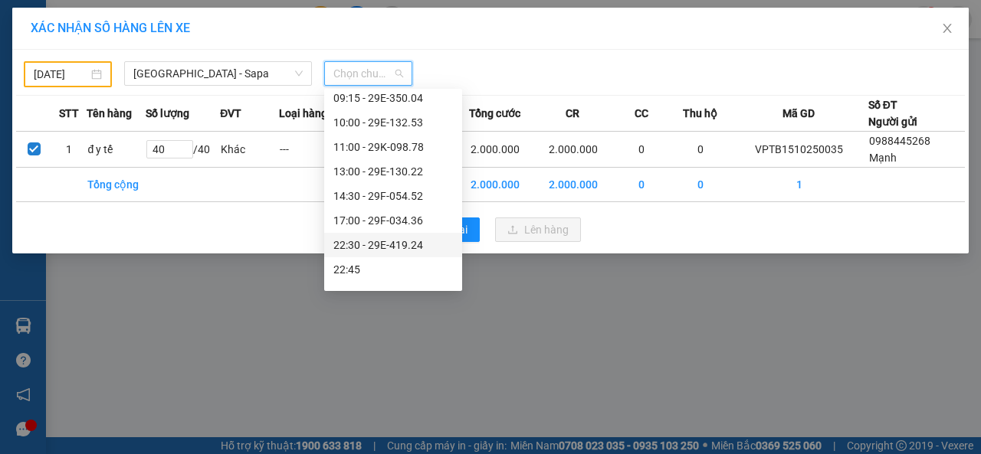
click at [372, 248] on div "22:30 - 29E-419.24" at bounding box center [393, 245] width 120 height 17
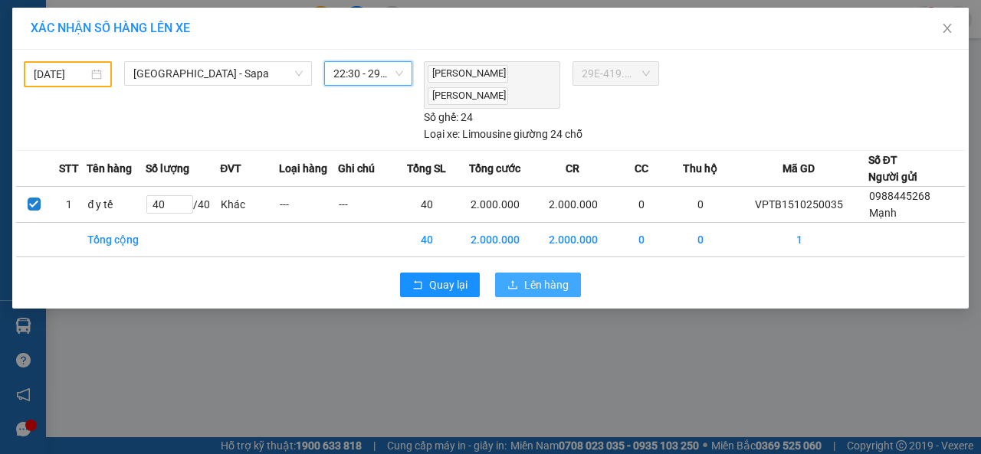
click at [541, 280] on span "Lên hàng" at bounding box center [546, 285] width 44 height 17
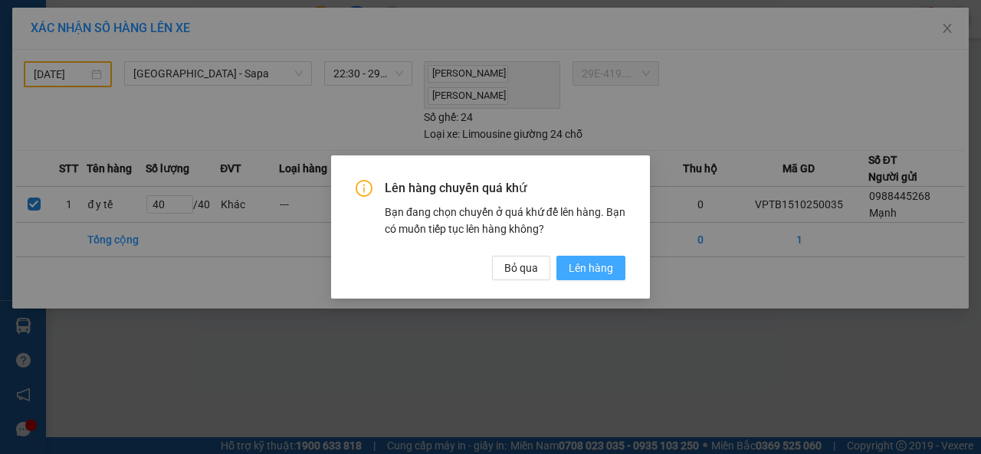
click at [587, 267] on span "Lên hàng" at bounding box center [591, 268] width 44 height 17
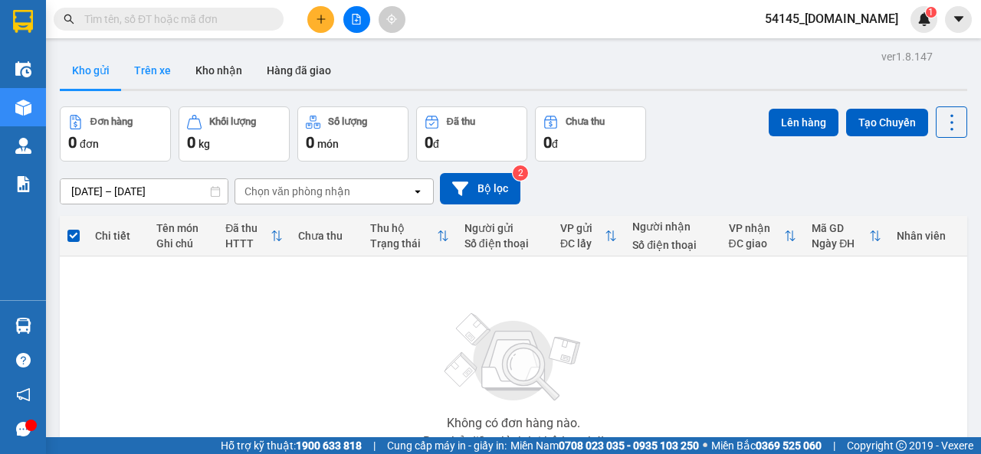
click at [144, 70] on button "Trên xe" at bounding box center [152, 70] width 61 height 37
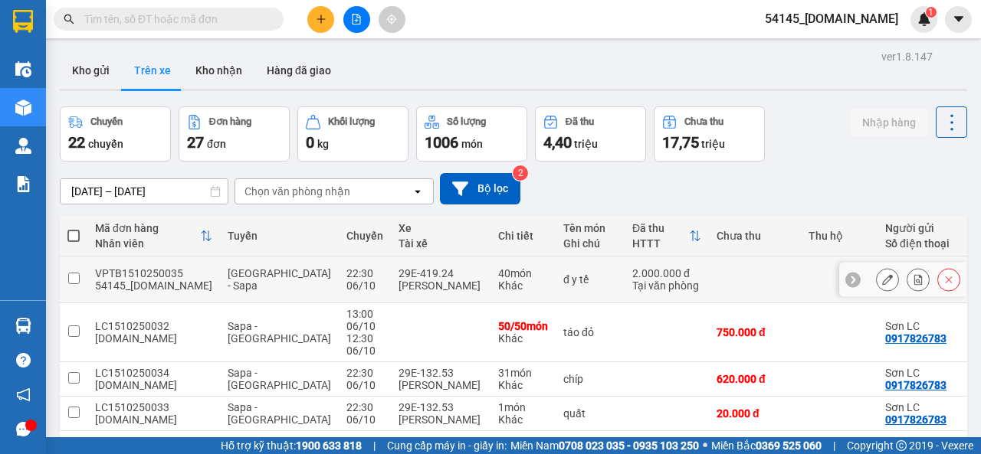
scroll to position [77, 0]
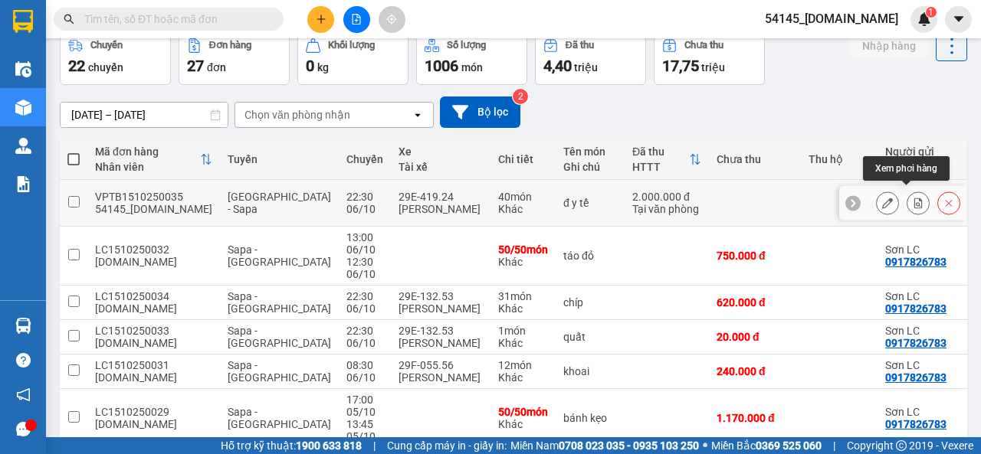
click at [914, 200] on icon at bounding box center [918, 203] width 8 height 11
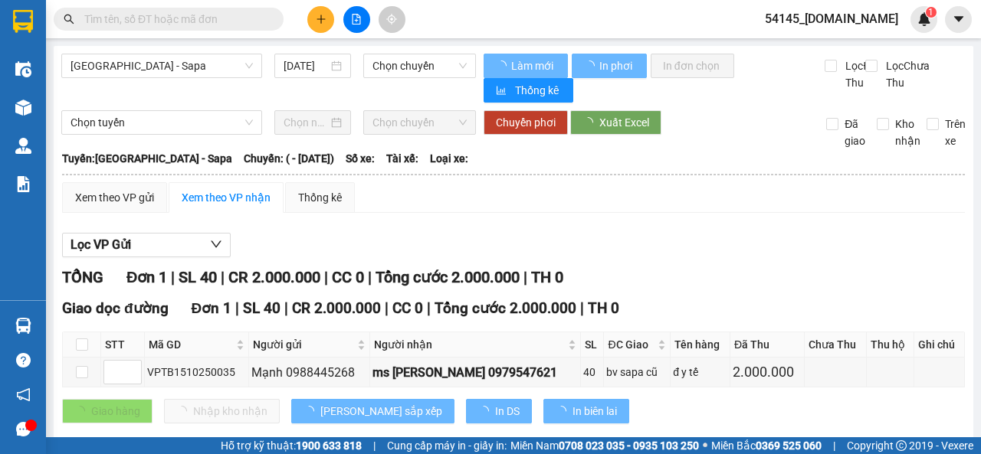
type input "06/10/2025"
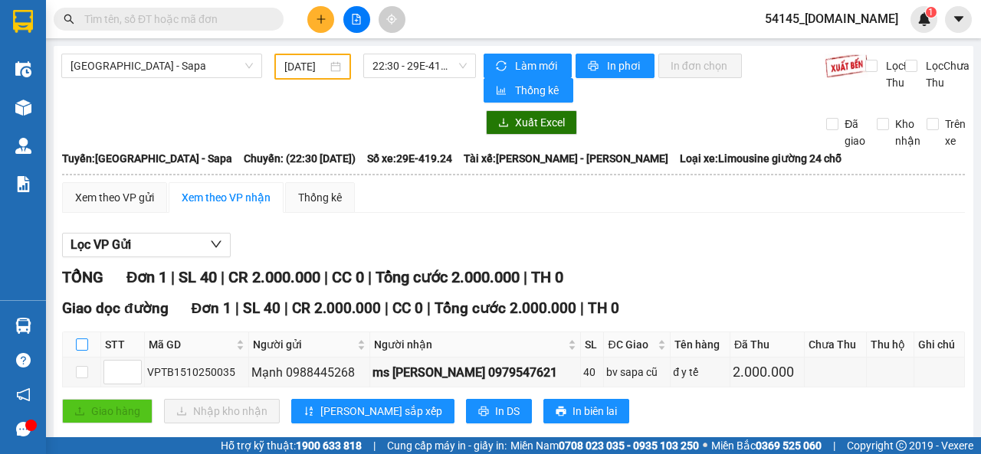
click at [84, 346] on input "checkbox" at bounding box center [82, 345] width 12 height 12
checkbox input "true"
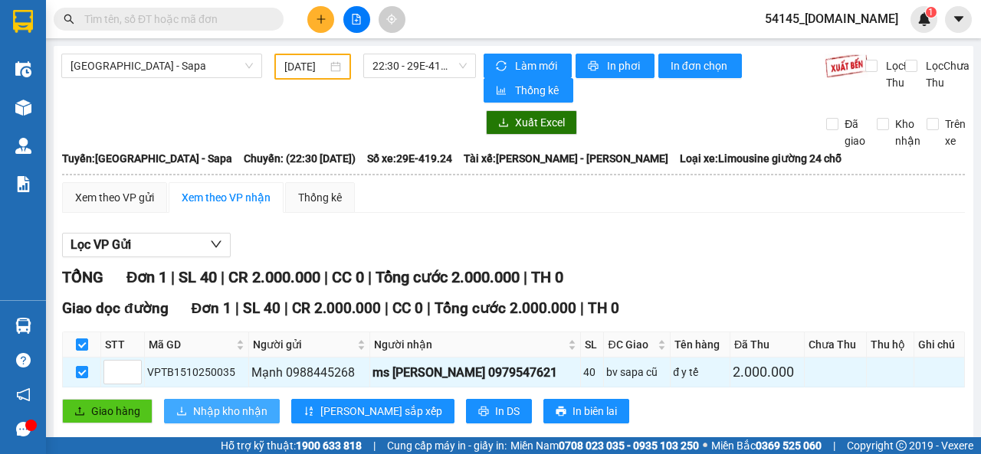
click at [224, 414] on span "Nhập kho nhận" at bounding box center [230, 411] width 74 height 17
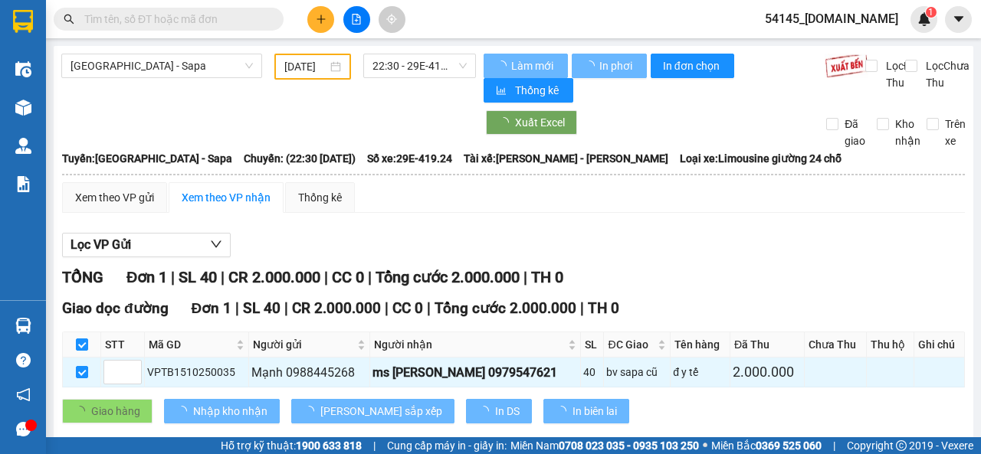
checkbox input "false"
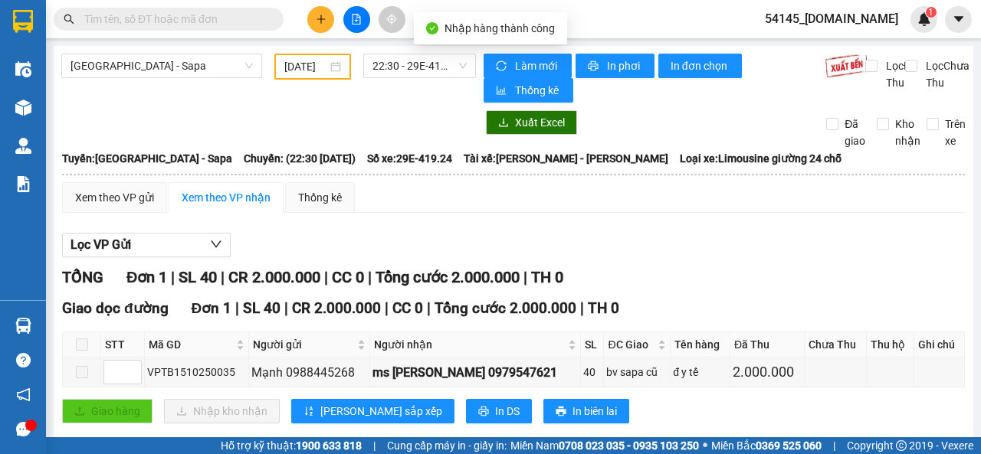
click at [83, 353] on label at bounding box center [82, 344] width 12 height 17
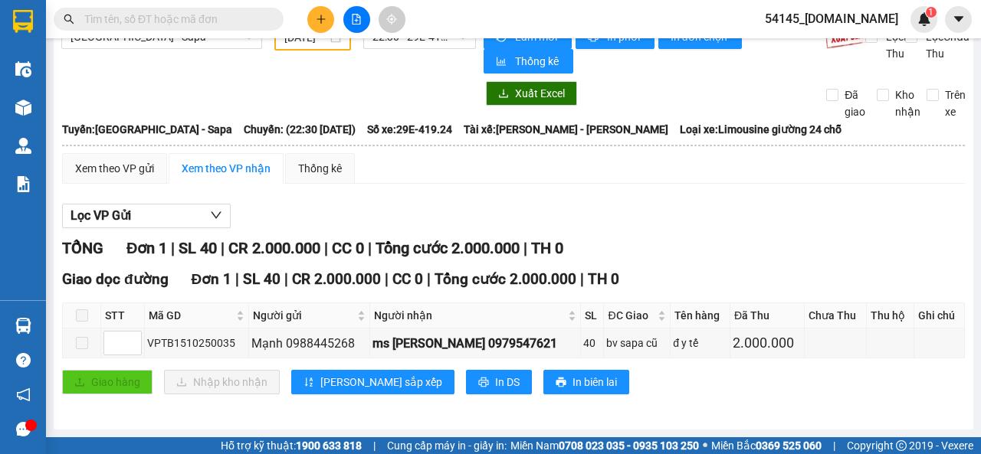
click at [82, 320] on span at bounding box center [82, 316] width 12 height 12
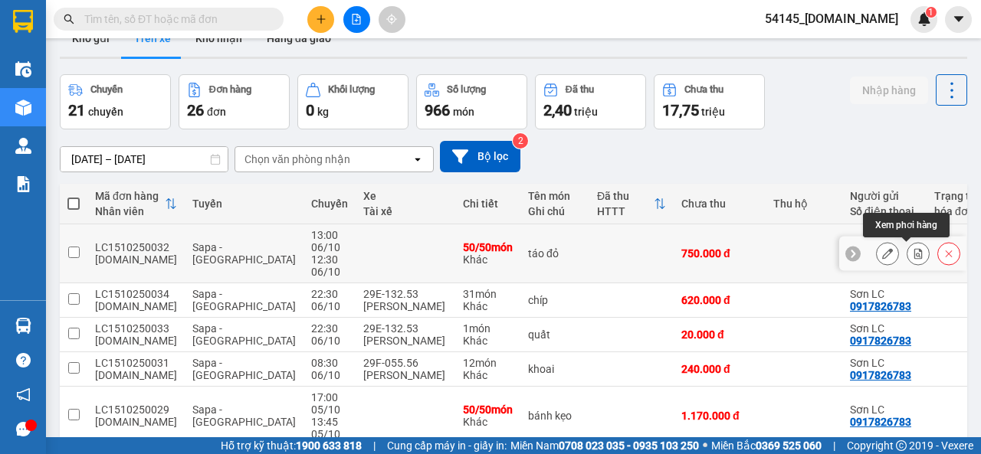
click at [914, 257] on icon at bounding box center [918, 253] width 8 height 11
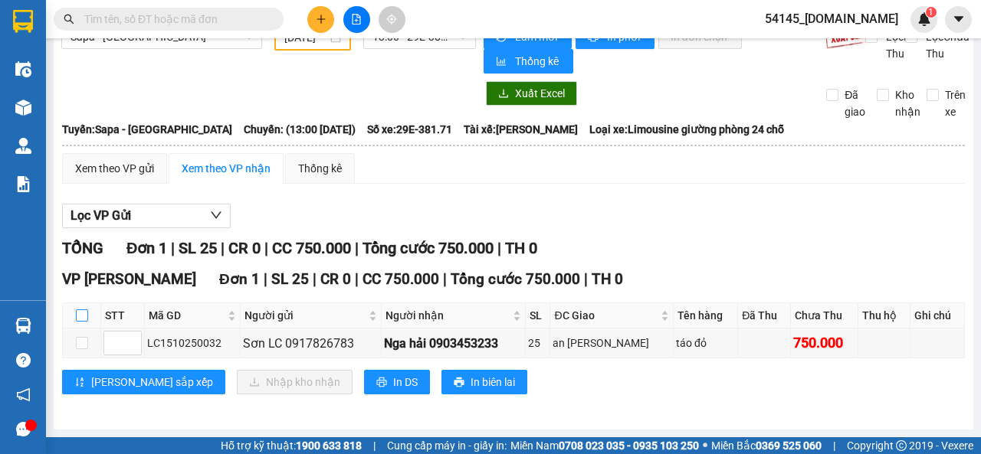
click at [78, 313] on input "checkbox" at bounding box center [82, 316] width 12 height 12
checkbox input "true"
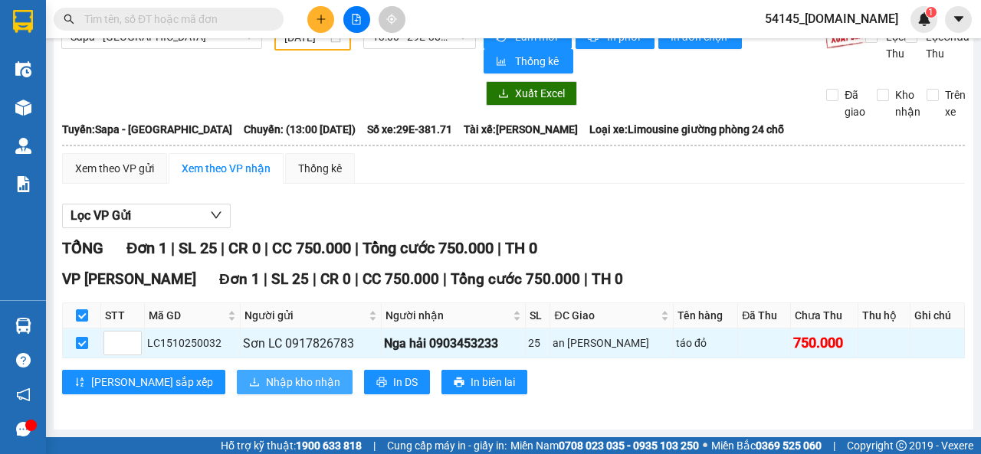
click at [266, 384] on span "Nhập kho nhận" at bounding box center [303, 382] width 74 height 17
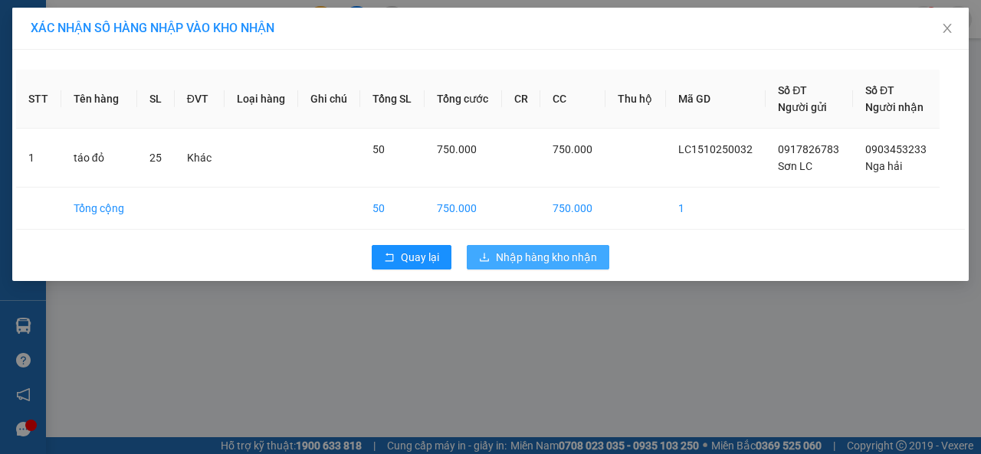
click at [544, 264] on span "Nhập hàng kho nhận" at bounding box center [546, 257] width 101 height 17
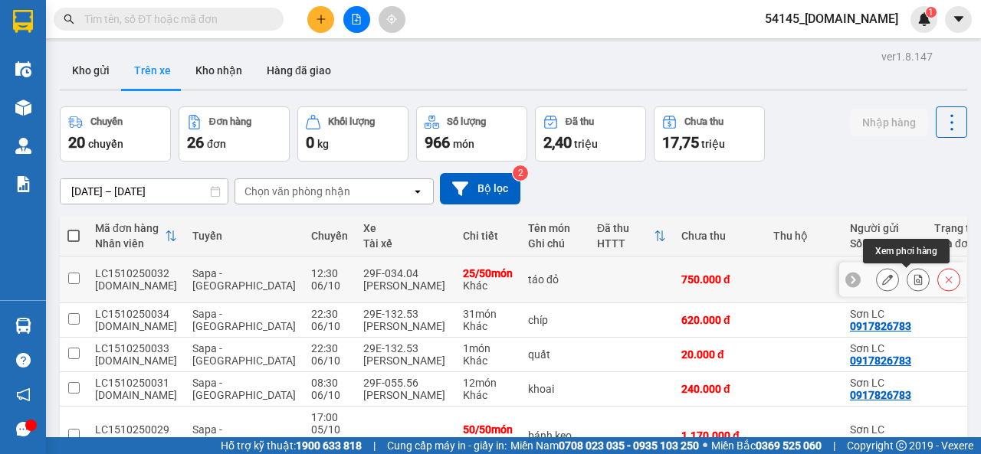
click at [907, 281] on button at bounding box center [917, 280] width 21 height 27
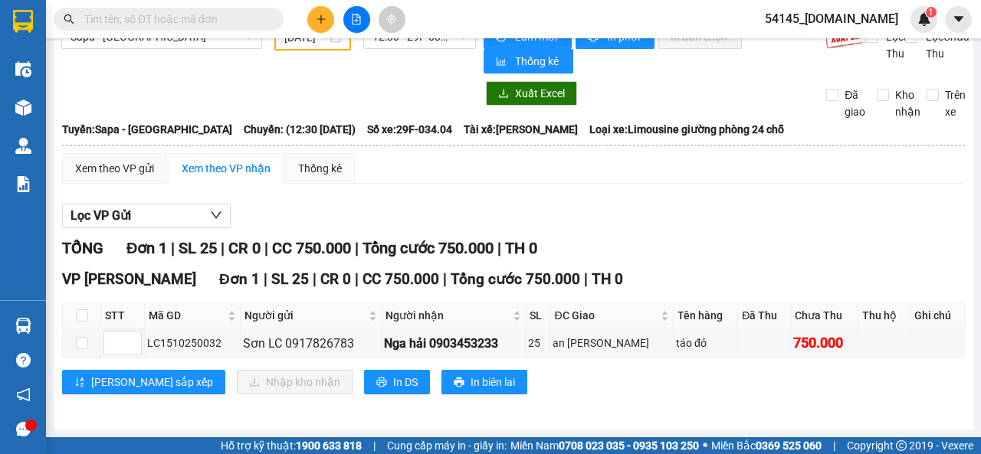
scroll to position [32, 0]
click at [77, 314] on input "checkbox" at bounding box center [82, 316] width 12 height 12
checkbox input "true"
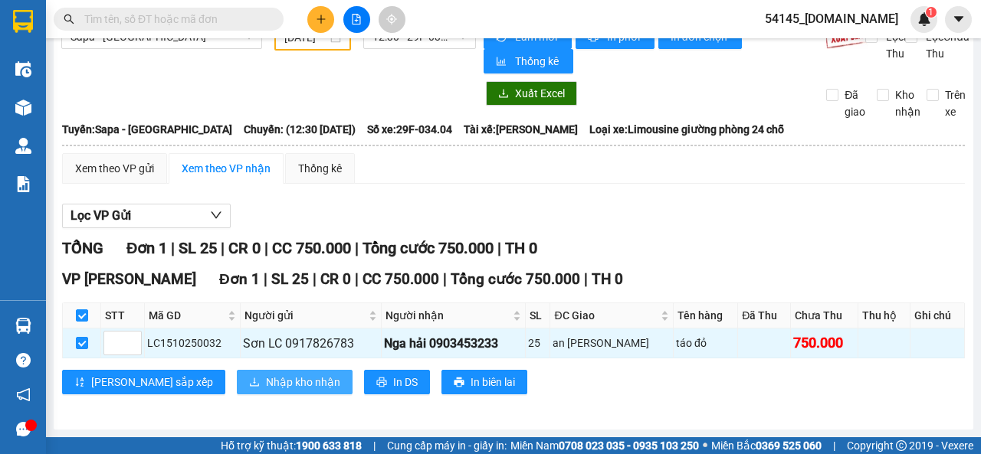
click at [266, 382] on span "Nhập kho nhận" at bounding box center [303, 382] width 74 height 17
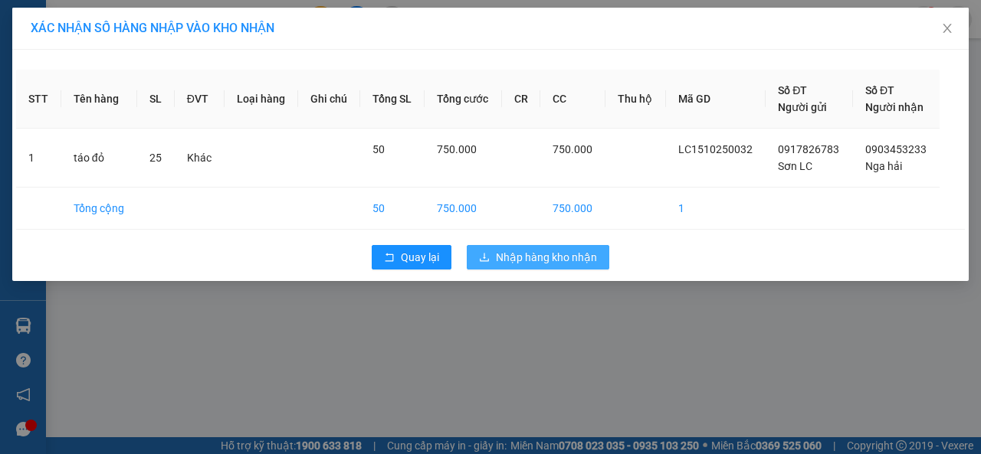
click at [529, 259] on span "Nhập hàng kho nhận" at bounding box center [546, 257] width 101 height 17
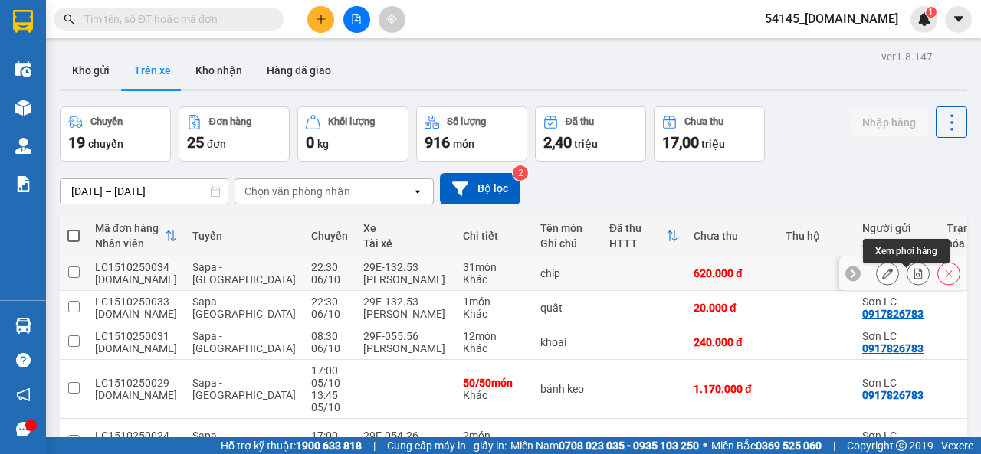
click at [913, 279] on icon at bounding box center [918, 273] width 11 height 11
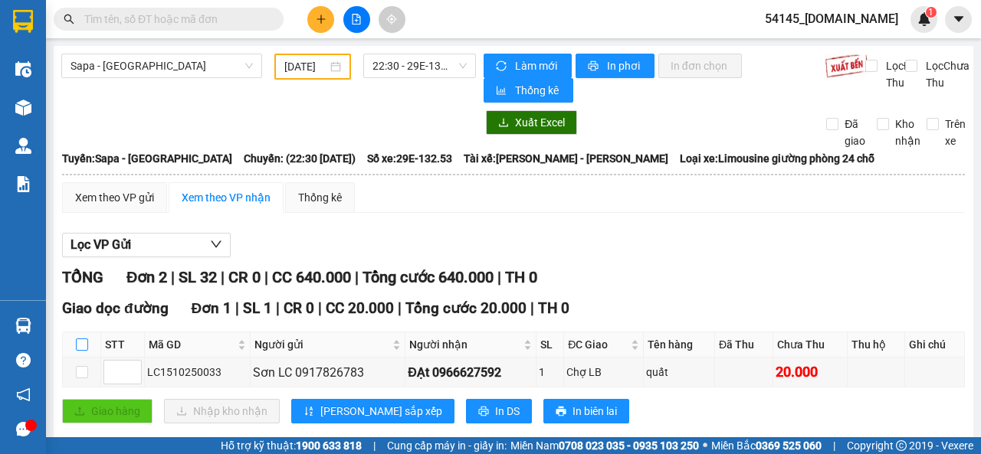
click at [84, 351] on input "checkbox" at bounding box center [82, 345] width 12 height 12
checkbox input "true"
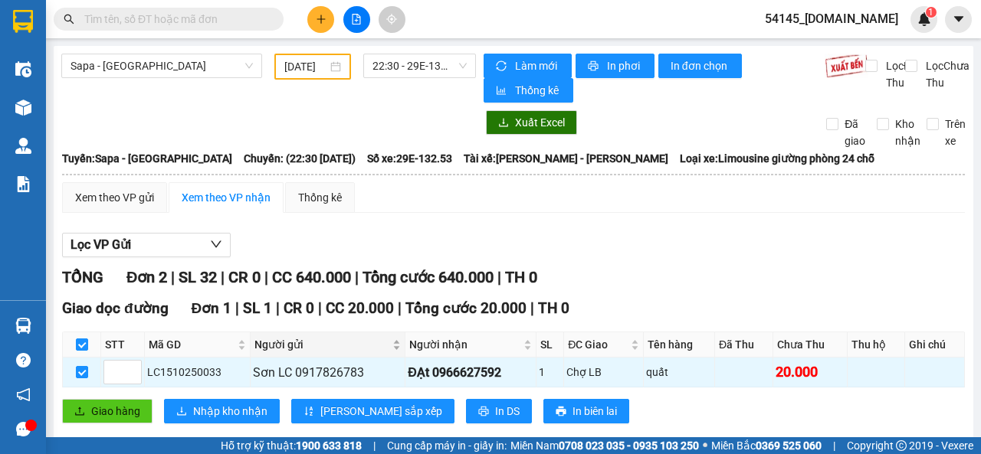
scroll to position [176, 0]
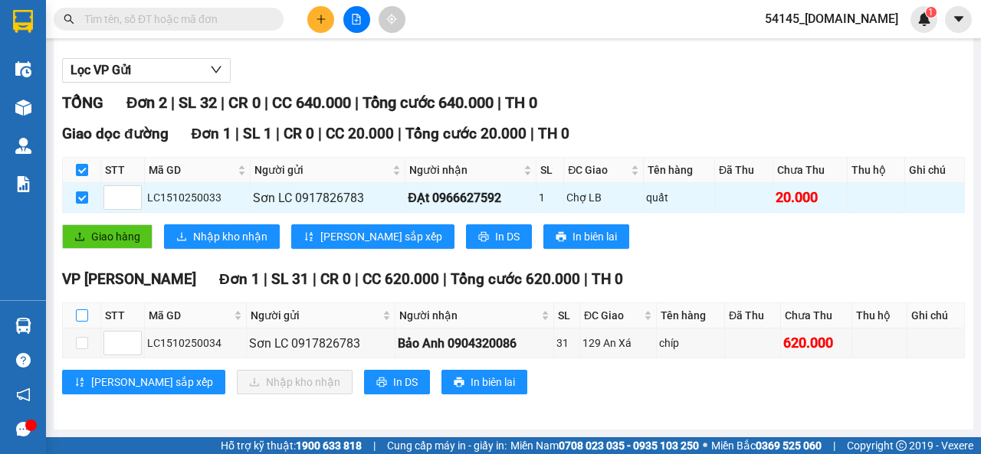
click at [85, 318] on input "checkbox" at bounding box center [82, 316] width 12 height 12
checkbox input "true"
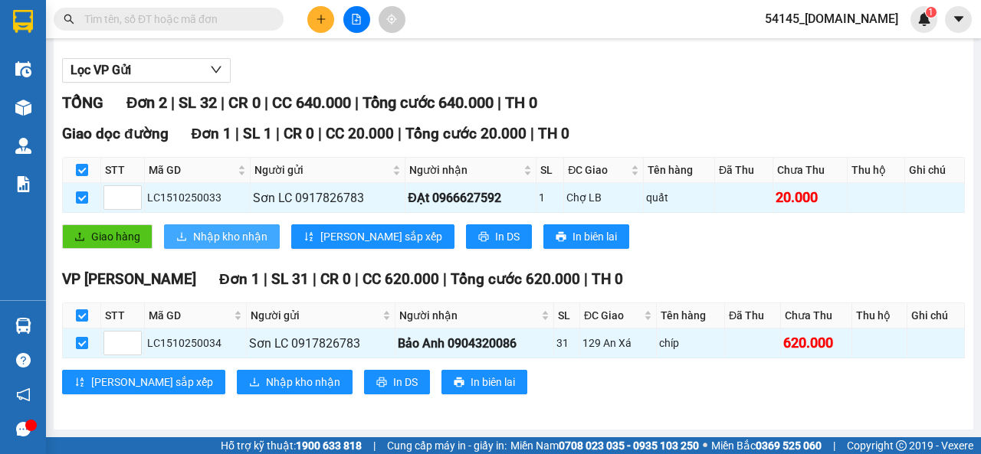
click at [250, 241] on span "Nhập kho nhận" at bounding box center [230, 236] width 74 height 17
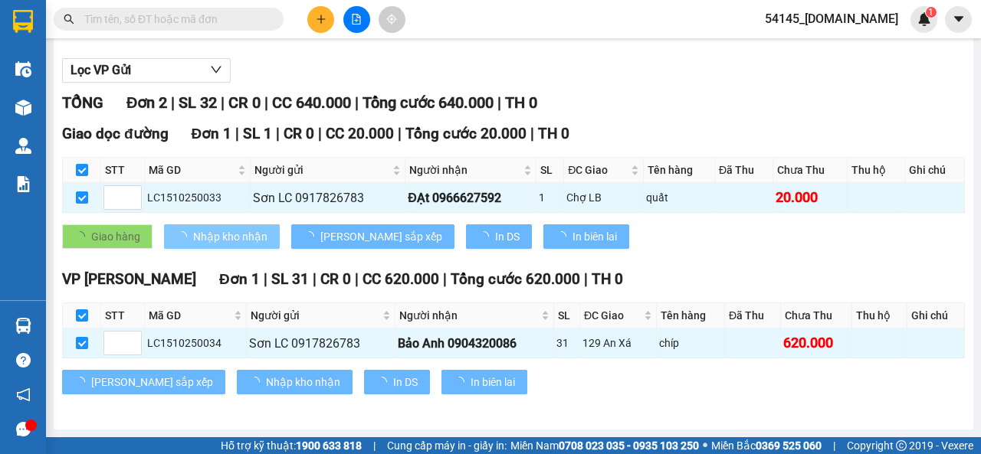
checkbox input "false"
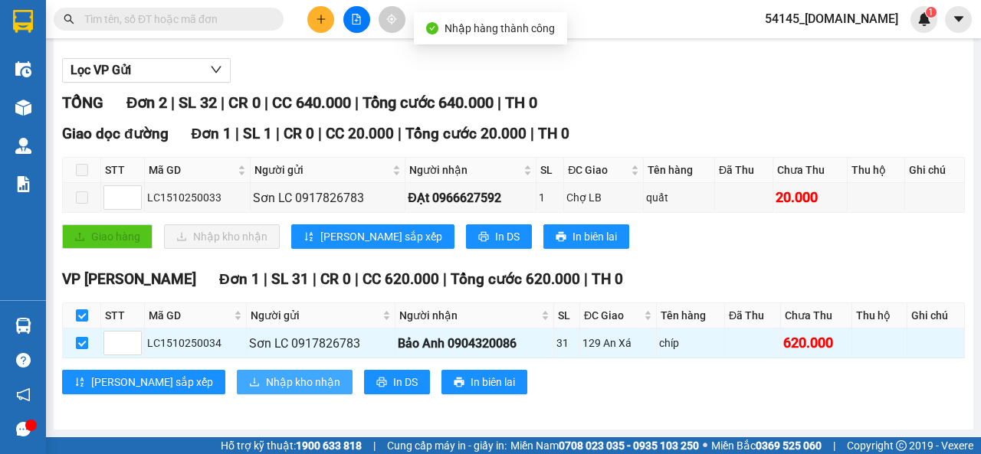
click at [266, 380] on span "Nhập kho nhận" at bounding box center [303, 382] width 74 height 17
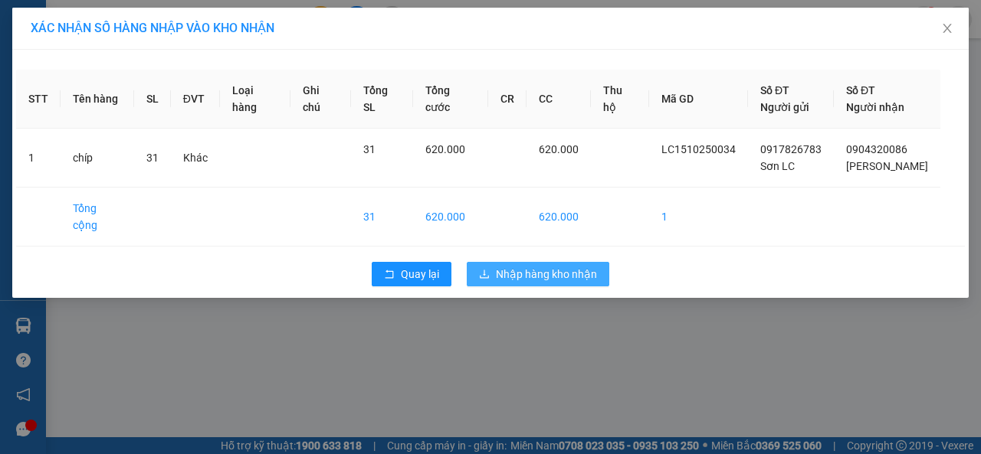
click at [535, 266] on span "Nhập hàng kho nhận" at bounding box center [546, 274] width 101 height 17
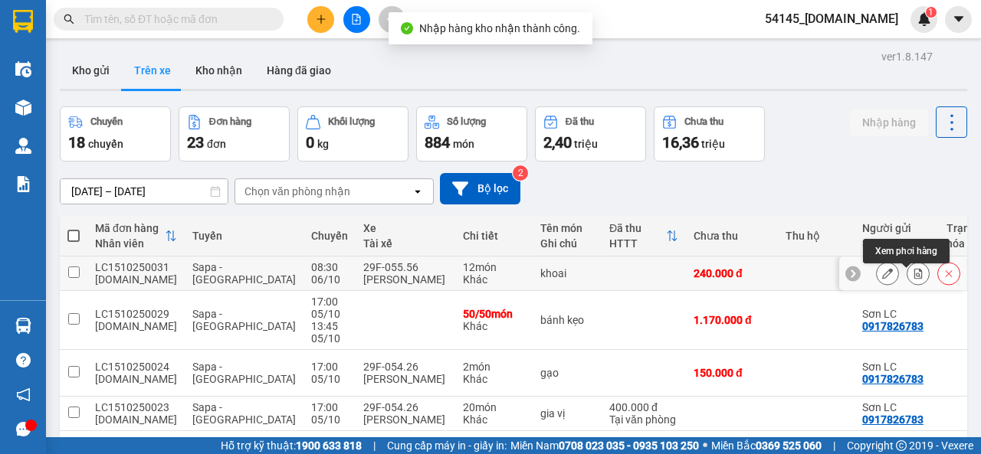
click at [914, 275] on icon at bounding box center [918, 273] width 8 height 11
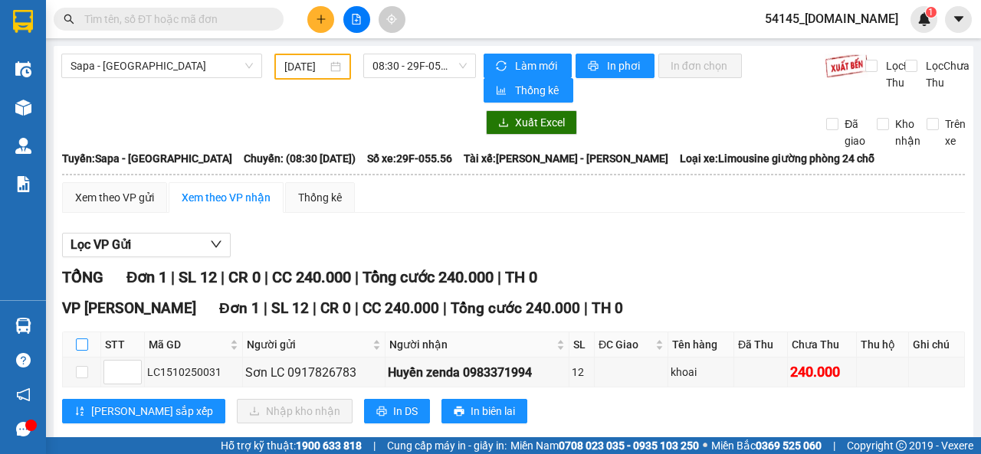
click at [84, 344] on input "checkbox" at bounding box center [82, 345] width 12 height 12
checkbox input "true"
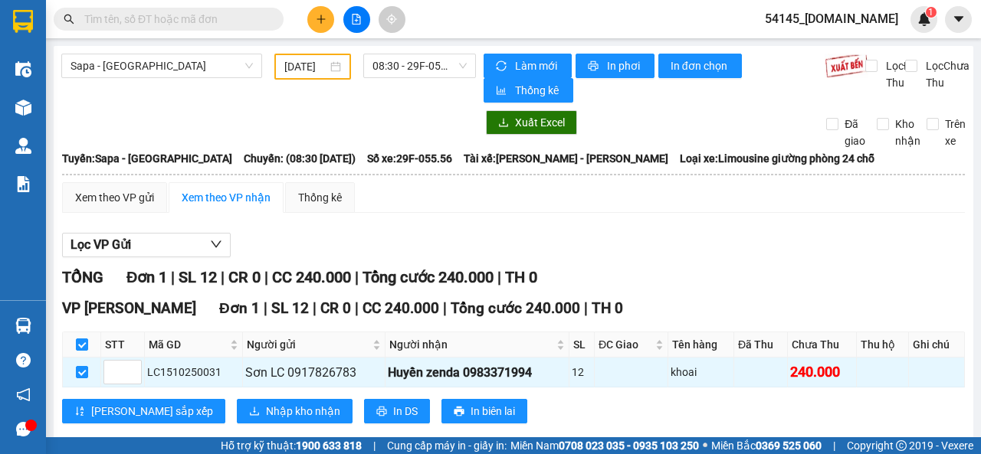
scroll to position [32, 0]
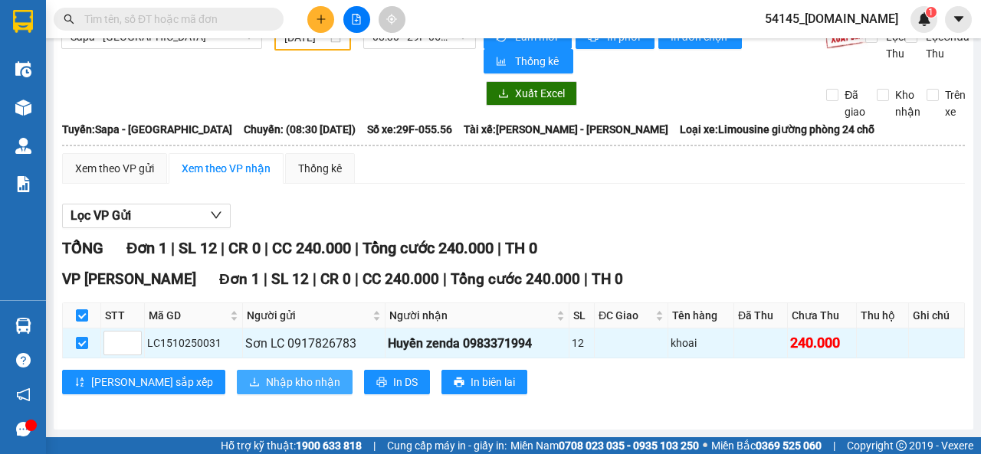
click at [270, 385] on span "Nhập kho nhận" at bounding box center [303, 382] width 74 height 17
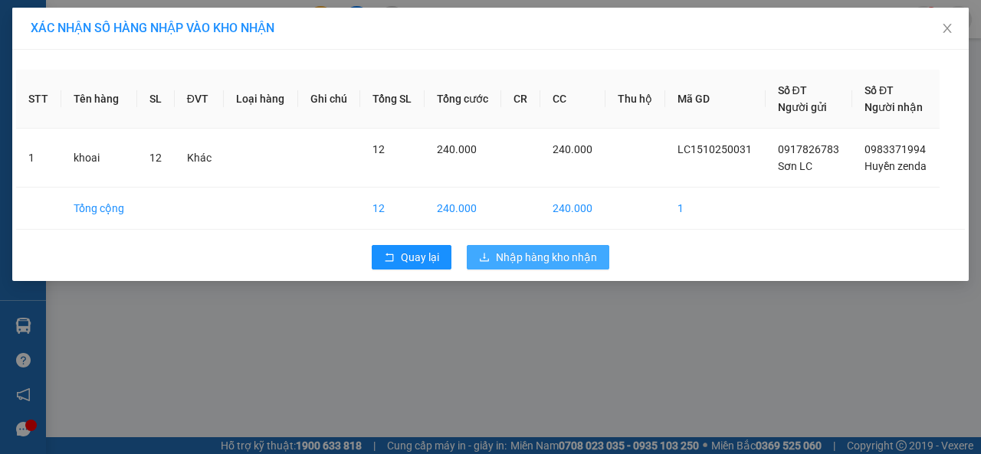
click at [578, 259] on span "Nhập hàng kho nhận" at bounding box center [546, 257] width 101 height 17
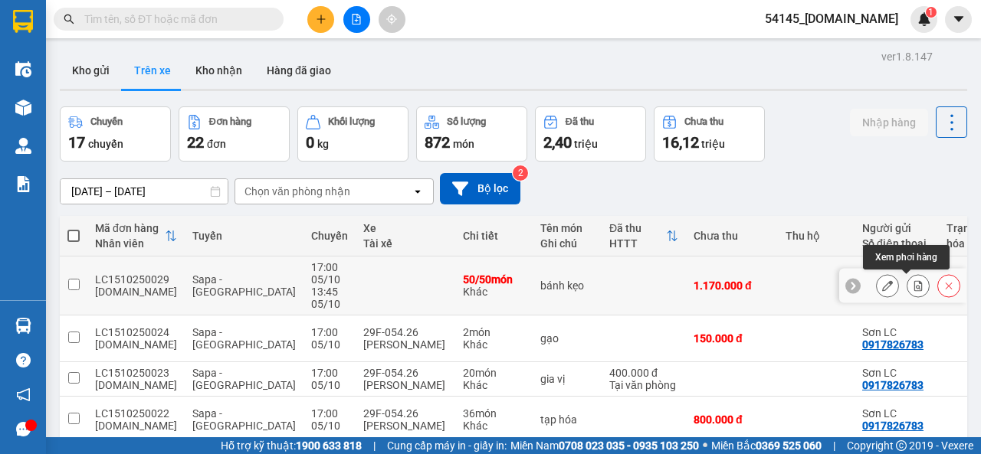
click at [914, 286] on icon at bounding box center [918, 285] width 8 height 11
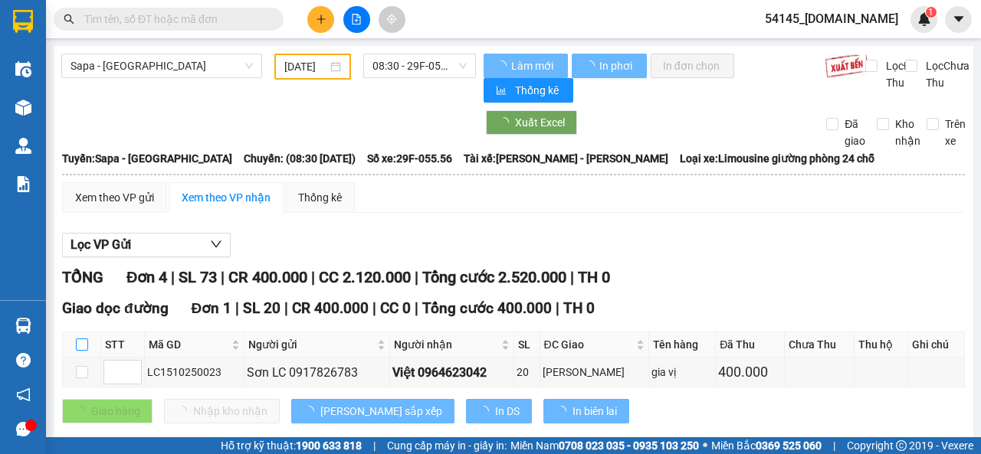
type input "05/10/2025"
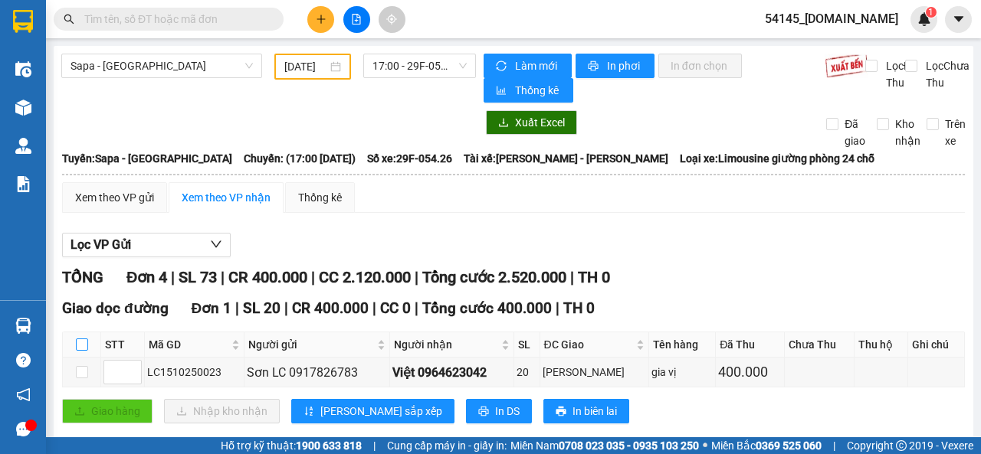
click at [83, 341] on label at bounding box center [82, 344] width 12 height 17
click at [83, 341] on input "checkbox" at bounding box center [82, 345] width 12 height 12
checkbox input "true"
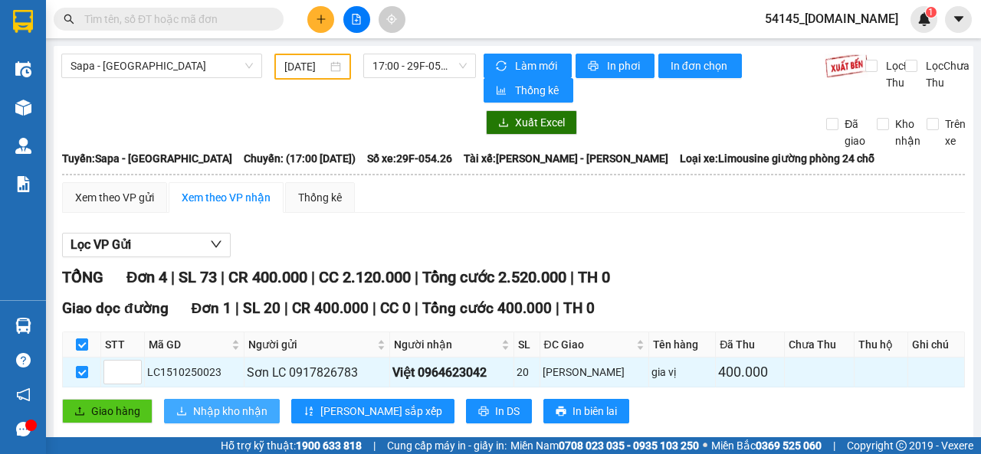
click at [202, 418] on span "Nhập kho nhận" at bounding box center [230, 411] width 74 height 17
checkbox input "false"
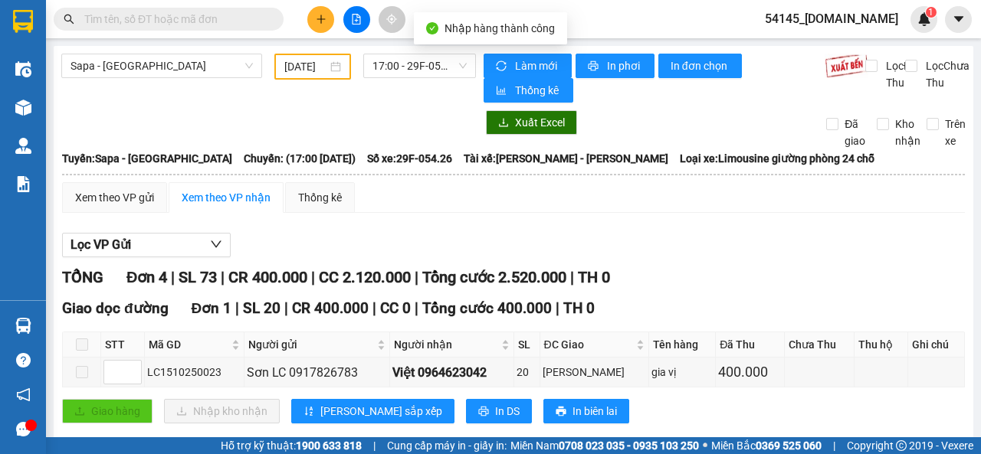
click at [82, 349] on span at bounding box center [82, 345] width 12 height 12
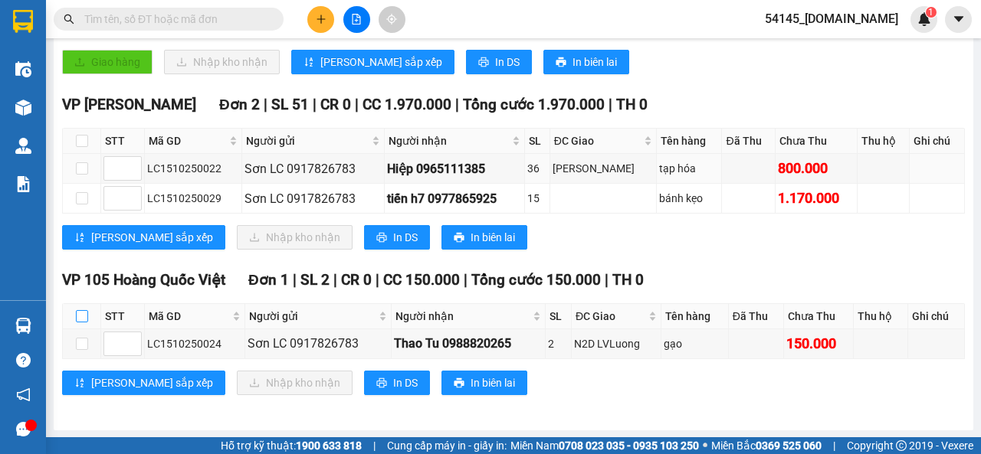
click at [83, 318] on input "checkbox" at bounding box center [82, 316] width 12 height 12
checkbox input "true"
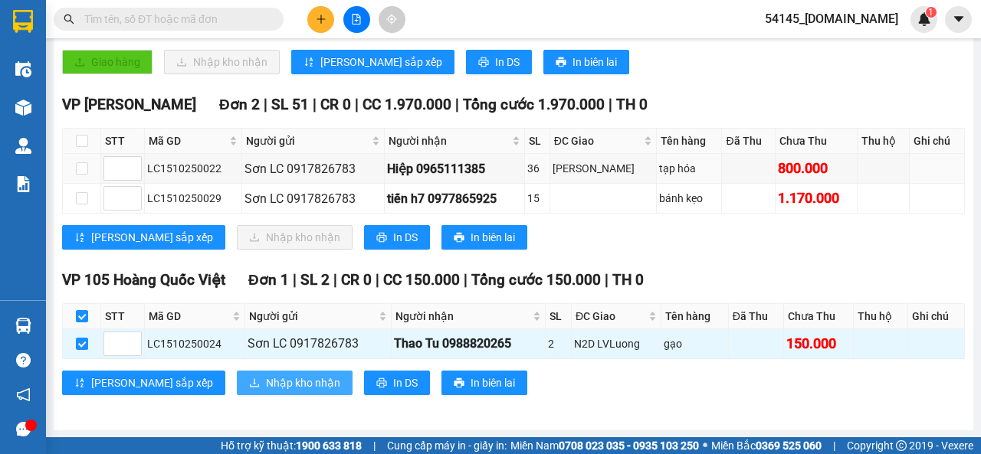
click at [266, 382] on span "Nhập kho nhận" at bounding box center [303, 383] width 74 height 17
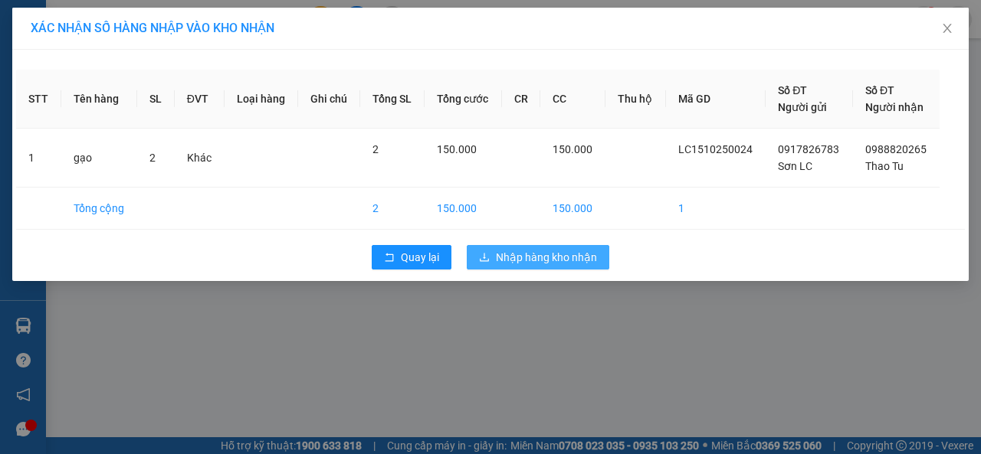
click at [559, 256] on span "Nhập hàng kho nhận" at bounding box center [546, 257] width 101 height 17
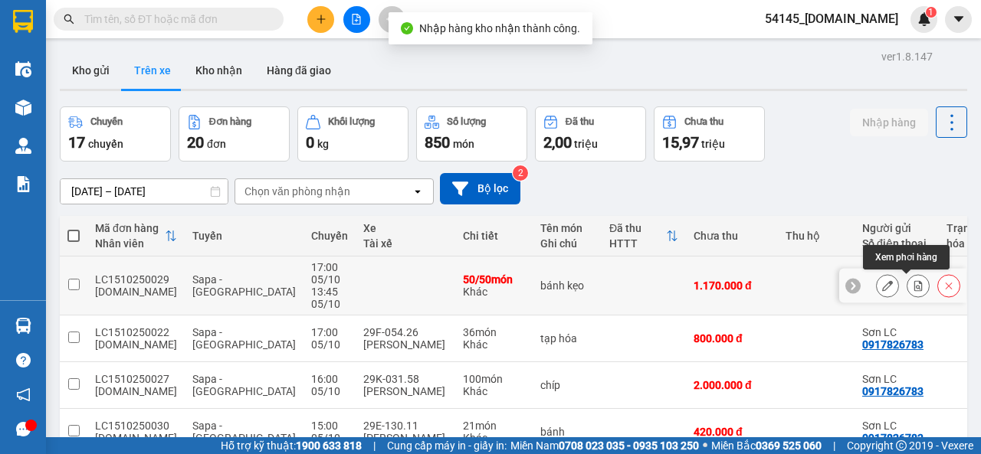
click at [914, 287] on icon at bounding box center [918, 285] width 8 height 11
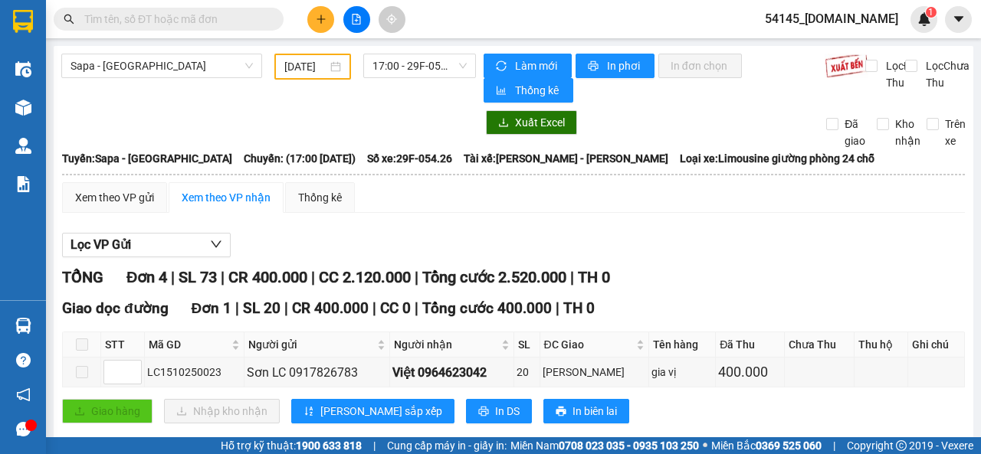
click at [83, 346] on span at bounding box center [82, 345] width 12 height 12
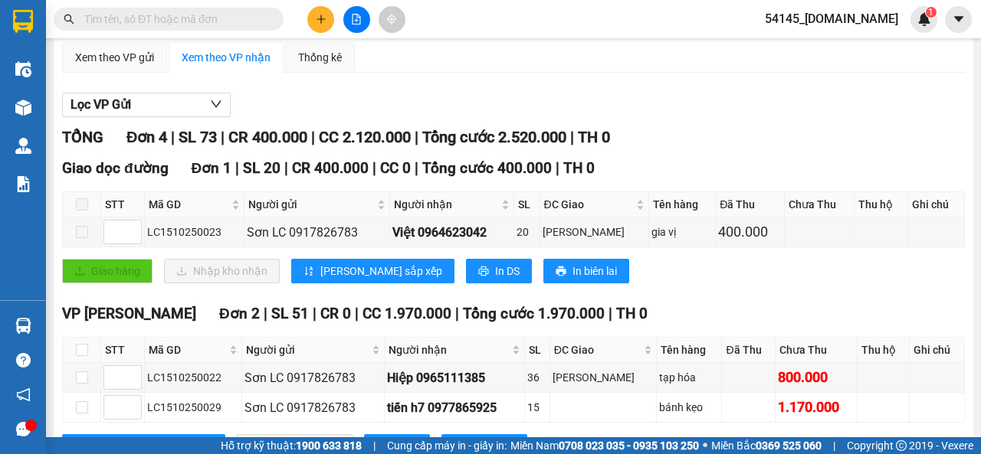
scroll to position [307, 0]
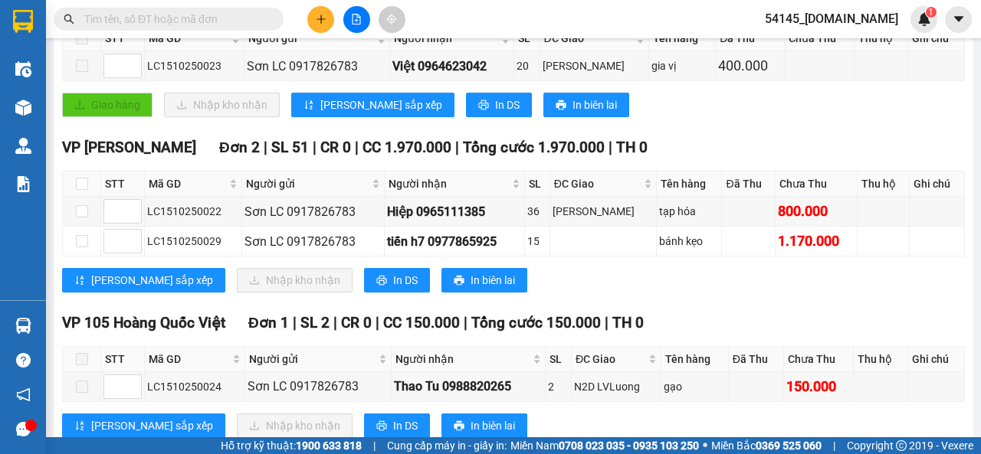
click at [81, 356] on span at bounding box center [82, 359] width 12 height 12
click at [80, 187] on input "checkbox" at bounding box center [82, 184] width 12 height 12
checkbox input "true"
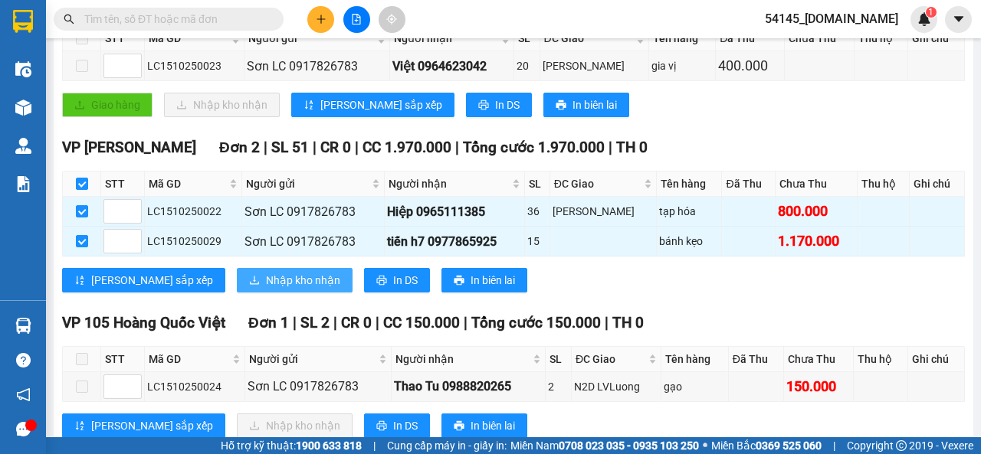
click at [266, 281] on span "Nhập kho nhận" at bounding box center [303, 280] width 74 height 17
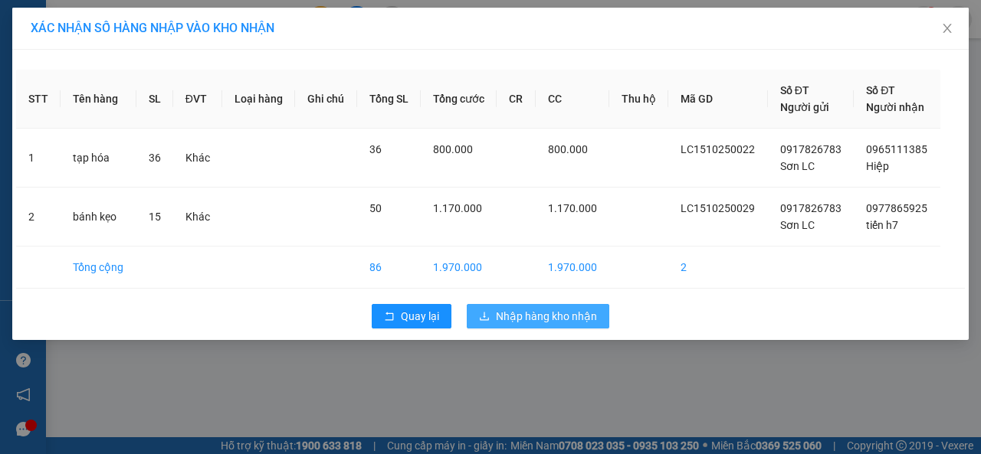
click at [514, 316] on span "Nhập hàng kho nhận" at bounding box center [546, 316] width 101 height 17
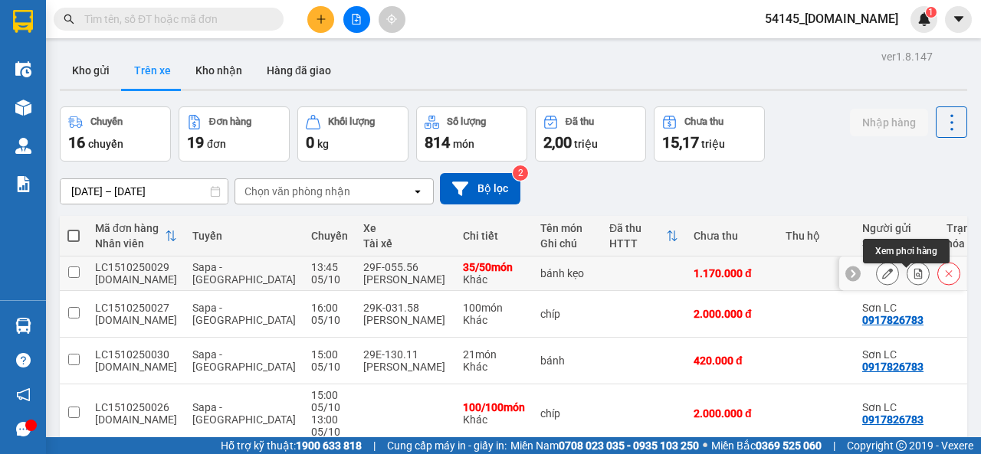
click at [913, 279] on icon at bounding box center [918, 273] width 11 height 11
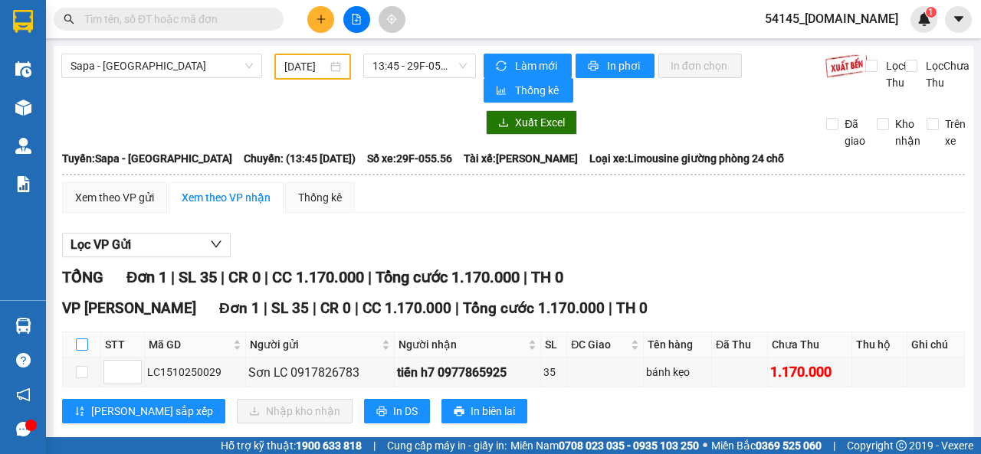
click at [77, 345] on input "checkbox" at bounding box center [82, 345] width 12 height 12
checkbox input "true"
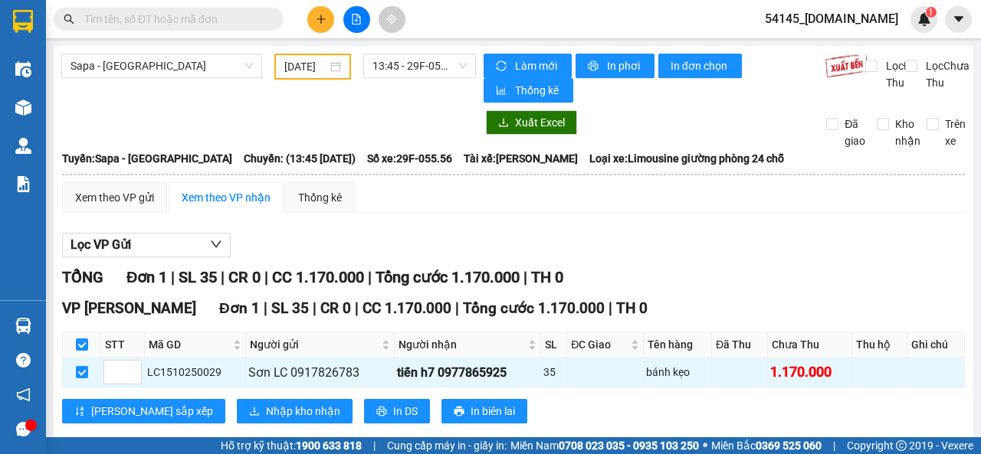
scroll to position [32, 0]
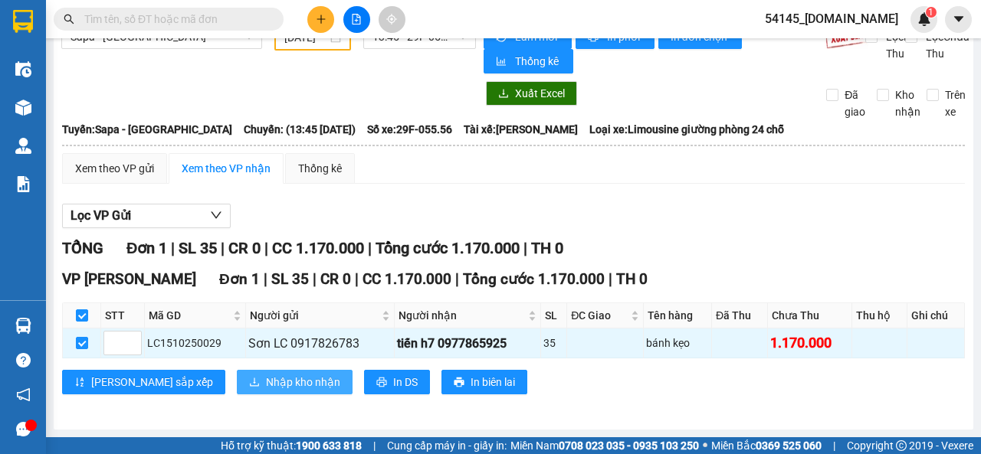
click at [266, 381] on span "Nhập kho nhận" at bounding box center [303, 382] width 74 height 17
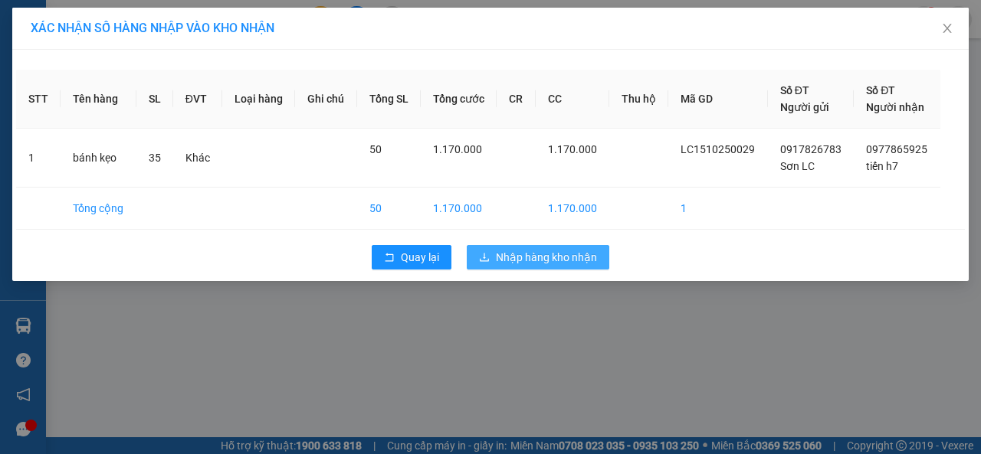
click at [550, 260] on span "Nhập hàng kho nhận" at bounding box center [546, 257] width 101 height 17
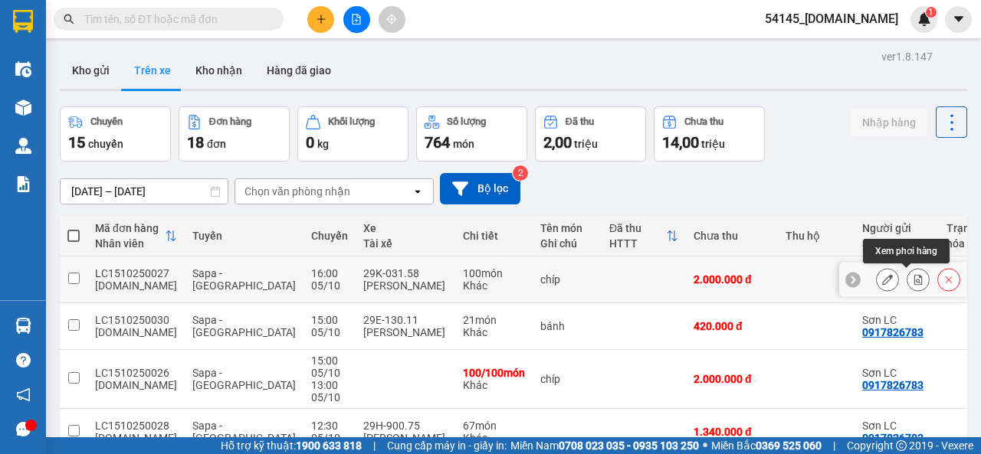
click at [914, 279] on icon at bounding box center [918, 279] width 8 height 11
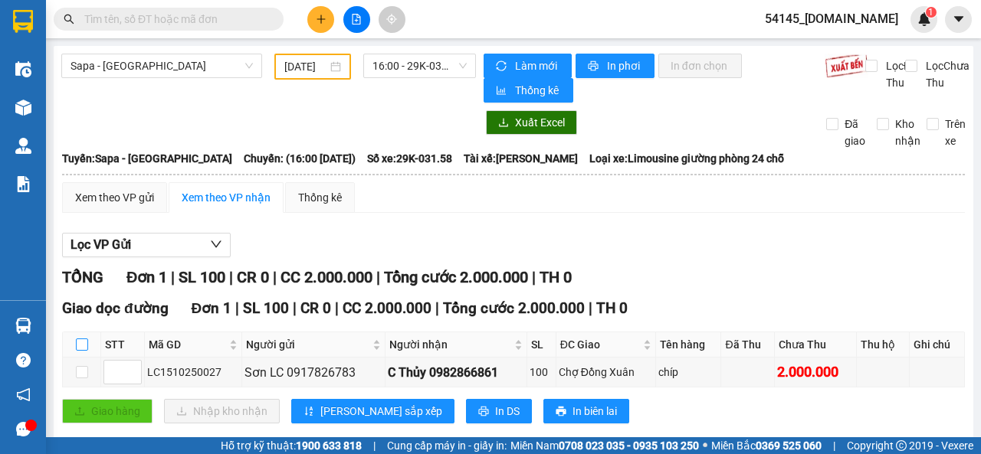
click at [83, 347] on input "checkbox" at bounding box center [82, 345] width 12 height 12
checkbox input "true"
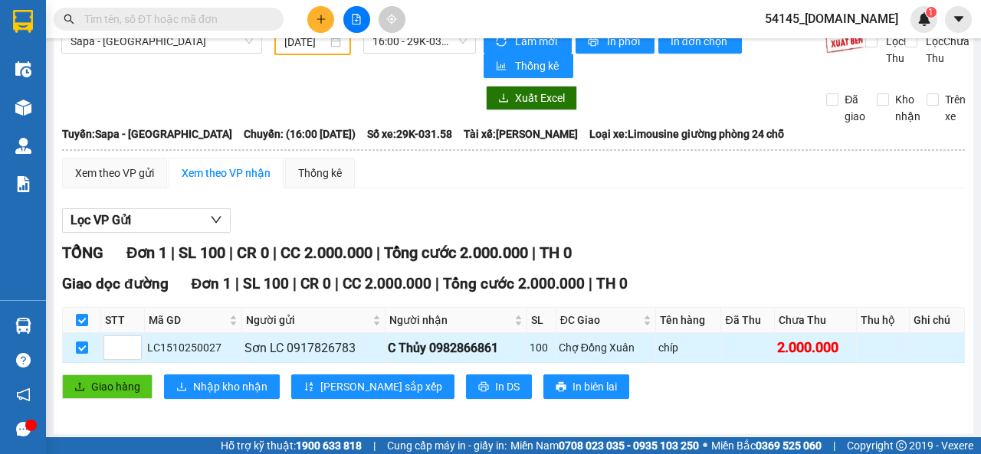
scroll to position [32, 0]
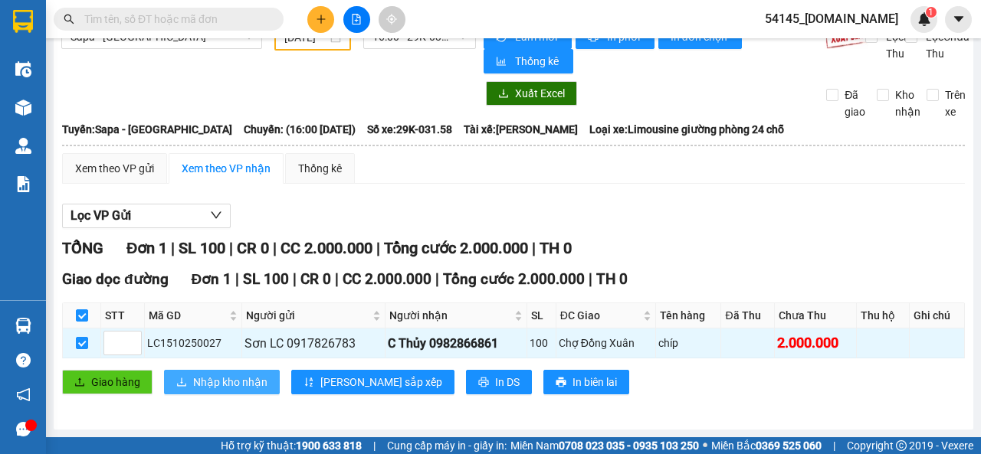
click at [221, 382] on span "Nhập kho nhận" at bounding box center [230, 382] width 74 height 17
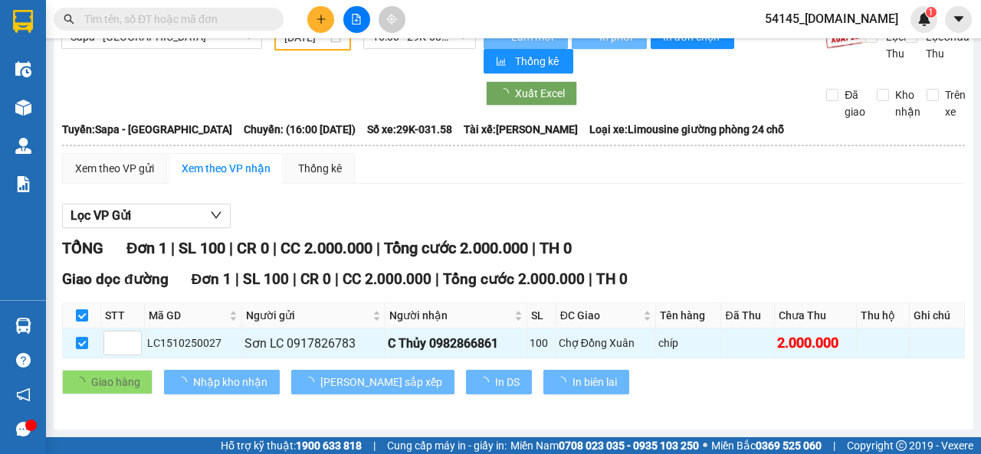
checkbox input "false"
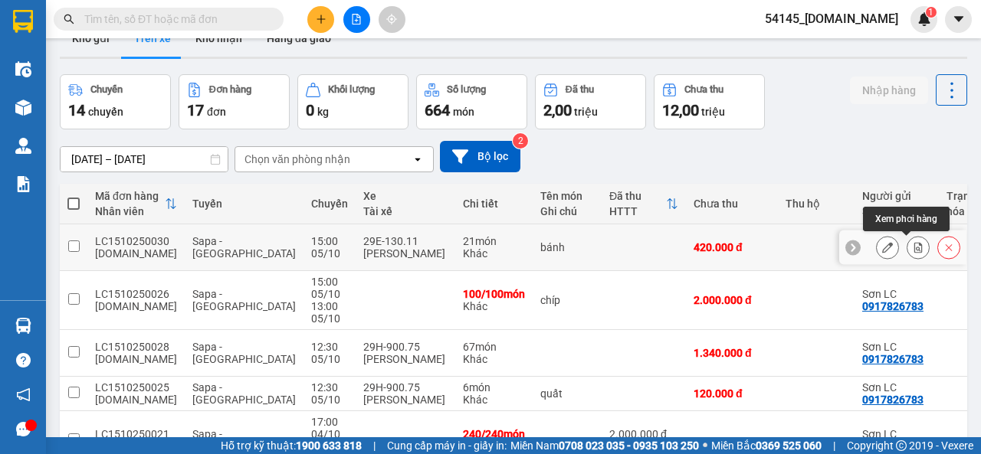
click at [913, 248] on icon at bounding box center [918, 247] width 11 height 11
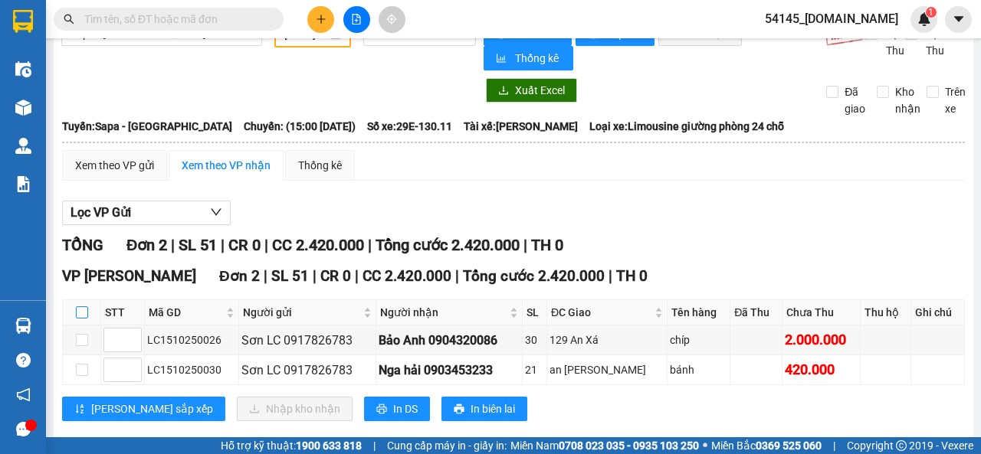
click at [84, 319] on input "checkbox" at bounding box center [82, 313] width 12 height 12
checkbox input "true"
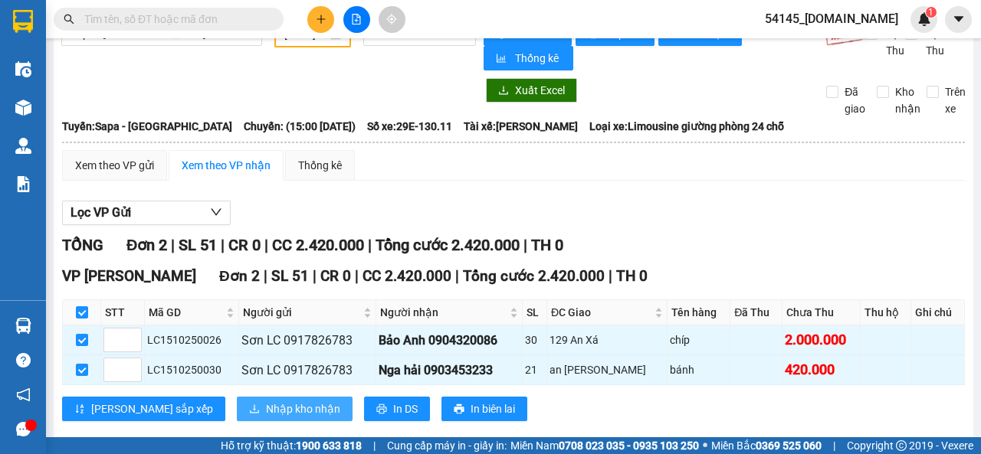
click at [266, 407] on span "Nhập kho nhận" at bounding box center [303, 409] width 74 height 17
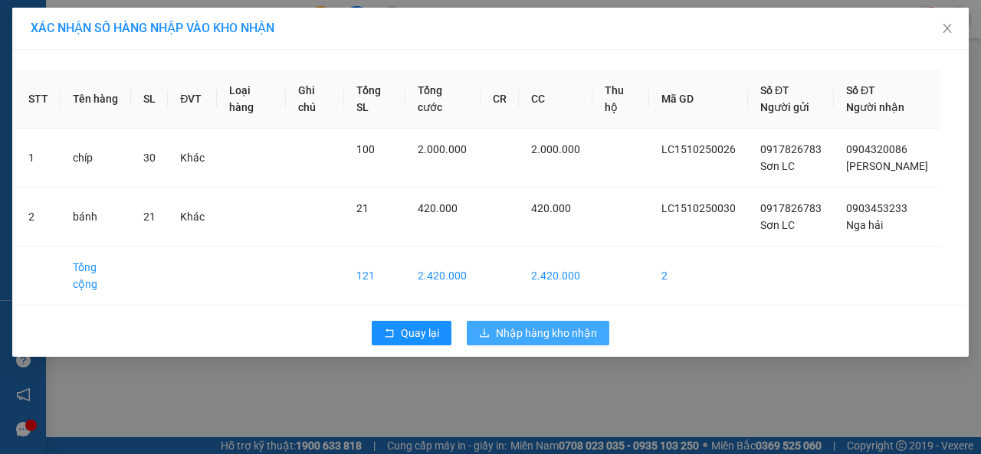
click at [518, 325] on span "Nhập hàng kho nhận" at bounding box center [546, 333] width 101 height 17
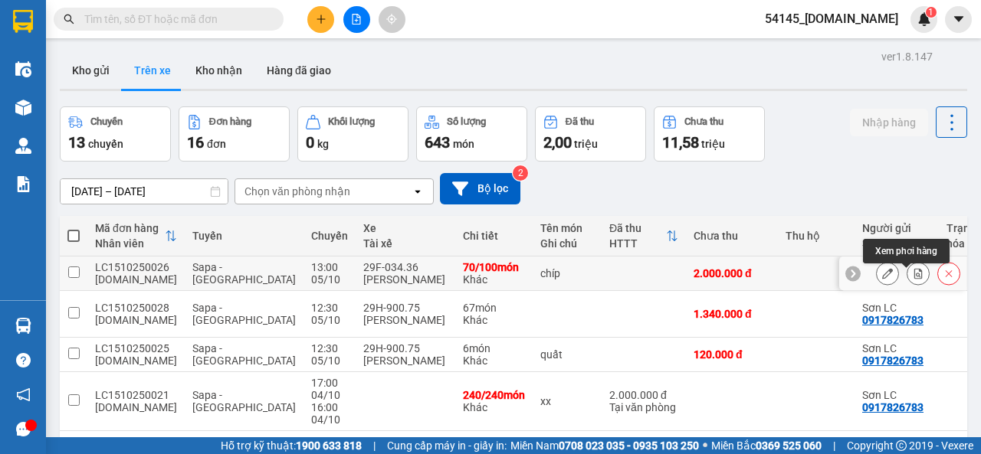
click at [914, 279] on icon at bounding box center [918, 273] width 8 height 11
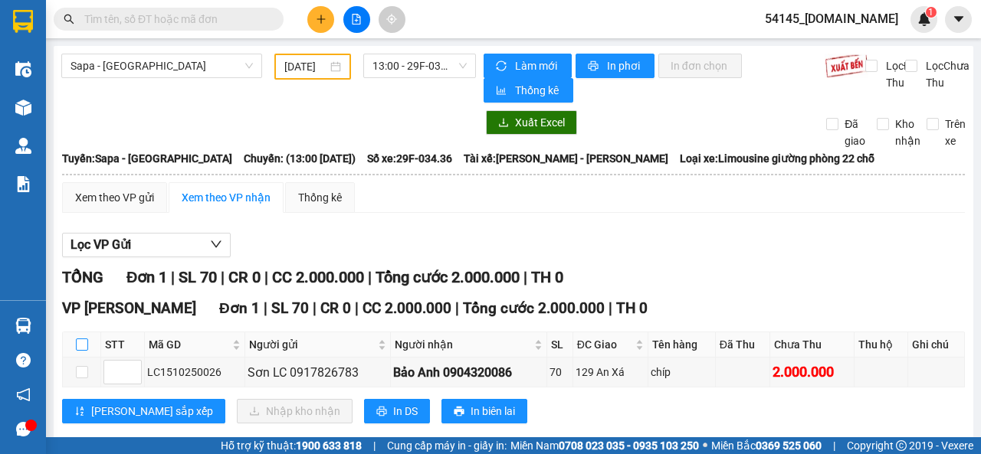
click at [77, 346] on input "checkbox" at bounding box center [82, 345] width 12 height 12
checkbox input "true"
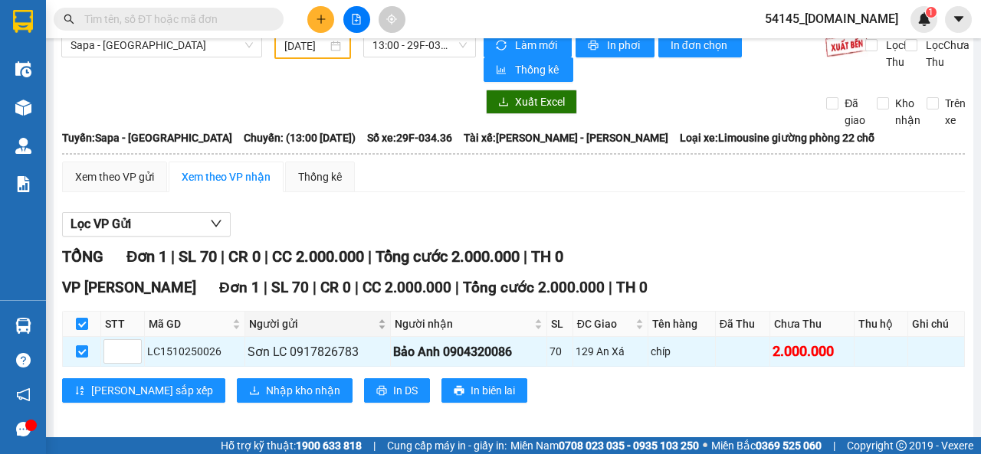
scroll to position [32, 0]
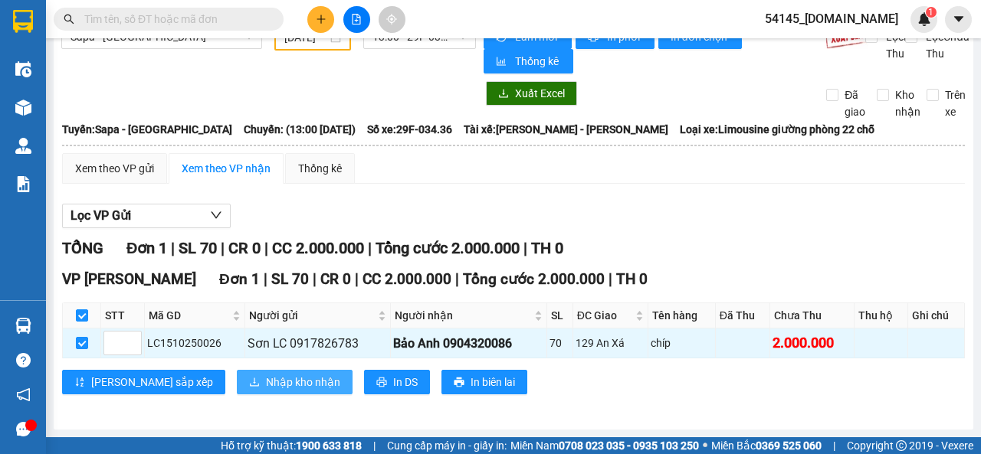
click at [266, 379] on span "Nhập kho nhận" at bounding box center [303, 382] width 74 height 17
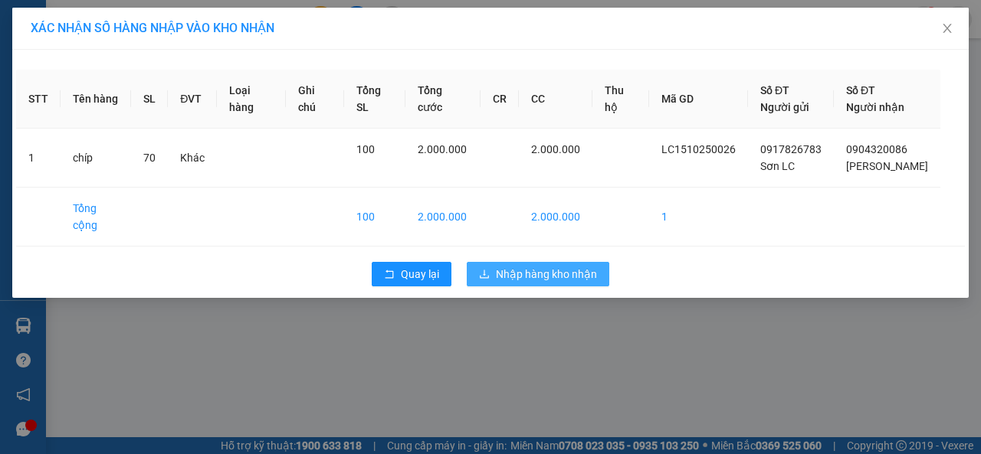
click at [522, 266] on span "Nhập hàng kho nhận" at bounding box center [546, 274] width 101 height 17
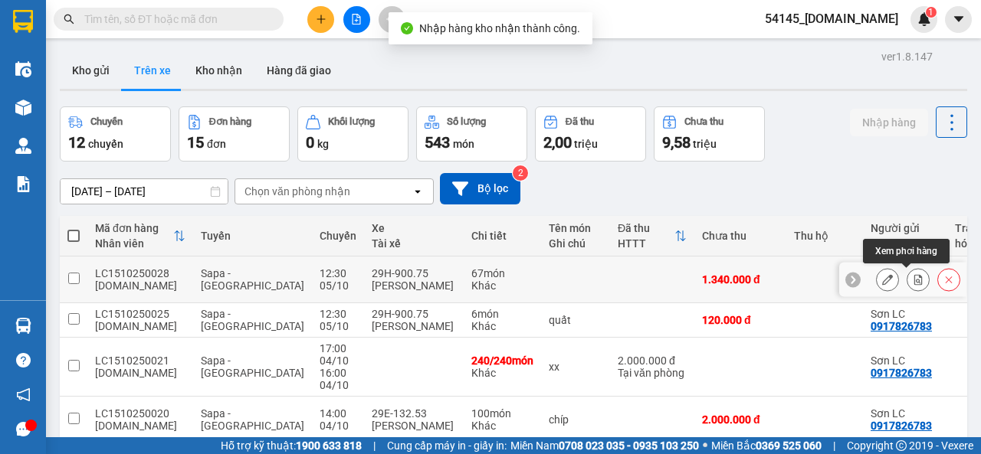
click at [913, 280] on icon at bounding box center [918, 279] width 11 height 11
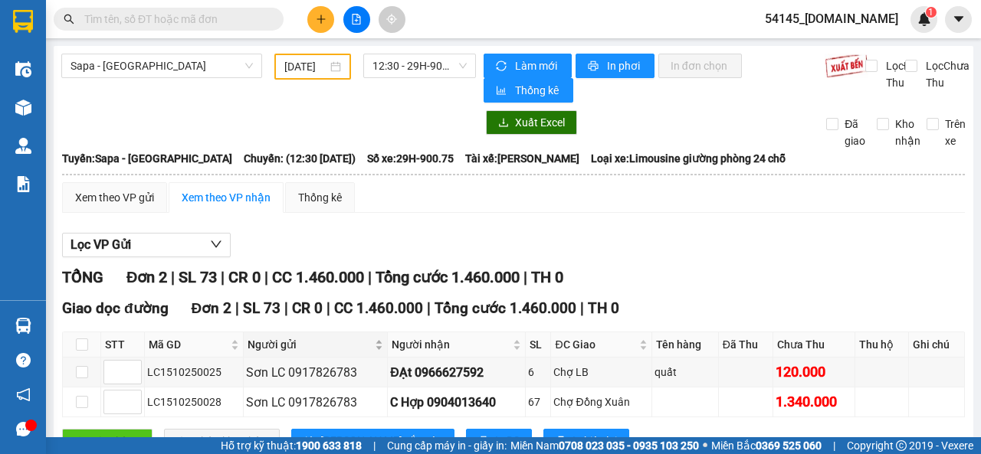
scroll to position [61, 0]
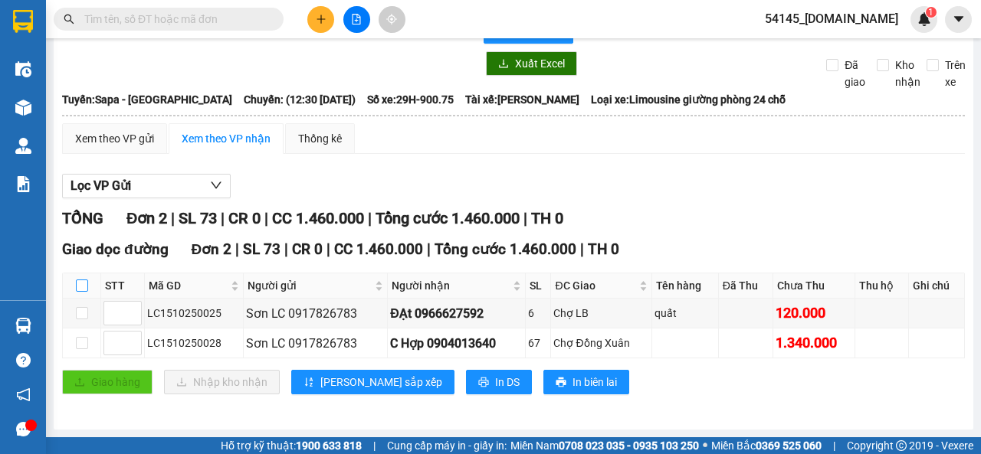
click at [81, 285] on input "checkbox" at bounding box center [82, 286] width 12 height 12
checkbox input "true"
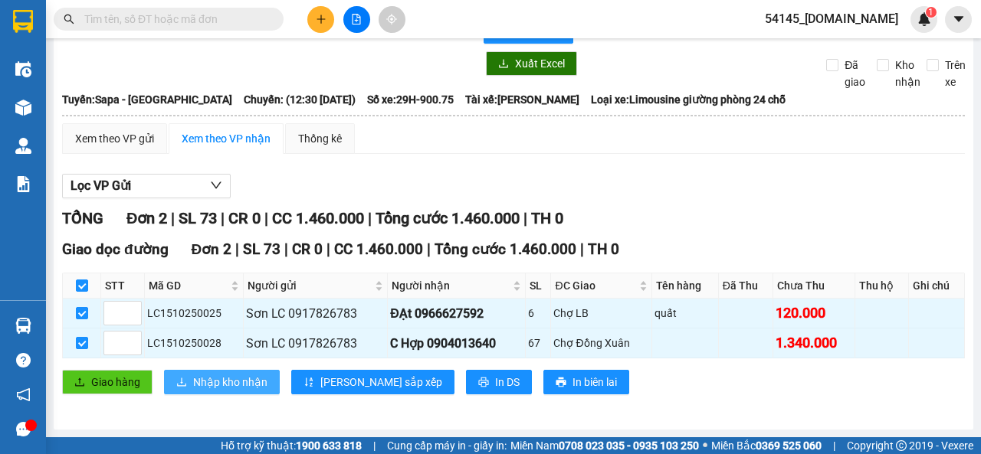
click at [231, 382] on span "Nhập kho nhận" at bounding box center [230, 382] width 74 height 17
checkbox input "false"
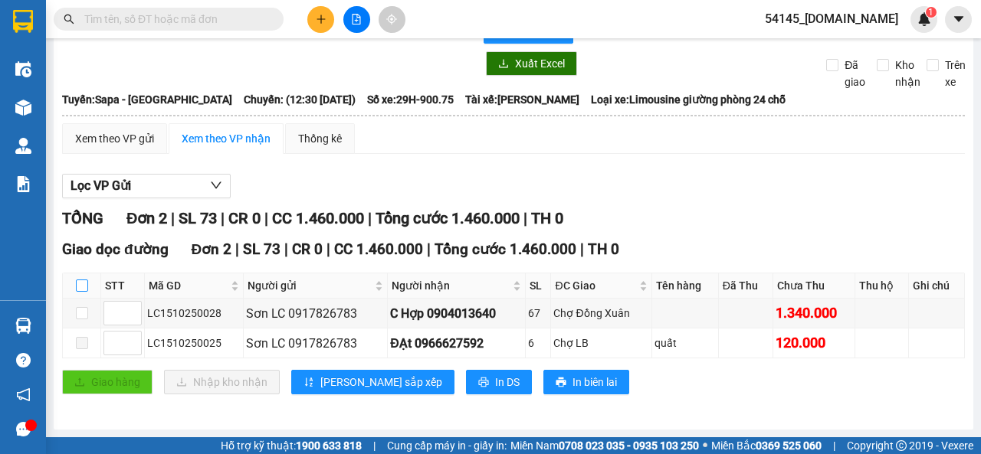
click at [84, 289] on input "checkbox" at bounding box center [82, 286] width 12 height 12
checkbox input "true"
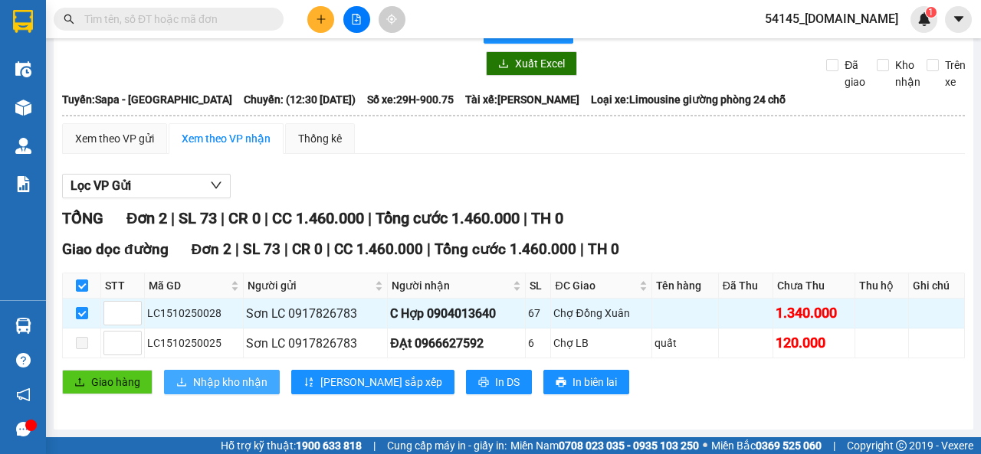
click at [234, 385] on span "Nhập kho nhận" at bounding box center [230, 382] width 74 height 17
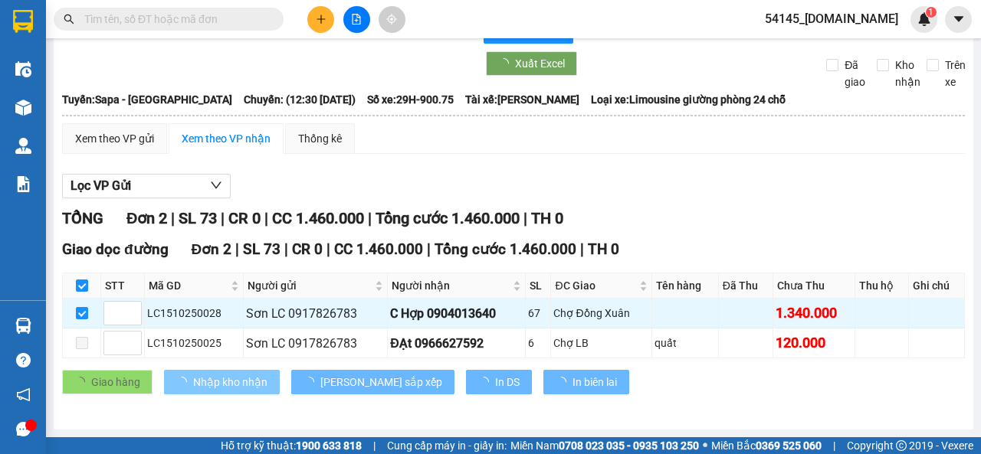
checkbox input "false"
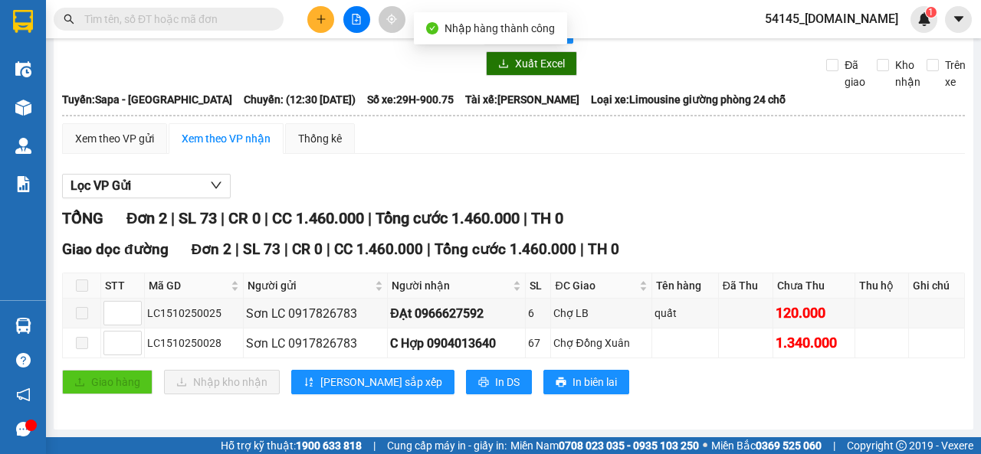
click at [81, 290] on span at bounding box center [82, 286] width 12 height 12
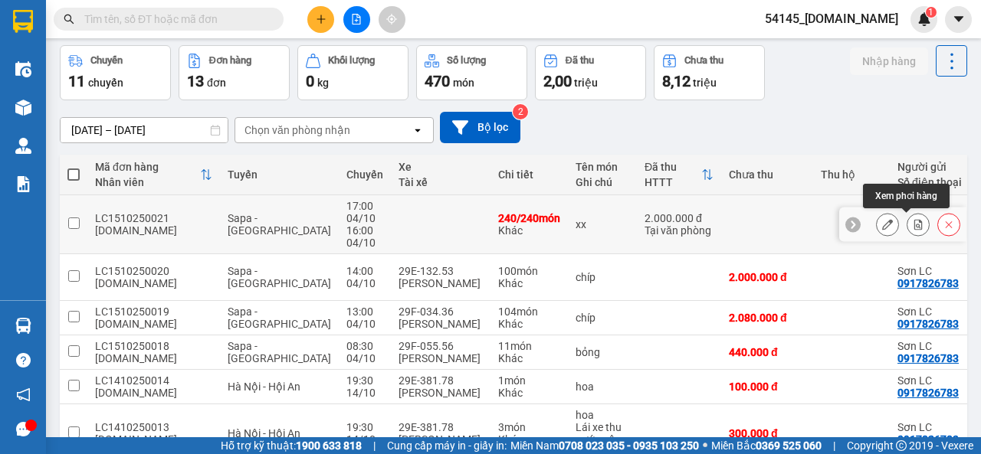
click at [913, 225] on icon at bounding box center [918, 224] width 11 height 11
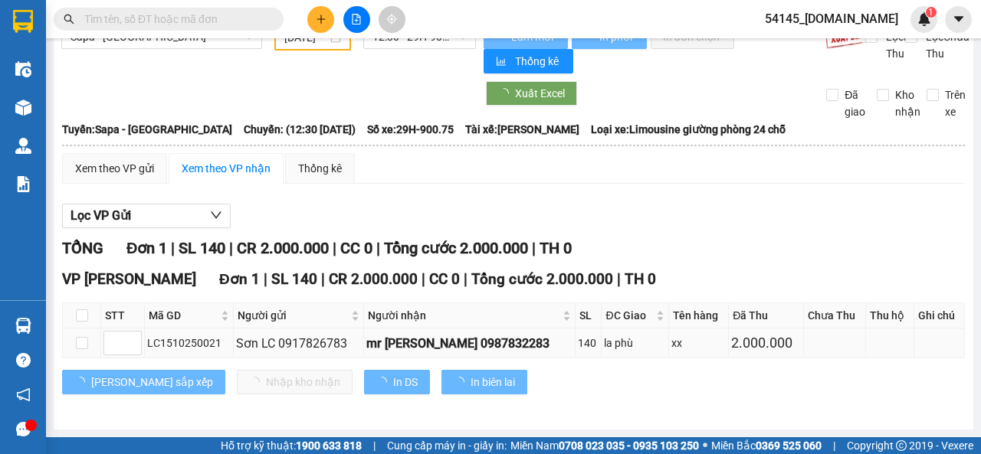
scroll to position [32, 0]
type input "04/10/2025"
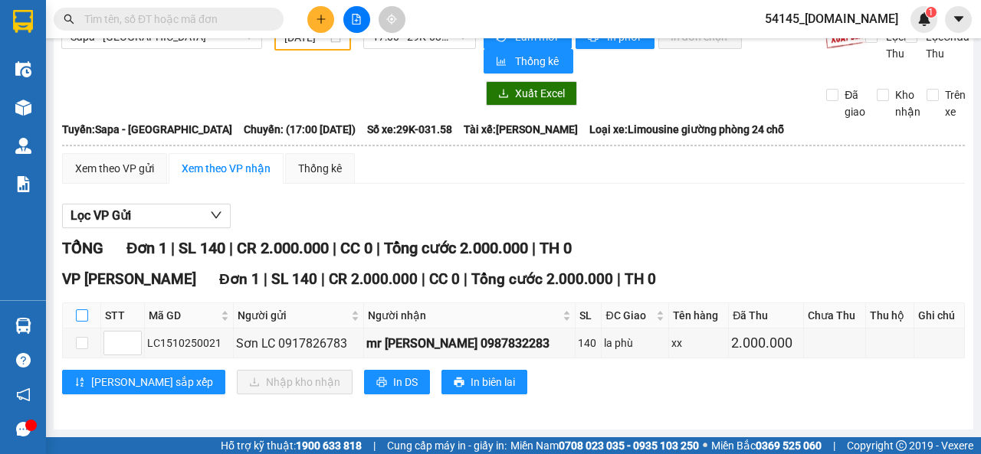
click at [82, 313] on input "checkbox" at bounding box center [82, 316] width 12 height 12
checkbox input "true"
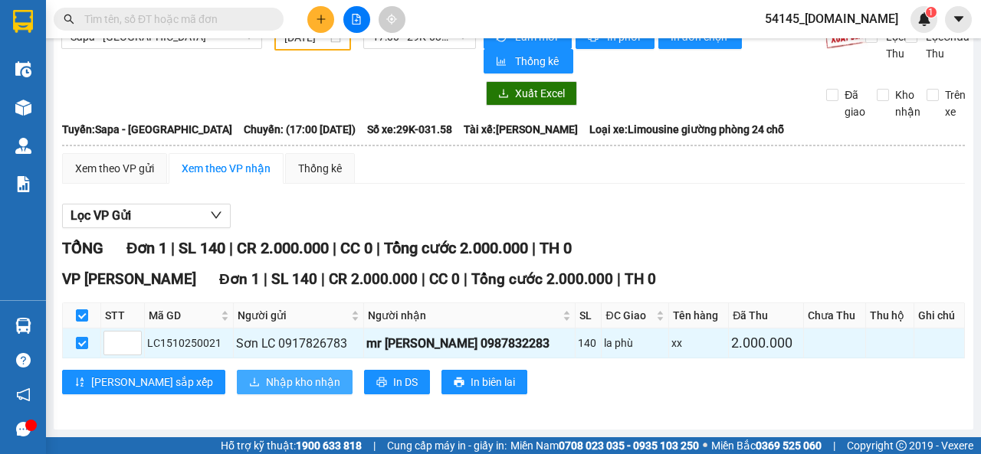
click at [266, 382] on span "Nhập kho nhận" at bounding box center [303, 382] width 74 height 17
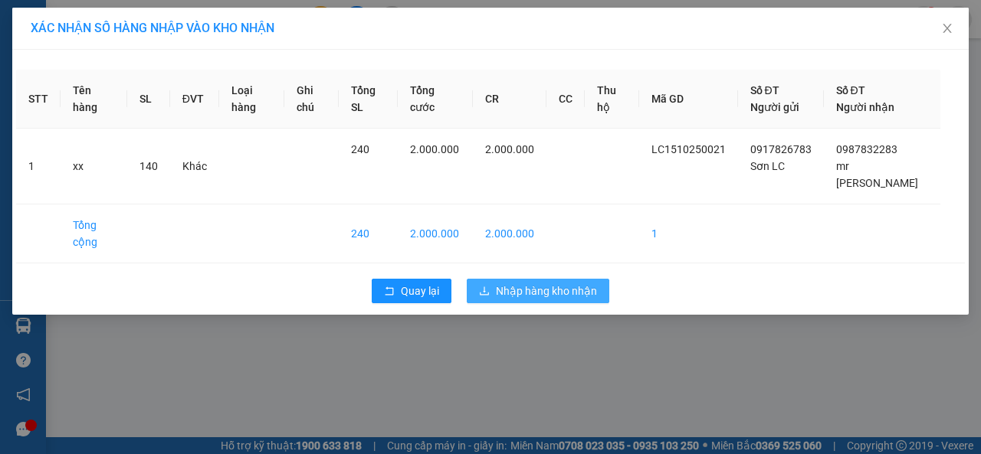
click at [570, 283] on span "Nhập hàng kho nhận" at bounding box center [546, 291] width 101 height 17
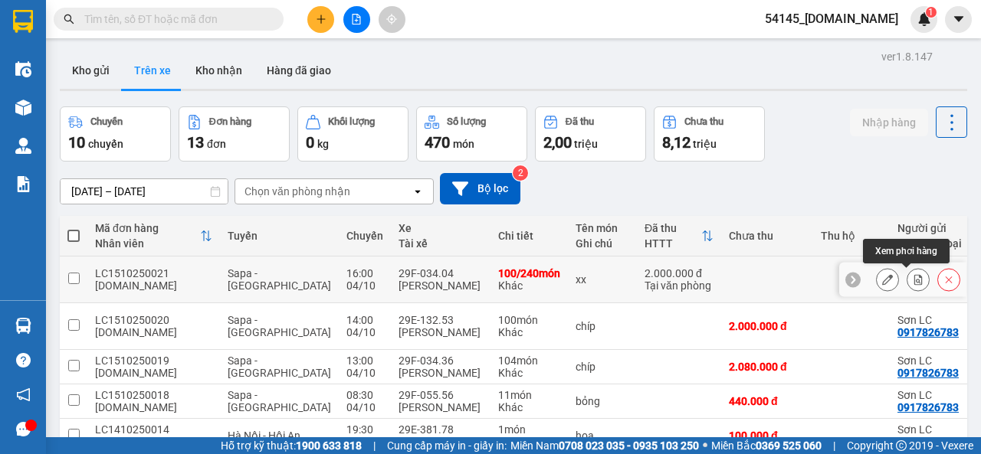
click at [913, 281] on icon at bounding box center [918, 279] width 11 height 11
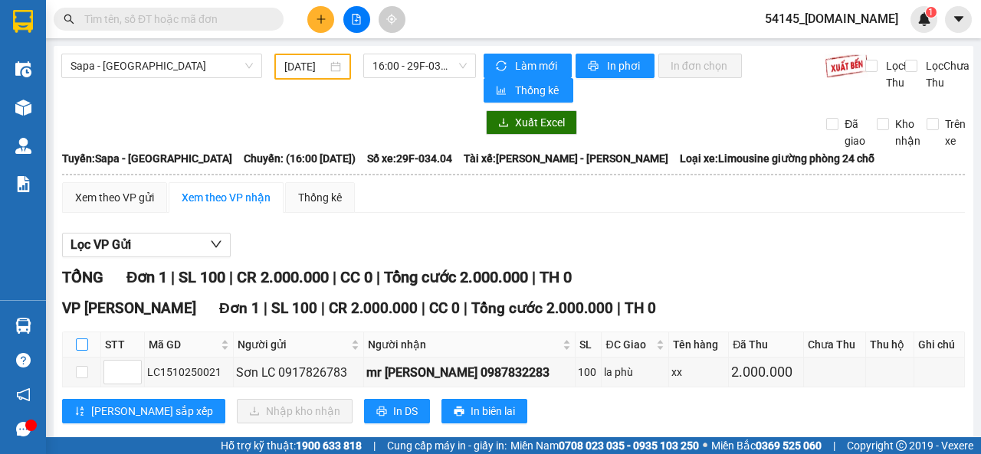
click at [84, 347] on input "checkbox" at bounding box center [82, 345] width 12 height 12
checkbox input "true"
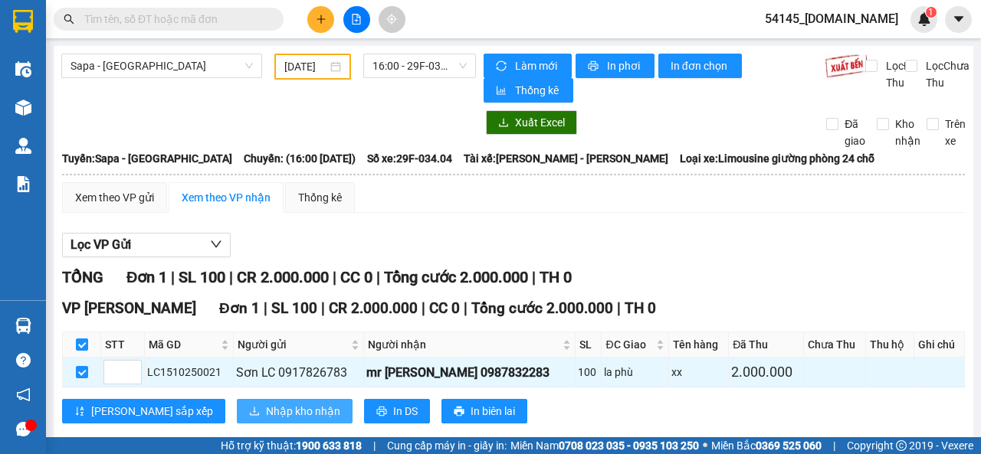
click at [266, 415] on span "Nhập kho nhận" at bounding box center [303, 411] width 74 height 17
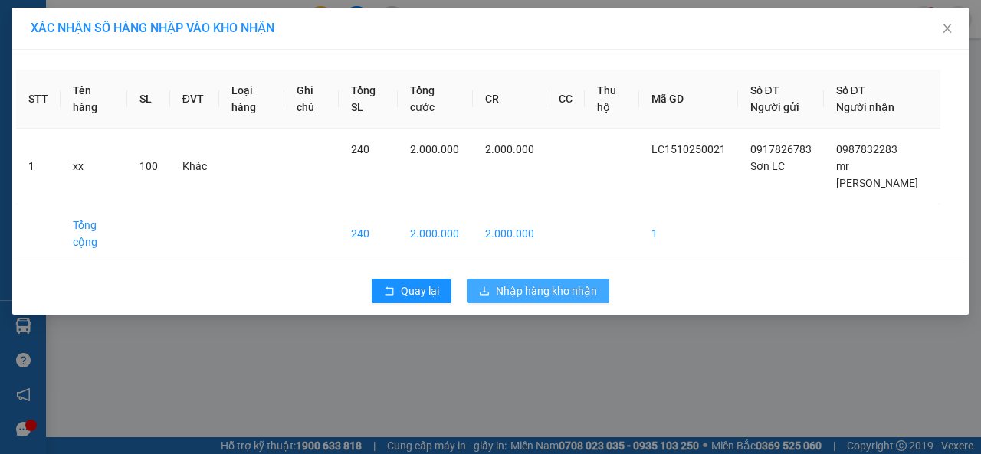
click at [526, 283] on span "Nhập hàng kho nhận" at bounding box center [546, 291] width 101 height 17
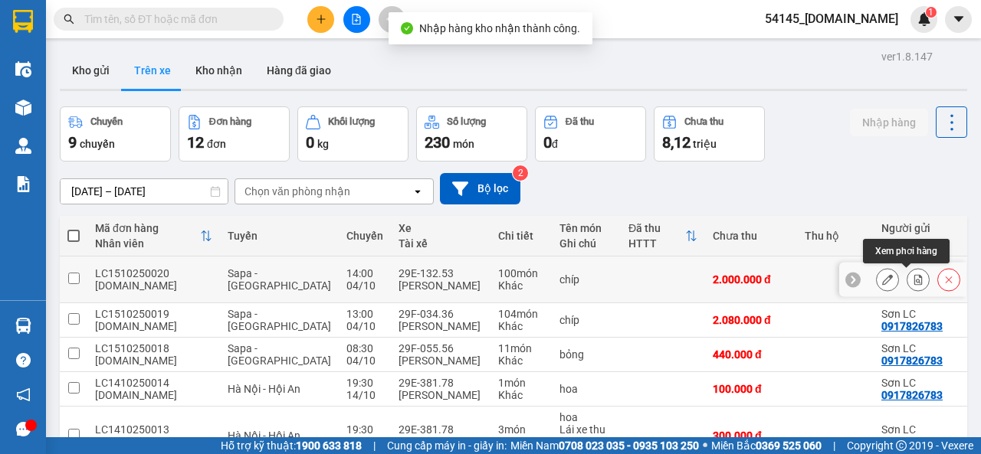
click at [914, 280] on icon at bounding box center [918, 279] width 8 height 11
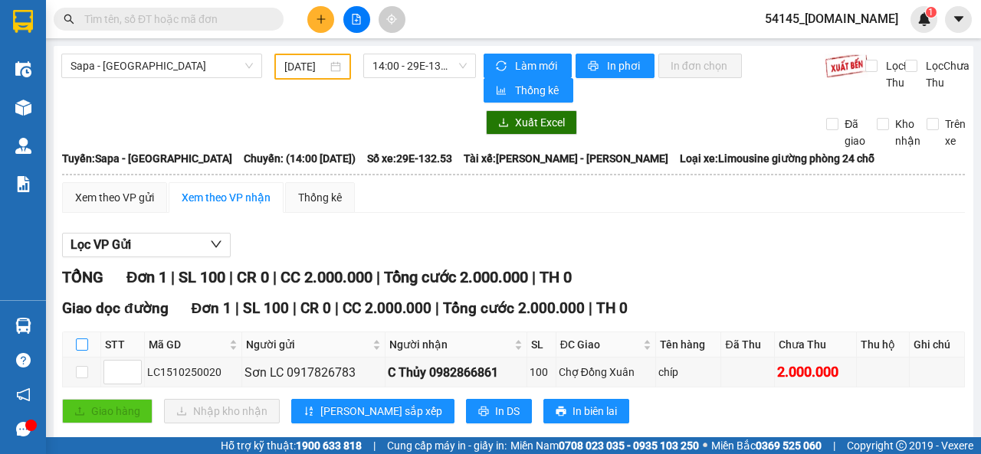
click at [80, 345] on input "checkbox" at bounding box center [82, 345] width 12 height 12
checkbox input "true"
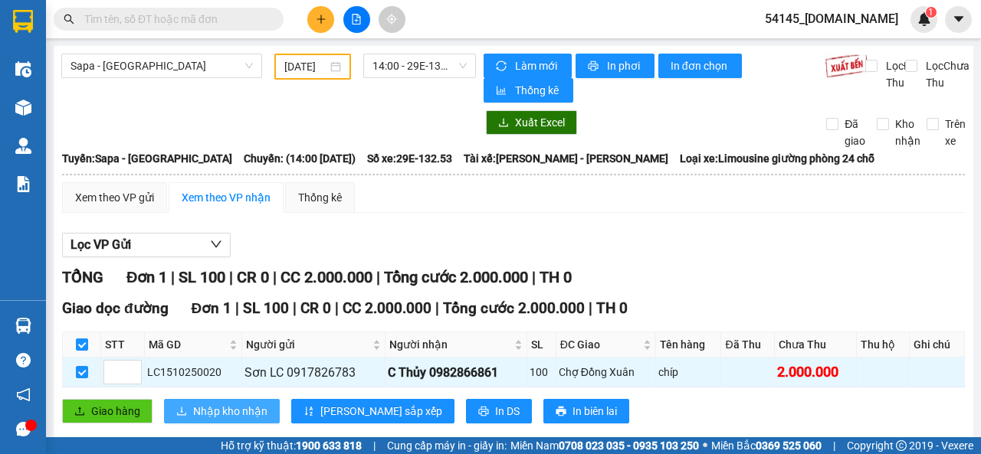
click at [236, 412] on span "Nhập kho nhận" at bounding box center [230, 411] width 74 height 17
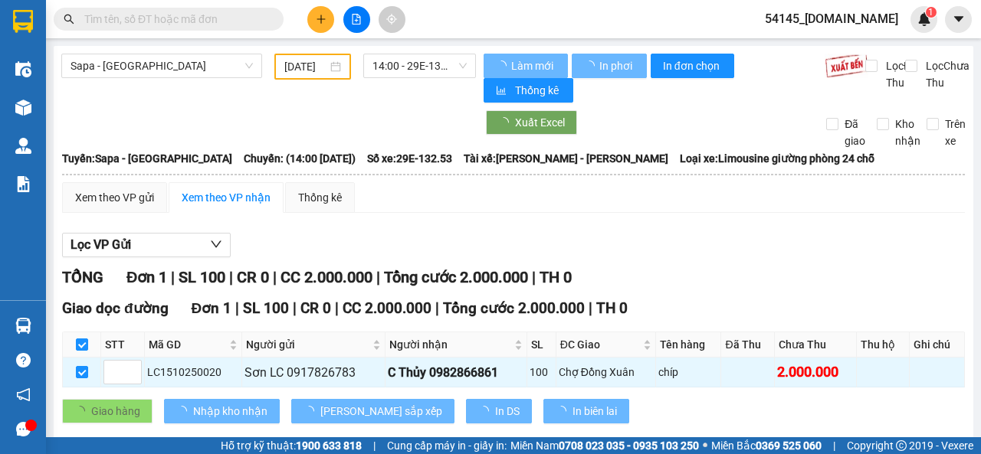
checkbox input "false"
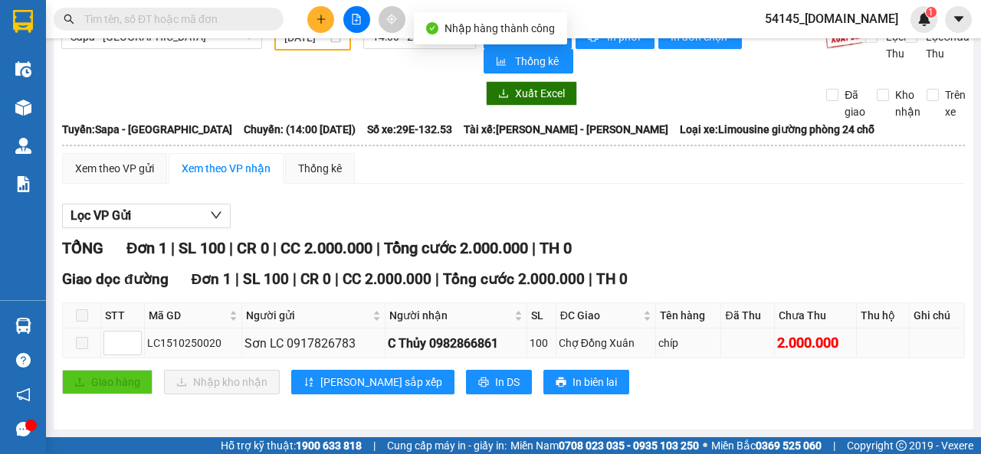
scroll to position [32, 0]
click at [86, 320] on span at bounding box center [82, 316] width 12 height 12
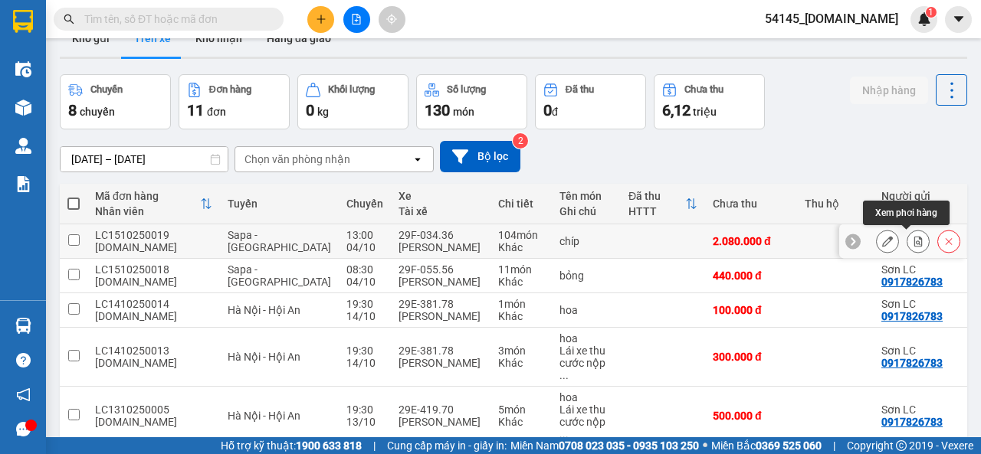
click at [914, 241] on icon at bounding box center [918, 241] width 8 height 11
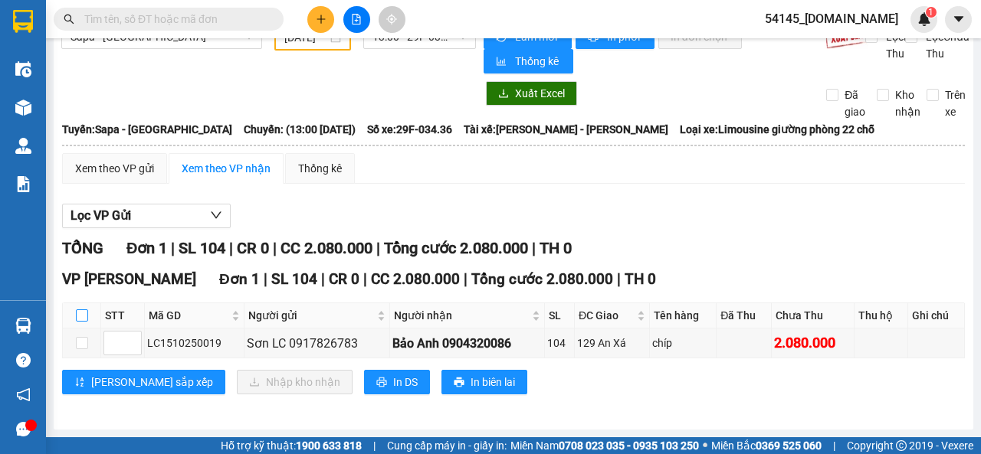
click at [83, 315] on input "checkbox" at bounding box center [82, 316] width 12 height 12
checkbox input "true"
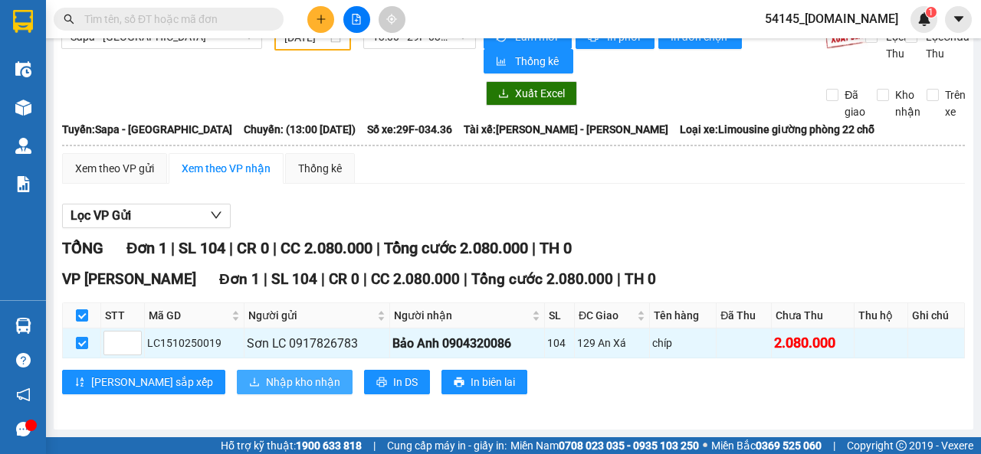
click at [266, 385] on span "Nhập kho nhận" at bounding box center [303, 382] width 74 height 17
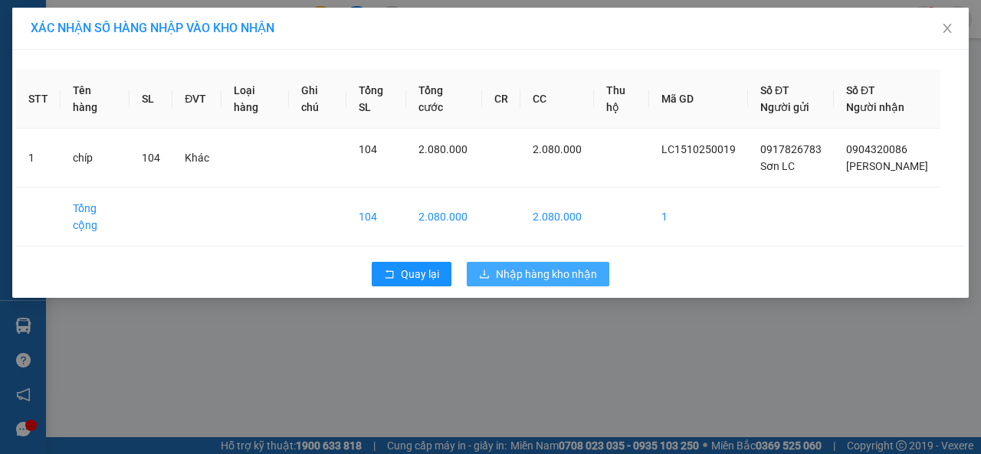
click at [544, 266] on span "Nhập hàng kho nhận" at bounding box center [546, 274] width 101 height 17
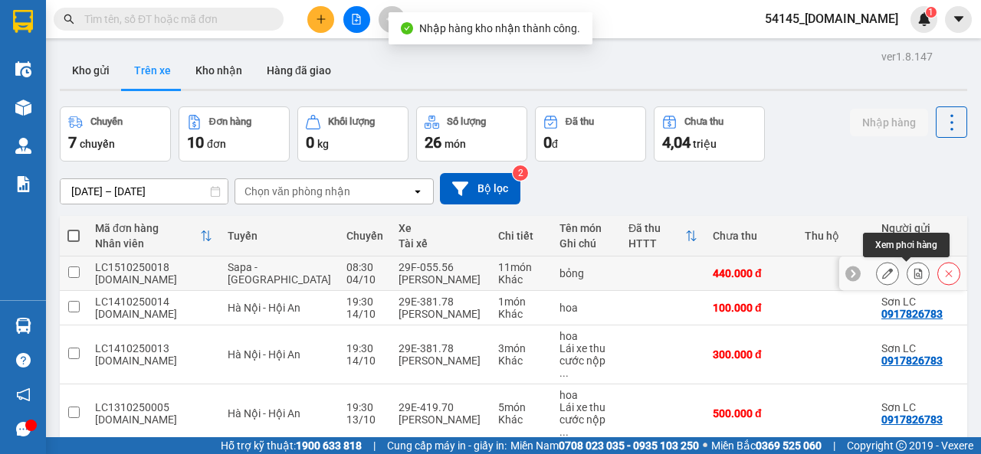
click at [914, 274] on icon at bounding box center [918, 273] width 8 height 11
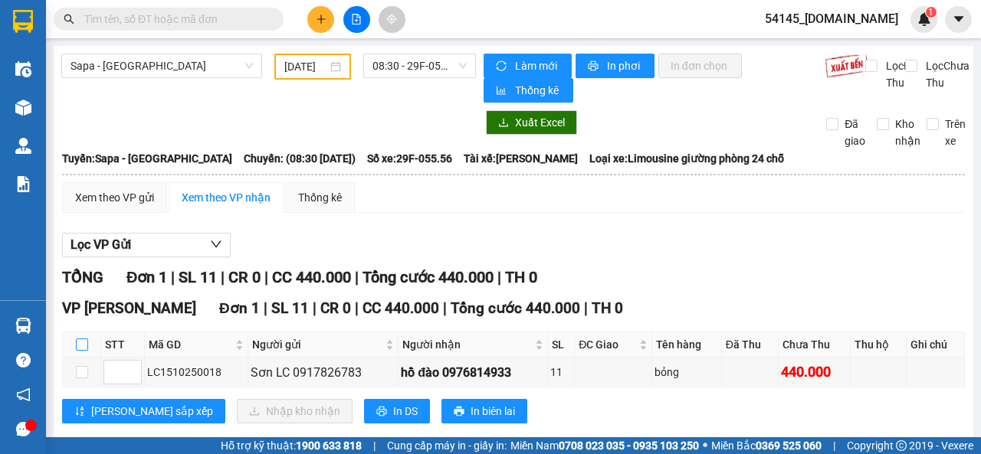
click at [84, 349] on input "checkbox" at bounding box center [82, 345] width 12 height 12
checkbox input "true"
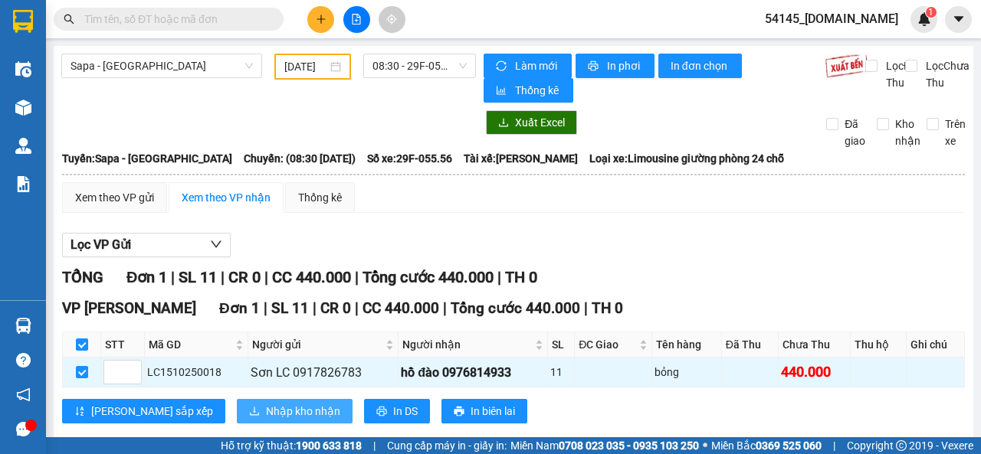
click at [266, 413] on span "Nhập kho nhận" at bounding box center [303, 411] width 74 height 17
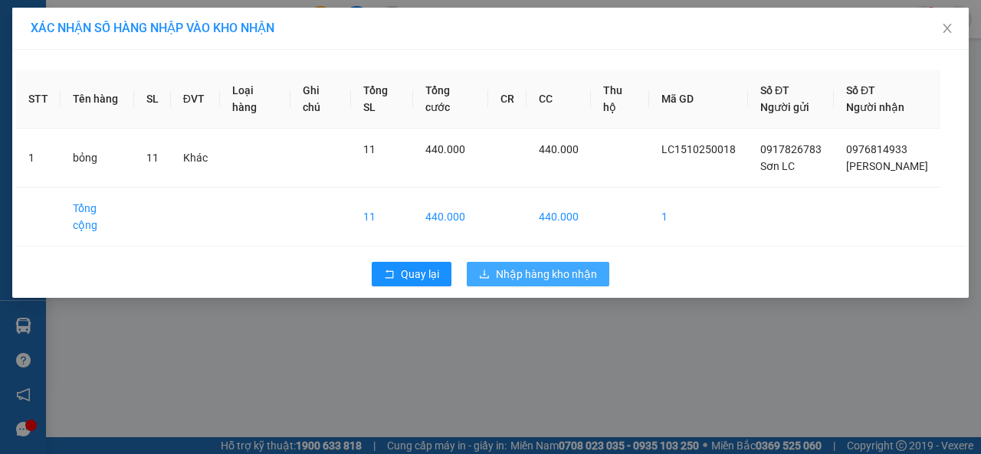
click at [566, 266] on span "Nhập hàng kho nhận" at bounding box center [546, 274] width 101 height 17
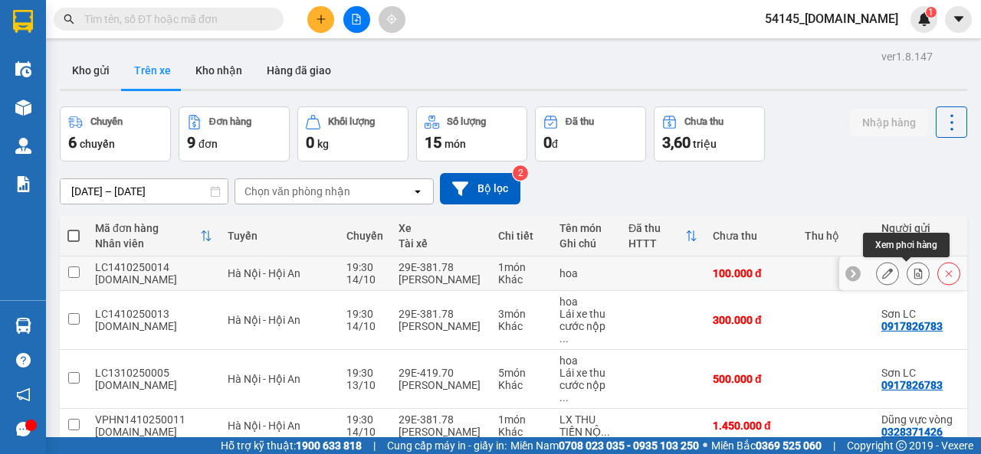
click at [913, 274] on icon at bounding box center [918, 273] width 11 height 11
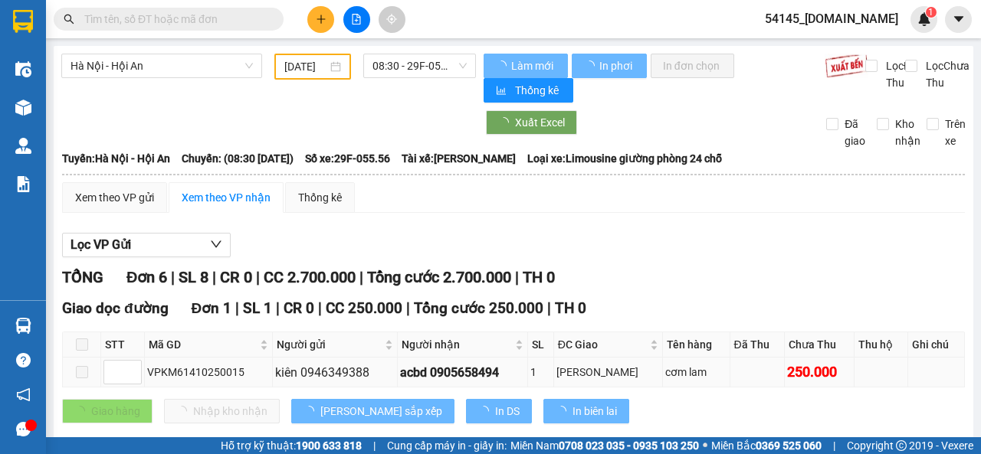
type input "14/10/2025"
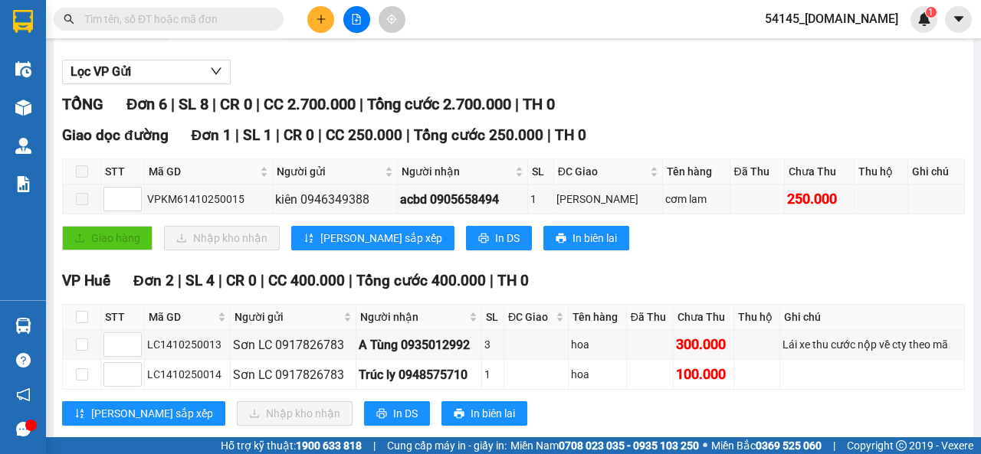
scroll to position [307, 0]
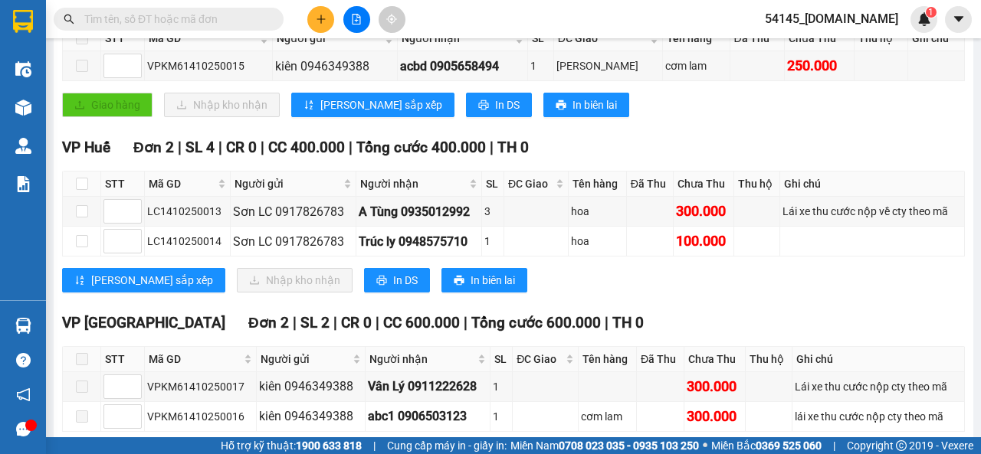
drag, startPoint x: 84, startPoint y: 361, endPoint x: 87, endPoint y: 352, distance: 9.7
click at [84, 361] on span at bounding box center [82, 359] width 12 height 12
click at [80, 189] on input "checkbox" at bounding box center [82, 184] width 12 height 12
checkbox input "true"
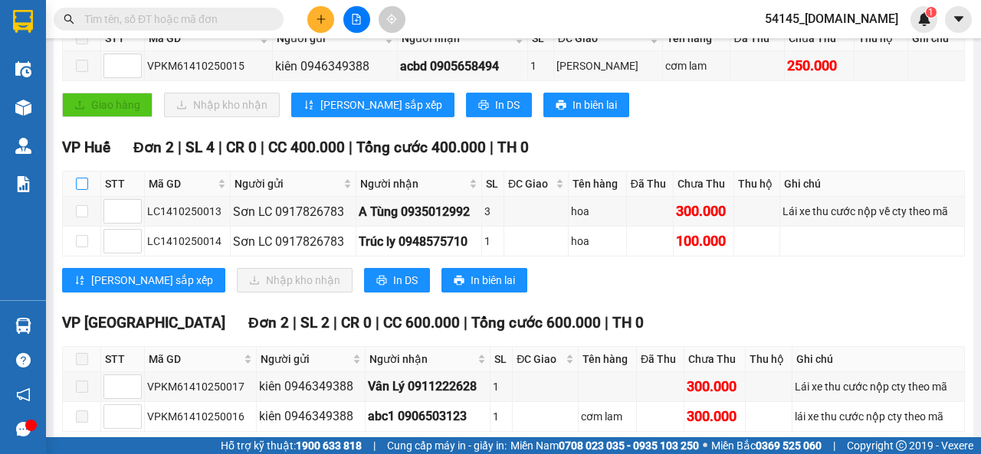
checkbox input "true"
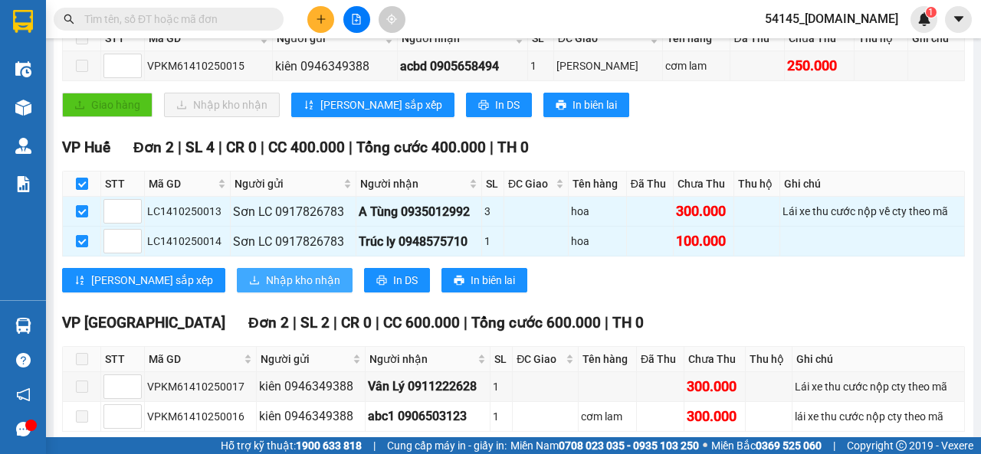
click at [266, 284] on span "Nhập kho nhận" at bounding box center [303, 280] width 74 height 17
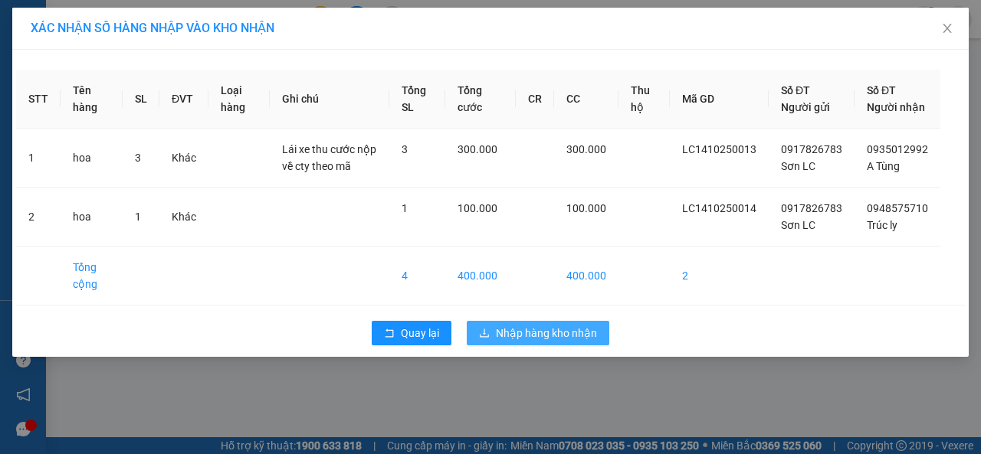
click at [550, 342] on span "Nhập hàng kho nhận" at bounding box center [546, 333] width 101 height 17
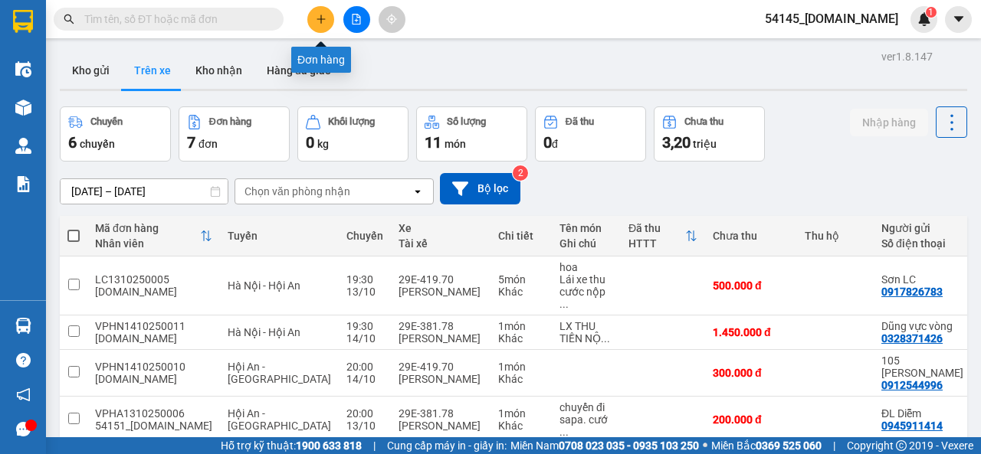
click at [323, 15] on icon "plus" at bounding box center [321, 19] width 11 height 11
click at [847, 16] on span "54145_[DOMAIN_NAME]" at bounding box center [832, 18] width 158 height 19
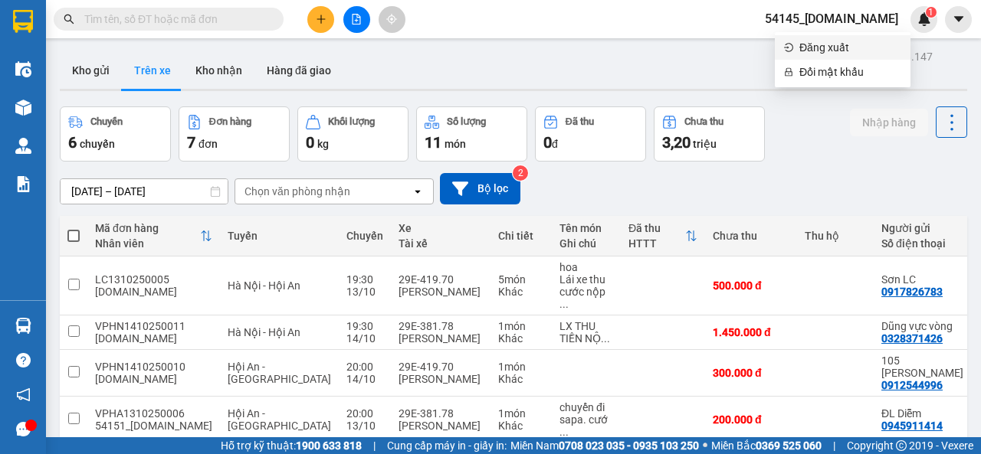
click at [837, 47] on span "Đăng xuất" at bounding box center [850, 47] width 102 height 17
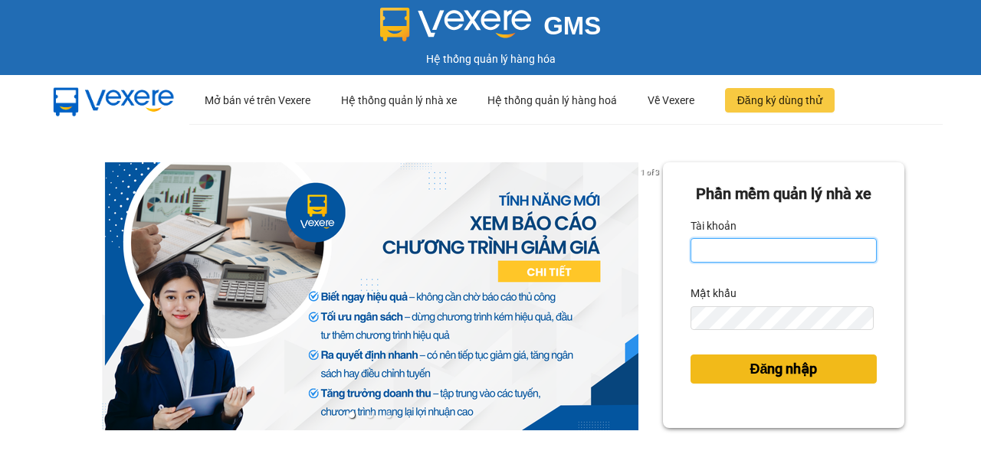
type input "[DOMAIN_NAME]"
click at [776, 380] on span "Đăng nhập" at bounding box center [782, 369] width 67 height 21
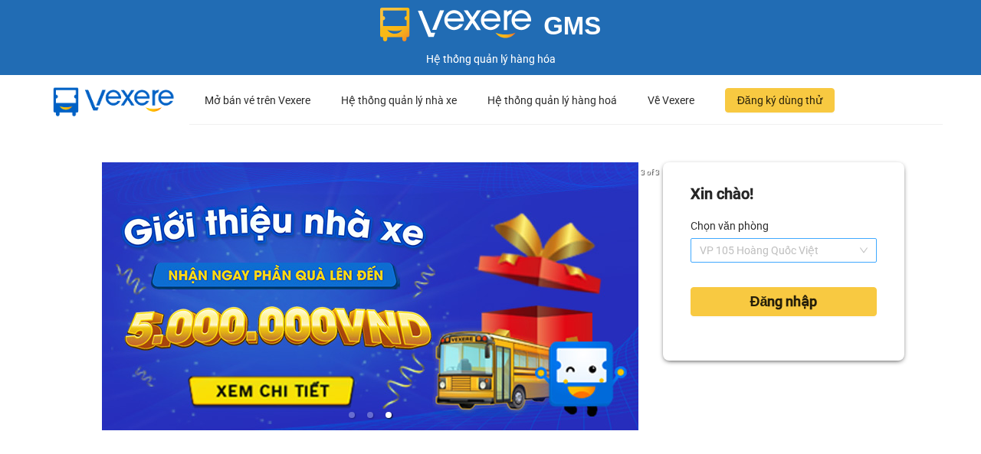
click at [854, 251] on span "VP 105 Hoàng Quốc Việt" at bounding box center [784, 250] width 168 height 23
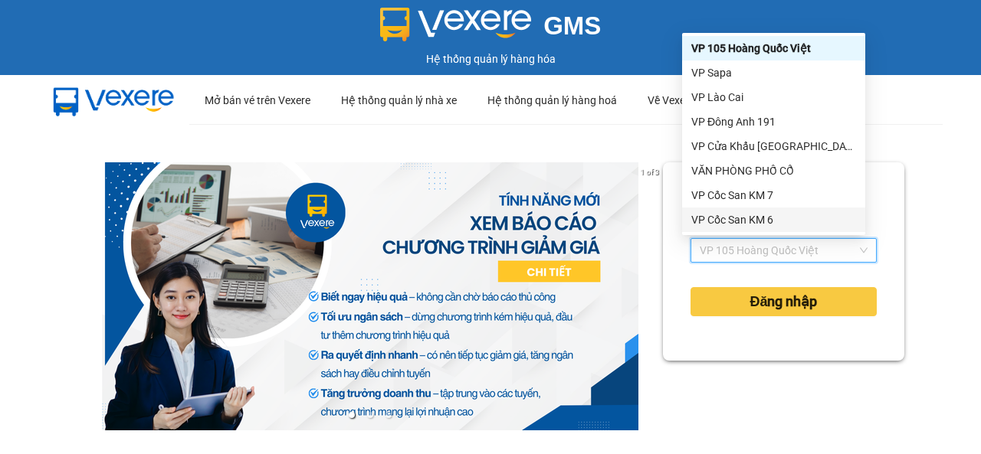
click at [783, 217] on div "VP Cốc San KM 6" at bounding box center [773, 220] width 165 height 17
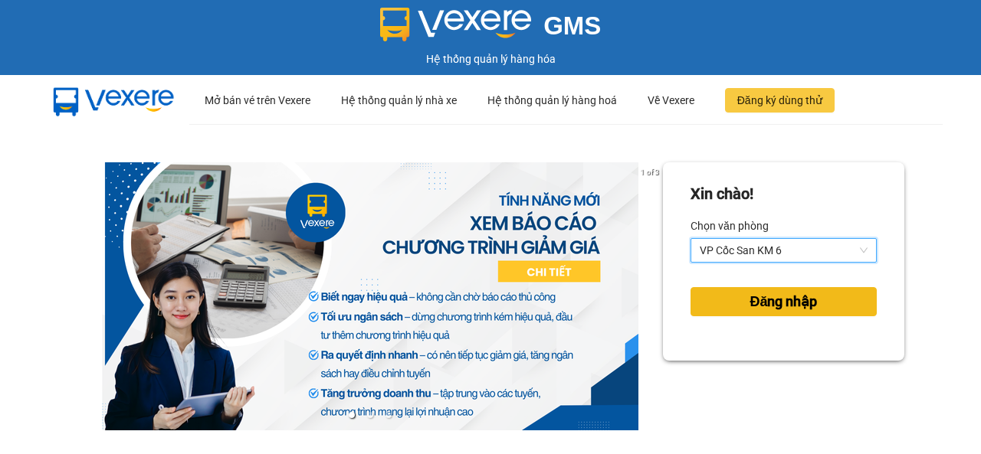
click at [811, 306] on button "Đăng nhập" at bounding box center [783, 301] width 186 height 29
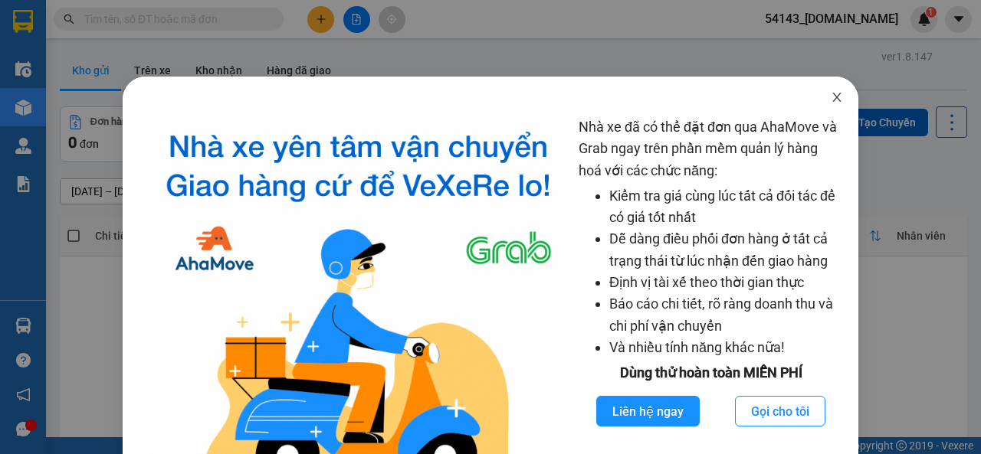
click at [831, 100] on icon "close" at bounding box center [837, 97] width 12 height 12
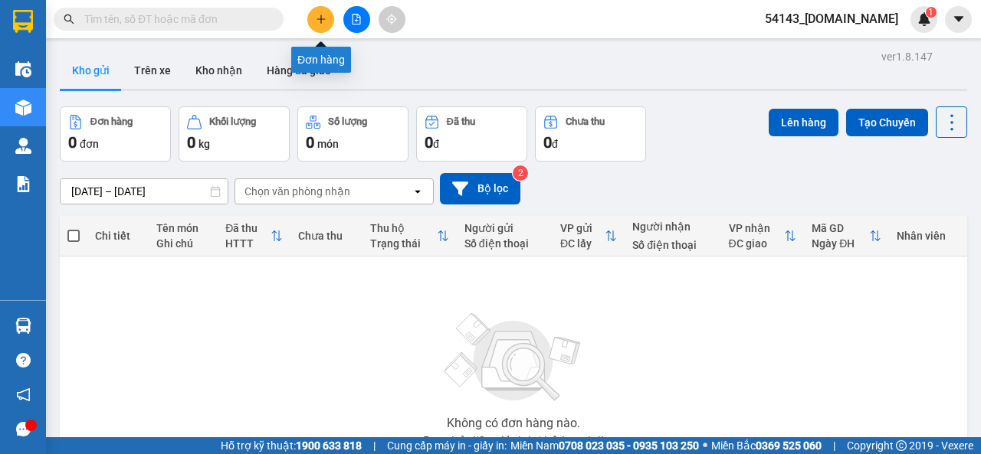
click at [317, 15] on icon "plus" at bounding box center [321, 19] width 11 height 11
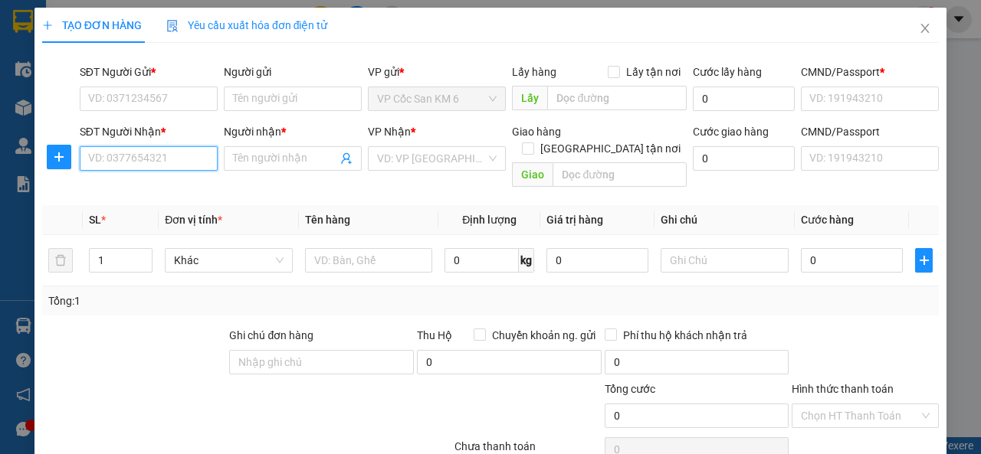
click at [167, 162] on input "SĐT Người Nhận *" at bounding box center [149, 158] width 138 height 25
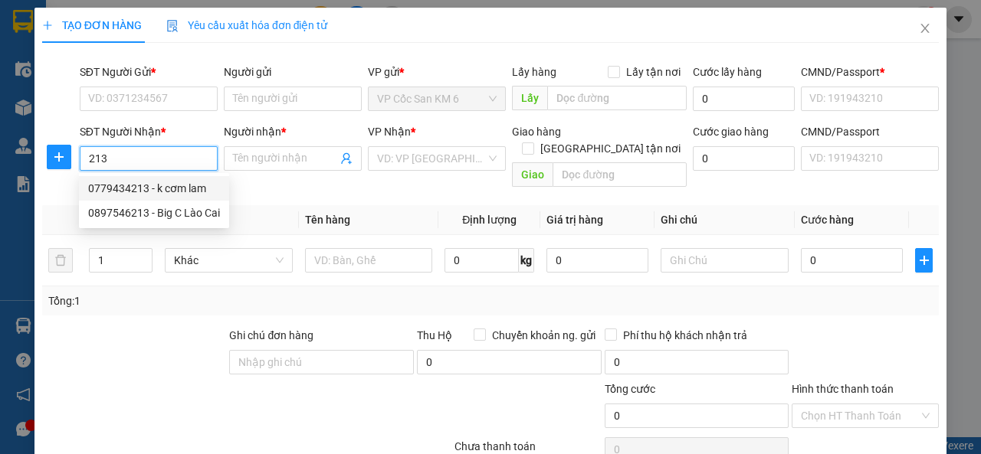
click at [179, 194] on div "0779434213 - k cơm lam" at bounding box center [154, 188] width 132 height 17
type input "0779434213"
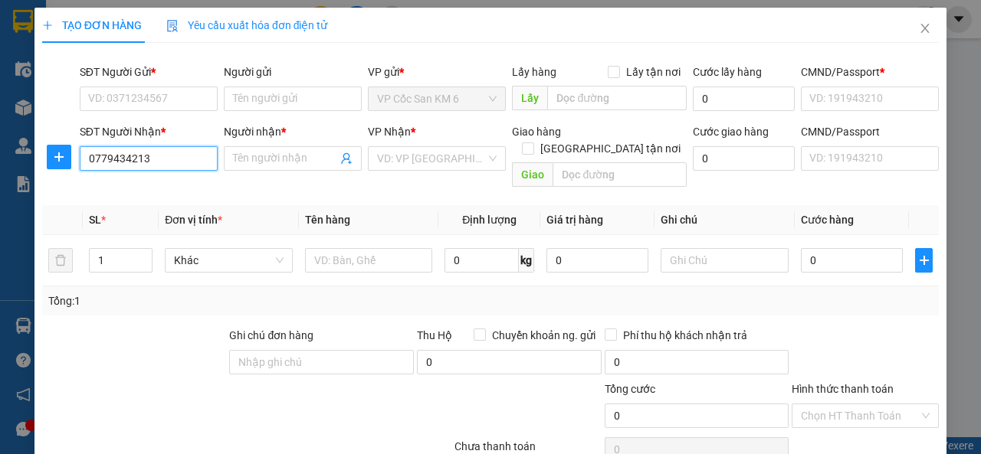
type input "k cơm lam"
type input "0123456789"
type input "0779434213"
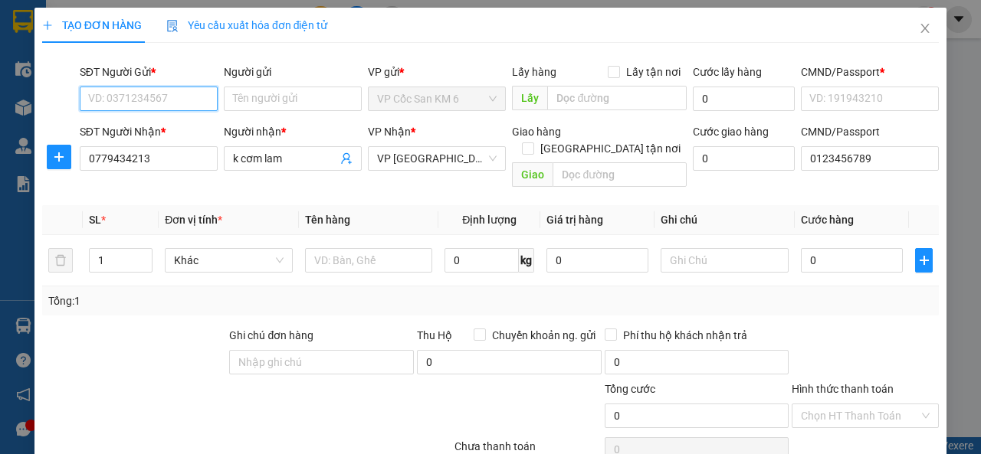
click at [160, 101] on input "SĐT Người Gửi *" at bounding box center [149, 99] width 138 height 25
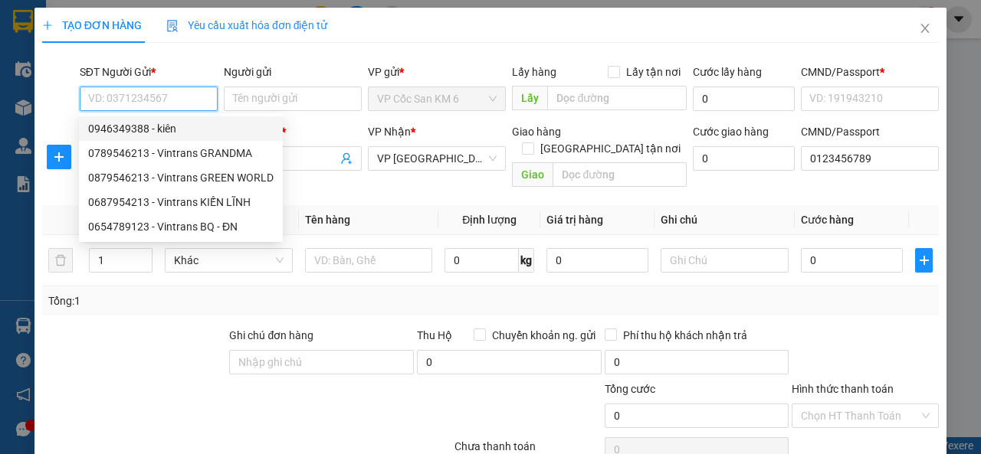
click at [154, 128] on div "0946349388 - kiên" at bounding box center [180, 128] width 185 height 17
type input "0946349388"
type input "kiên"
type input "123456789"
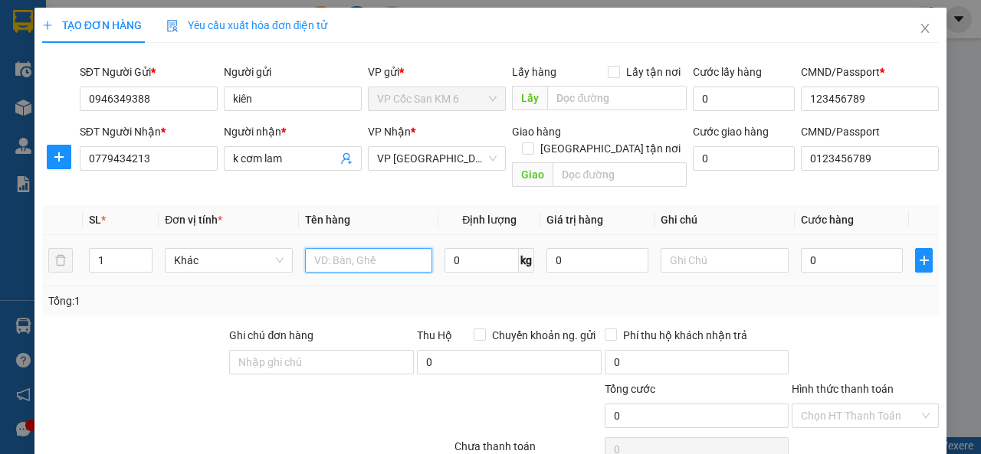
click at [356, 248] on input "text" at bounding box center [369, 260] width 128 height 25
type input "cơm lam"
click at [820, 248] on input "0" at bounding box center [852, 260] width 102 height 25
type input "2"
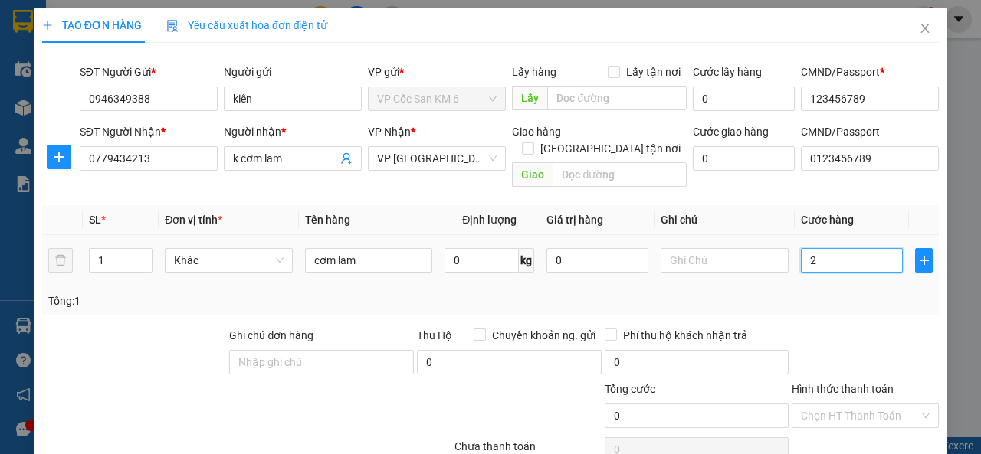
type input "2"
type input "20"
type input "200"
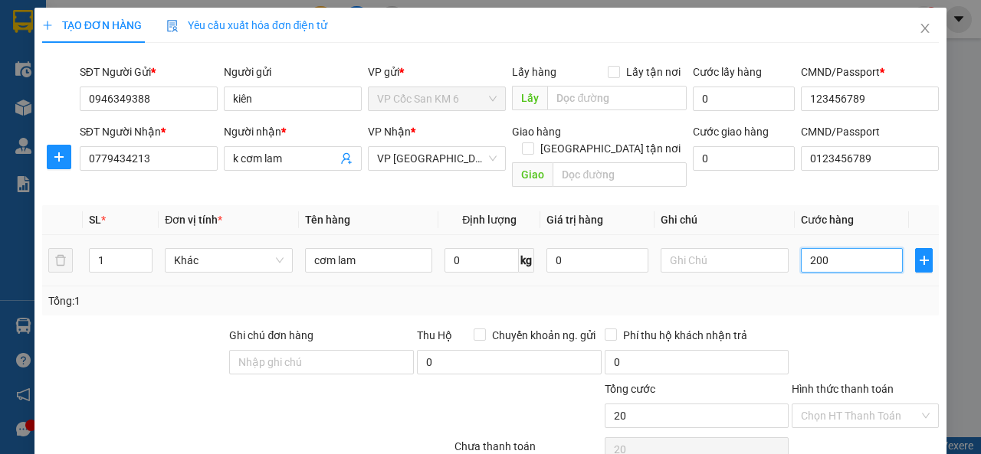
type input "200"
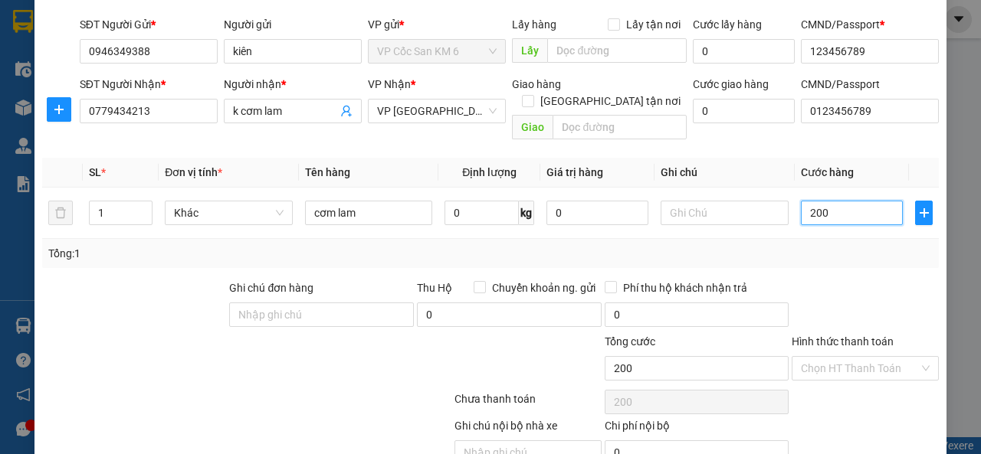
scroll to position [105, 0]
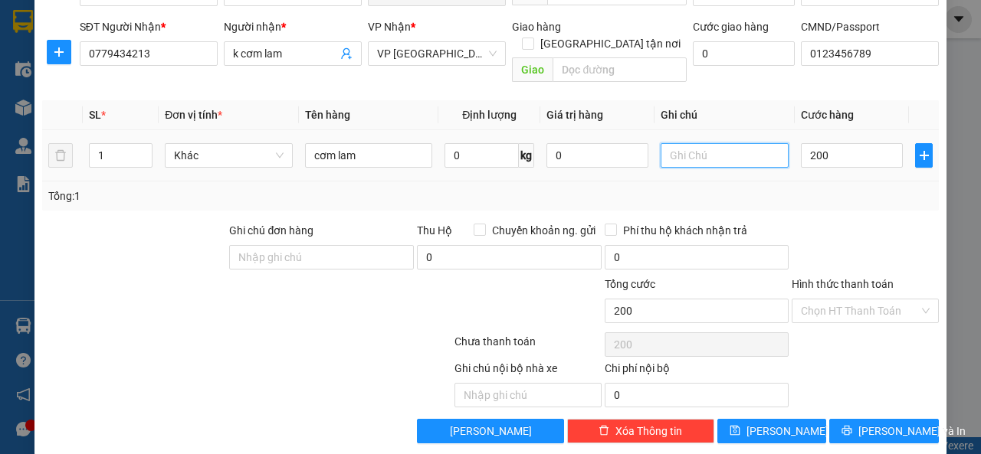
click at [690, 143] on input "text" at bounding box center [725, 155] width 128 height 25
type input "200.000"
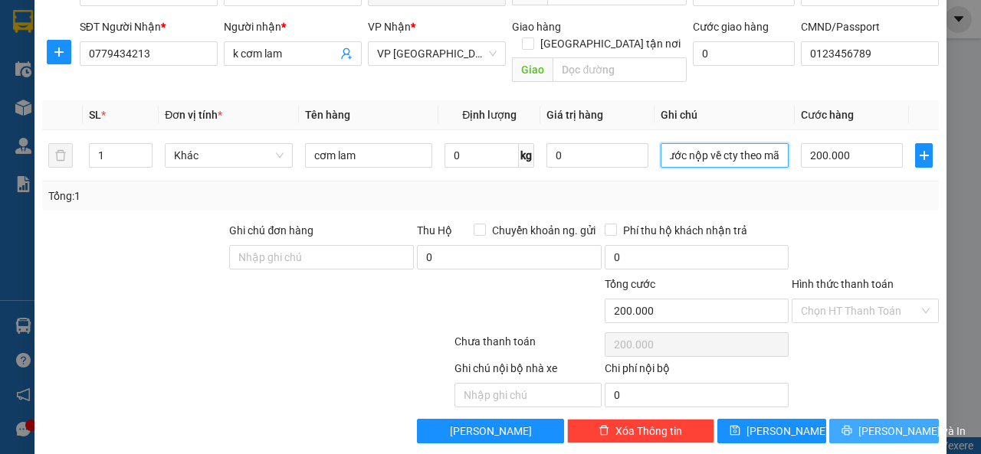
type input "lái xe thu cước nộp về cty theo mã"
click at [867, 423] on span "Lưu và In" at bounding box center [911, 431] width 107 height 17
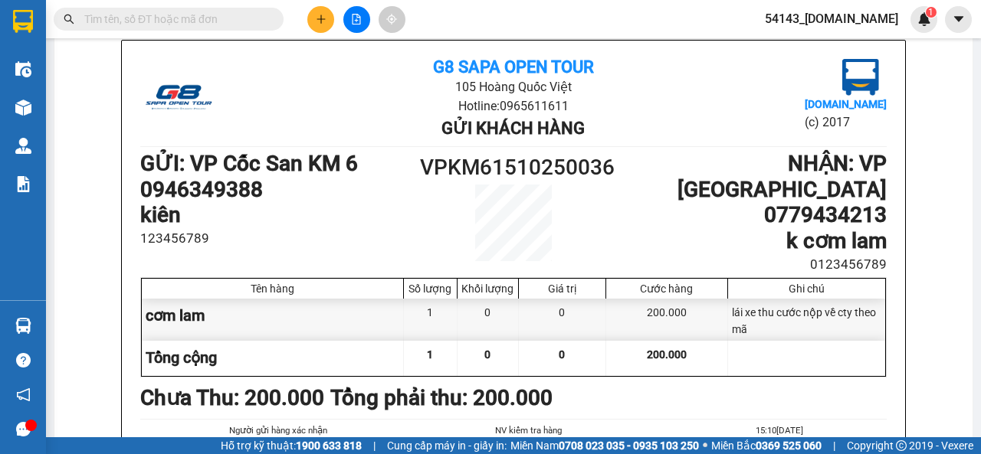
scroll to position [94, 0]
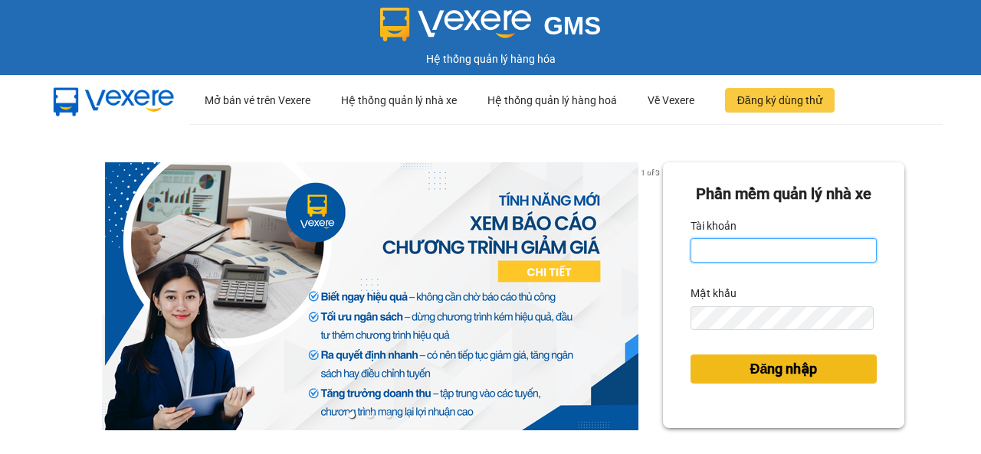
type input "[DOMAIN_NAME]"
drag, startPoint x: 776, startPoint y: 390, endPoint x: 769, endPoint y: 385, distance: 8.7
click at [776, 380] on span "Đăng nhập" at bounding box center [782, 369] width 67 height 21
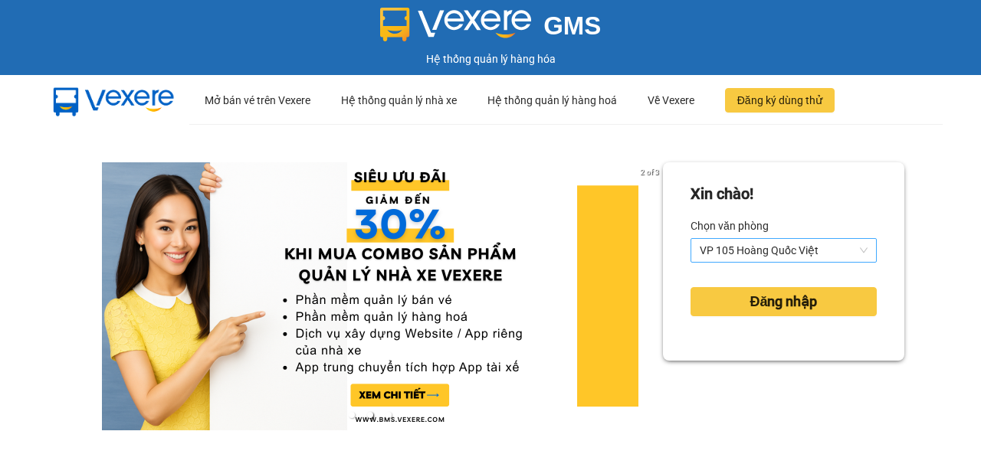
click at [853, 251] on span "VP 105 Hoàng Quốc Việt" at bounding box center [784, 250] width 168 height 23
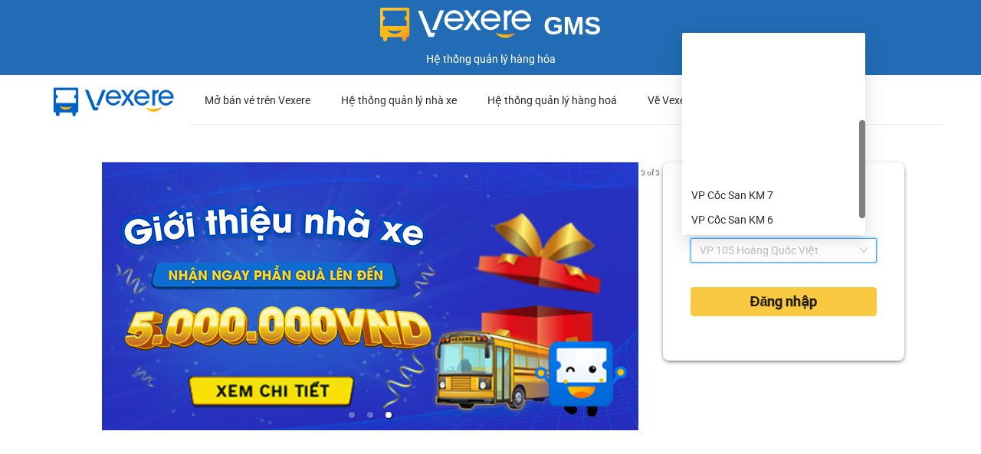
scroll to position [153, 0]
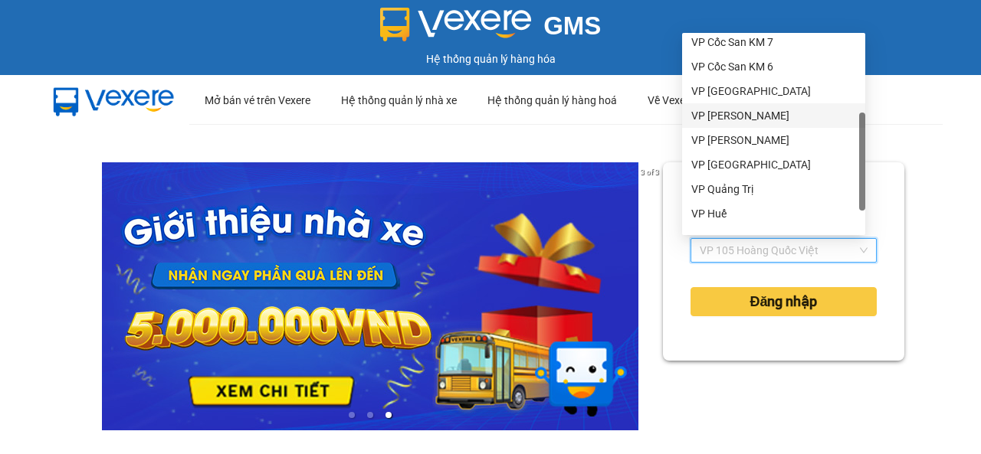
click at [739, 119] on div "VP [PERSON_NAME]" at bounding box center [773, 115] width 165 height 17
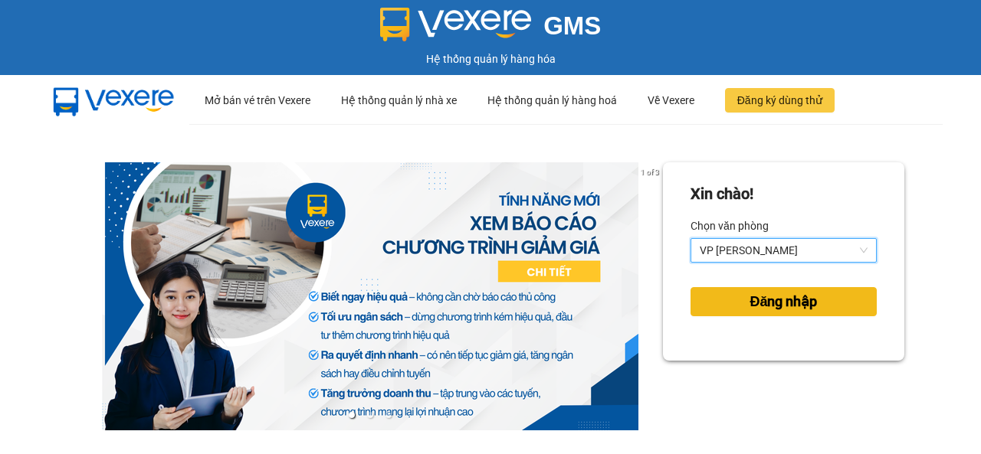
click at [805, 303] on span "Đăng nhập" at bounding box center [782, 301] width 67 height 21
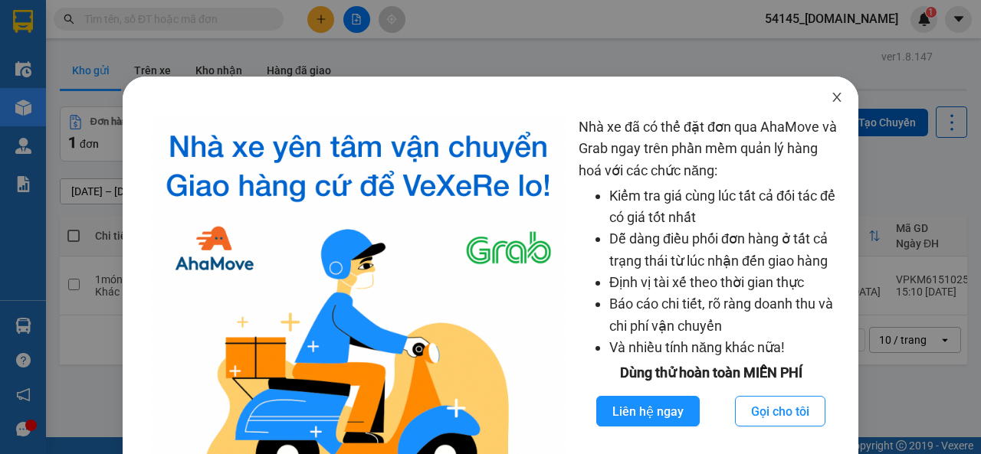
click at [831, 97] on icon "close" at bounding box center [837, 97] width 12 height 12
